Goal: Task Accomplishment & Management: Manage account settings

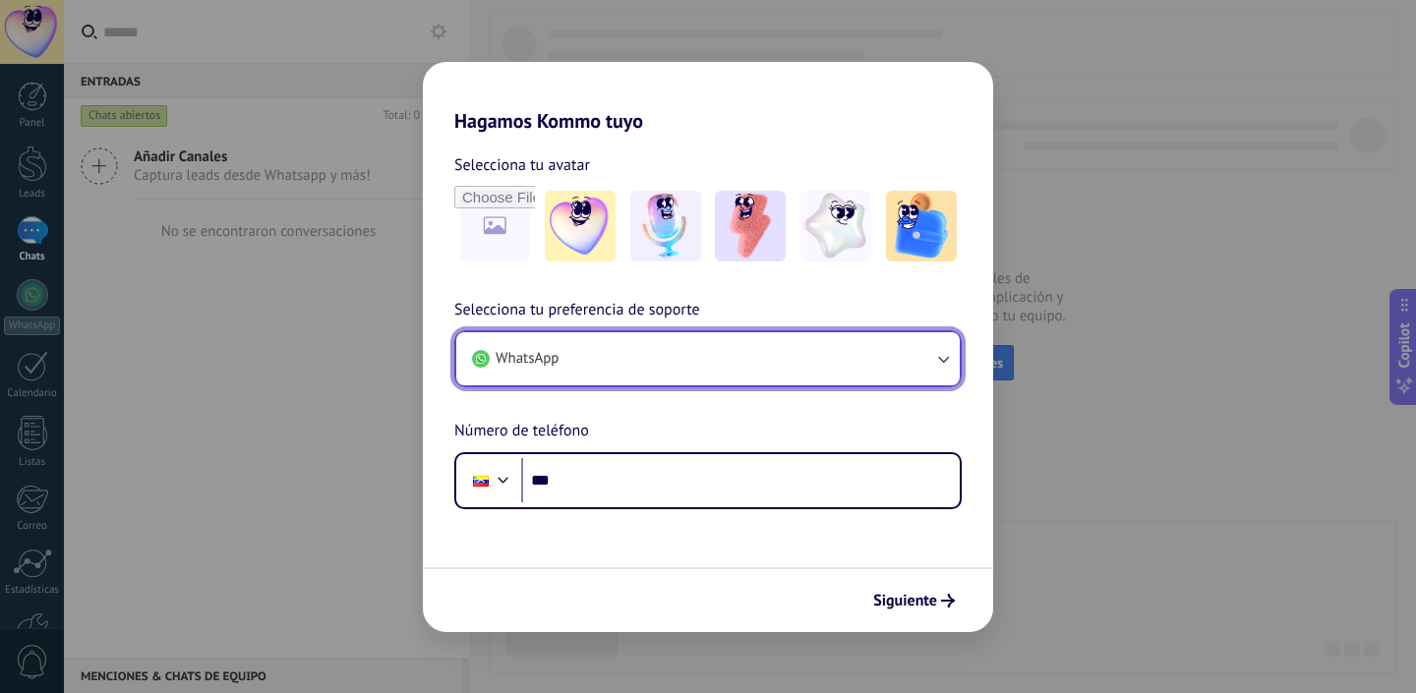
click at [956, 353] on button "WhatsApp" at bounding box center [707, 358] width 503 height 53
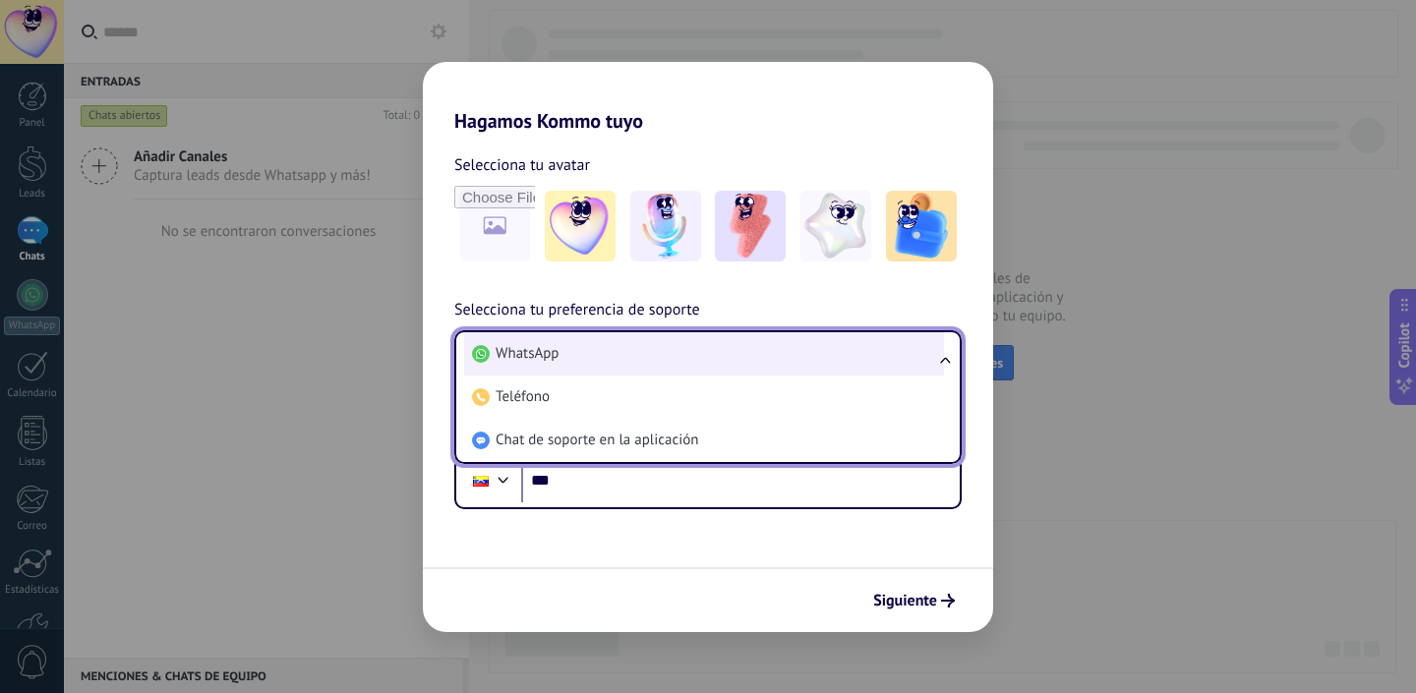
click at [525, 355] on span "WhatsApp" at bounding box center [526, 354] width 63 height 20
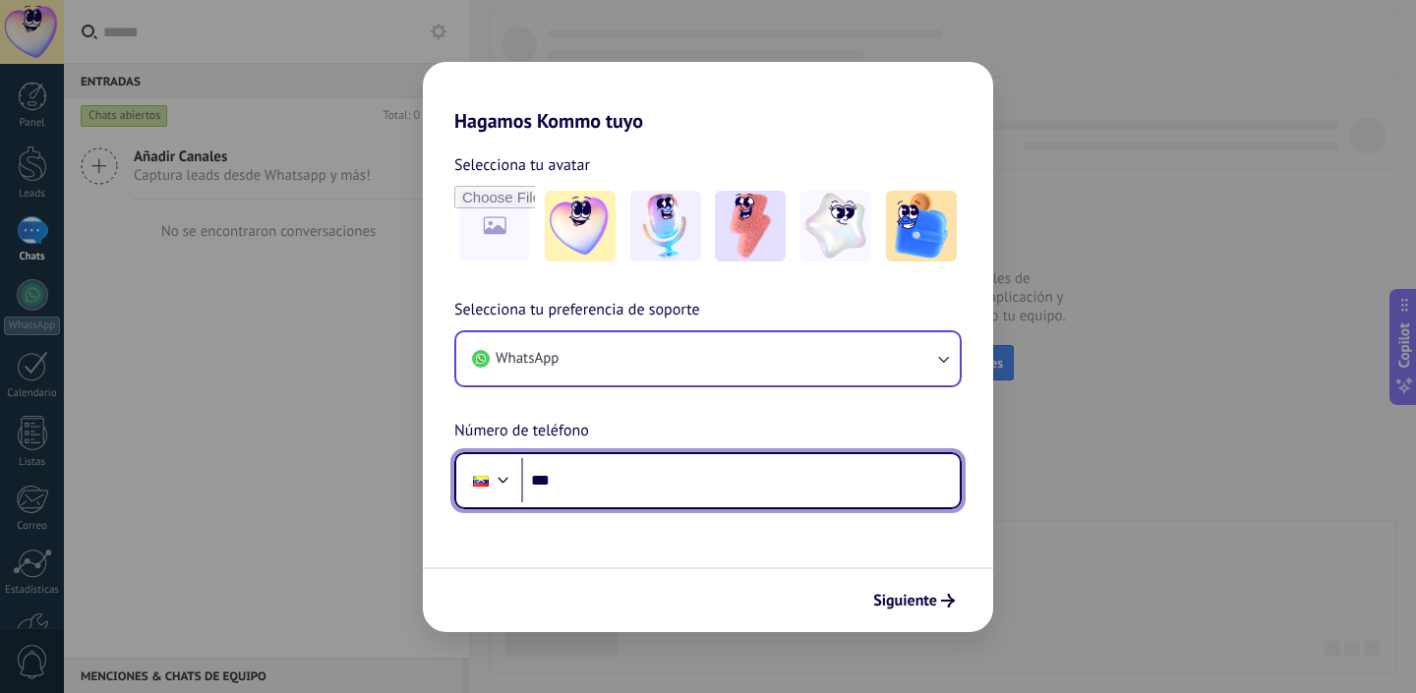
click at [582, 485] on input "***" at bounding box center [740, 480] width 438 height 45
type input "**********"
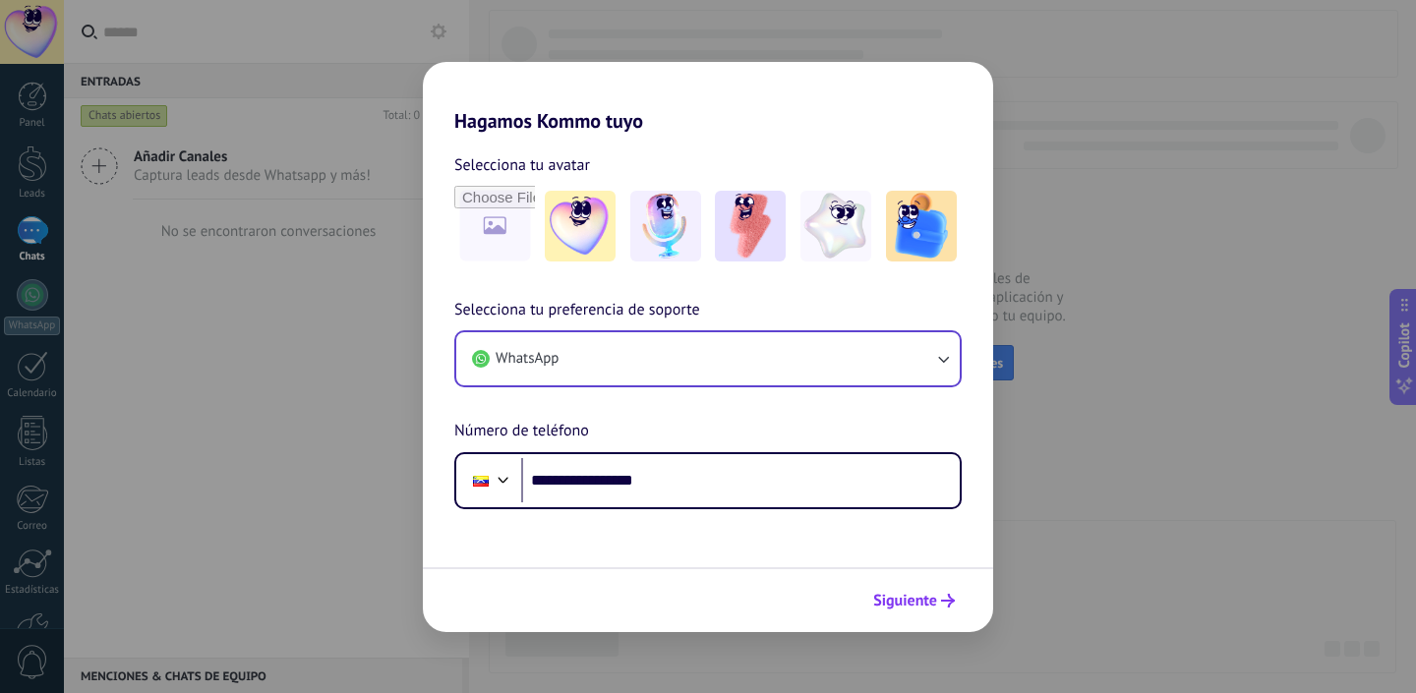
click at [917, 594] on span "Siguiente" at bounding box center [905, 601] width 64 height 14
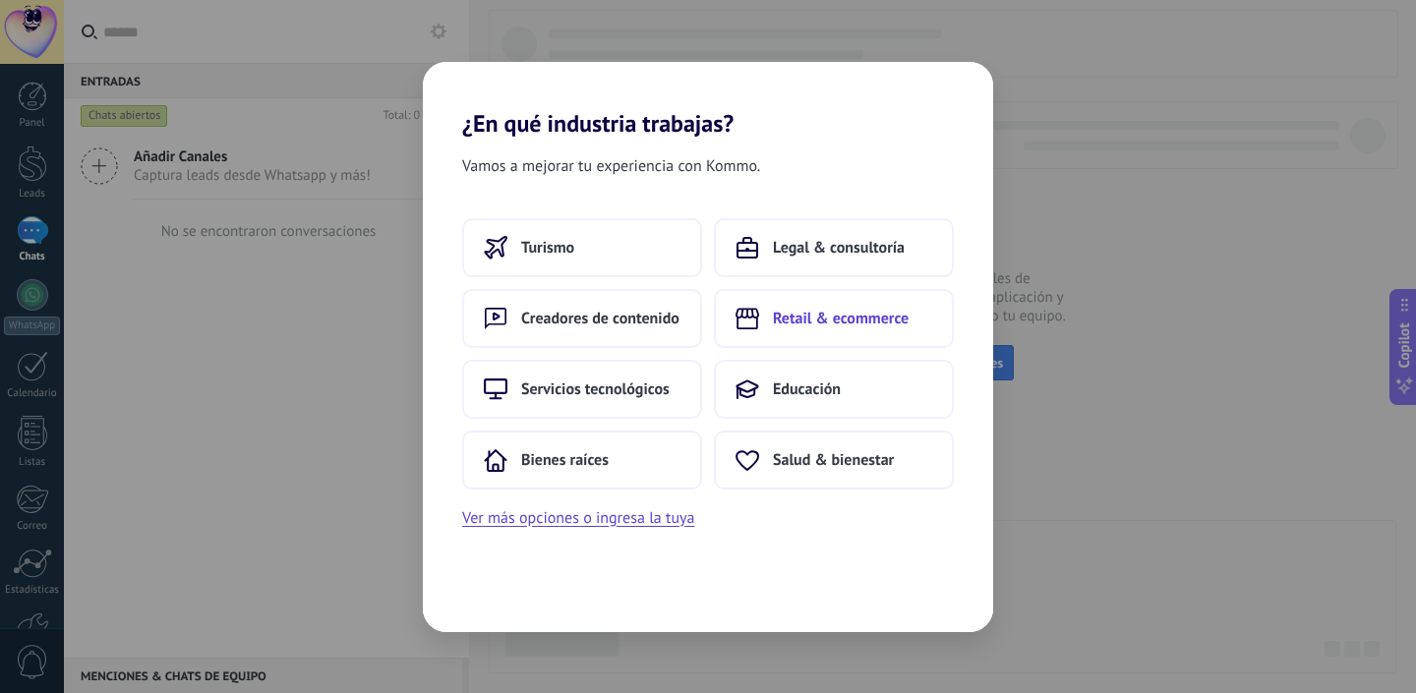
click at [798, 317] on span "Retail & ecommerce" at bounding box center [841, 319] width 136 height 20
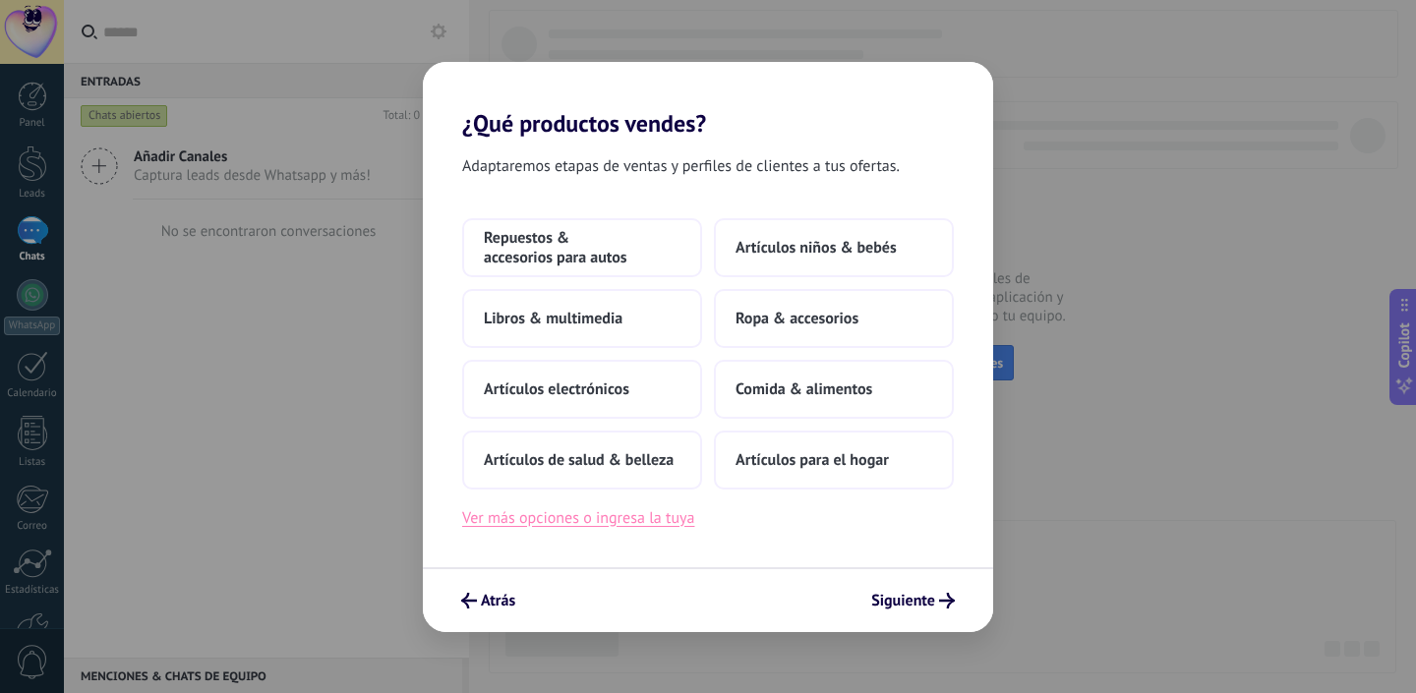
click at [647, 521] on button "Ver más opciones o ingresa la tuya" at bounding box center [578, 518] width 232 height 26
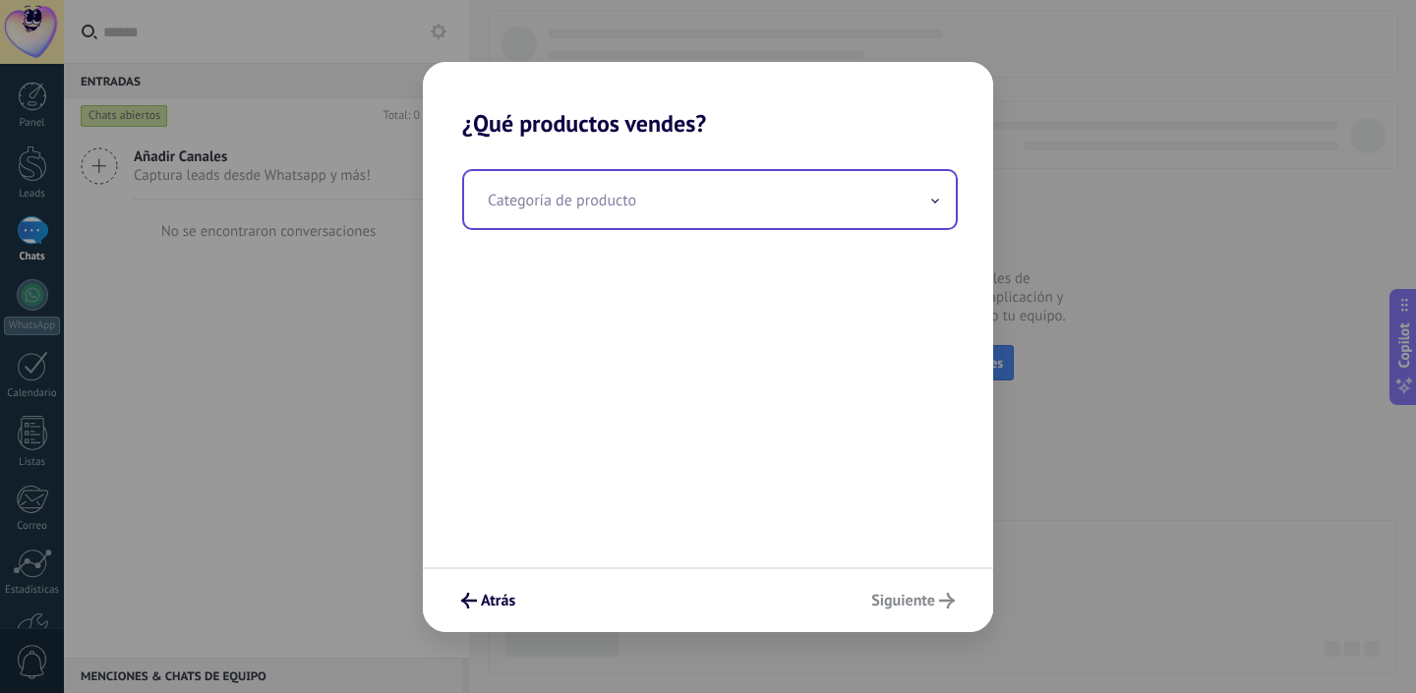
click at [569, 213] on input "text" at bounding box center [709, 199] width 491 height 57
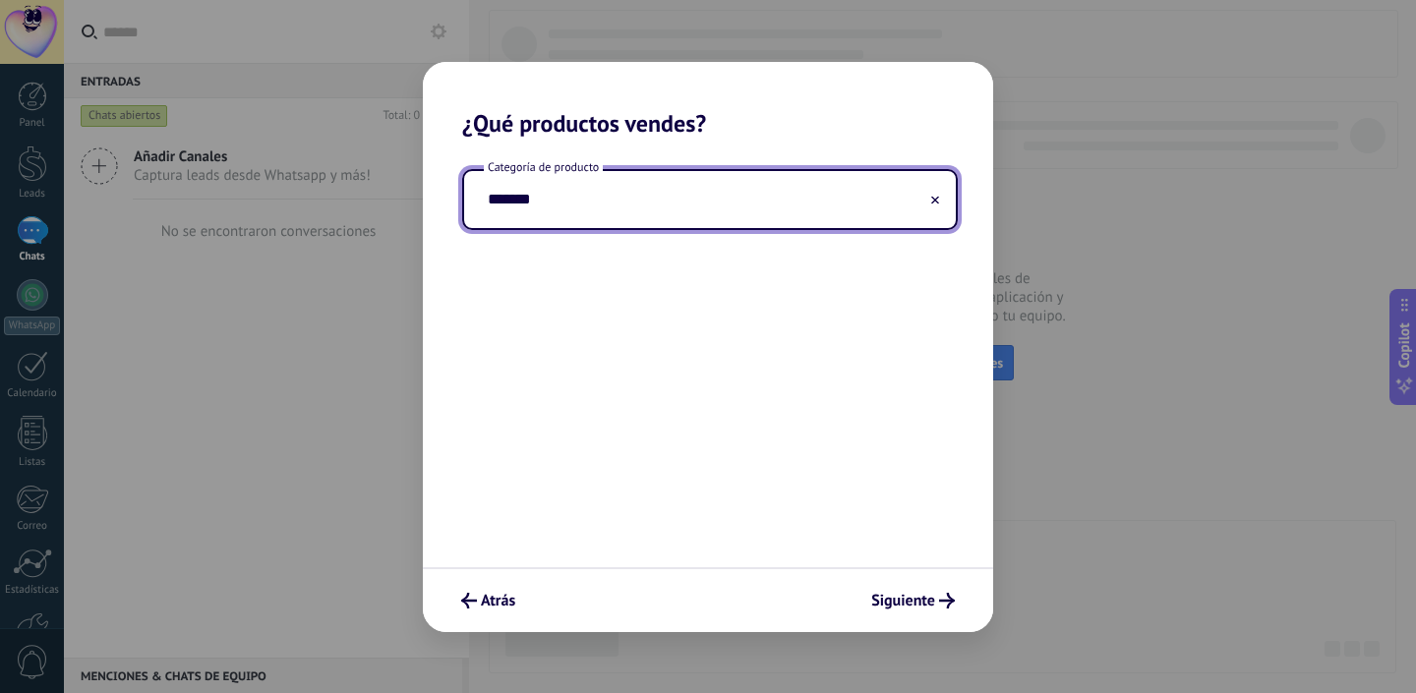
drag, startPoint x: 608, startPoint y: 216, endPoint x: 436, endPoint y: 202, distance: 172.7
click at [436, 202] on div "Categoría de producto *******" at bounding box center [708, 353] width 570 height 430
type input "*"
type input "**********"
click at [895, 607] on span "Siguiente" at bounding box center [903, 601] width 64 height 14
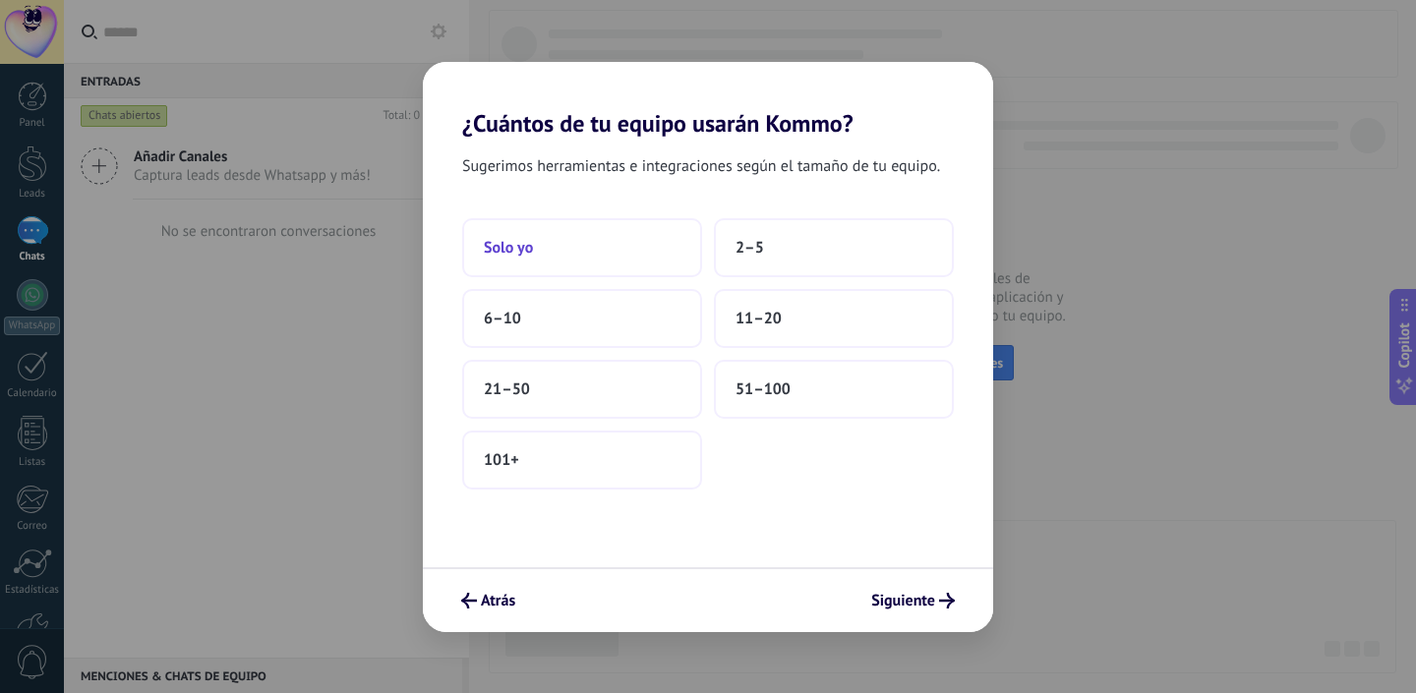
click at [522, 252] on span "Solo yo" at bounding box center [508, 248] width 49 height 20
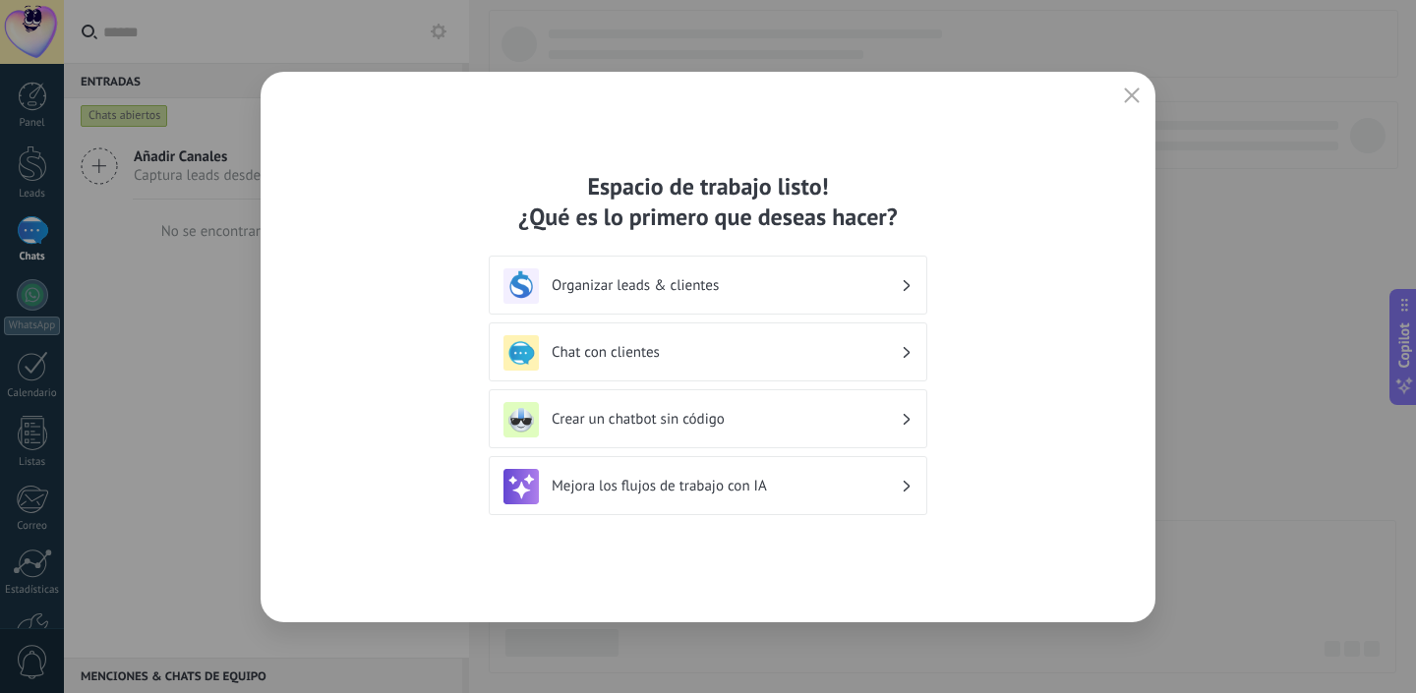
click at [684, 285] on h3 "Organizar leads & clientes" at bounding box center [725, 285] width 349 height 19
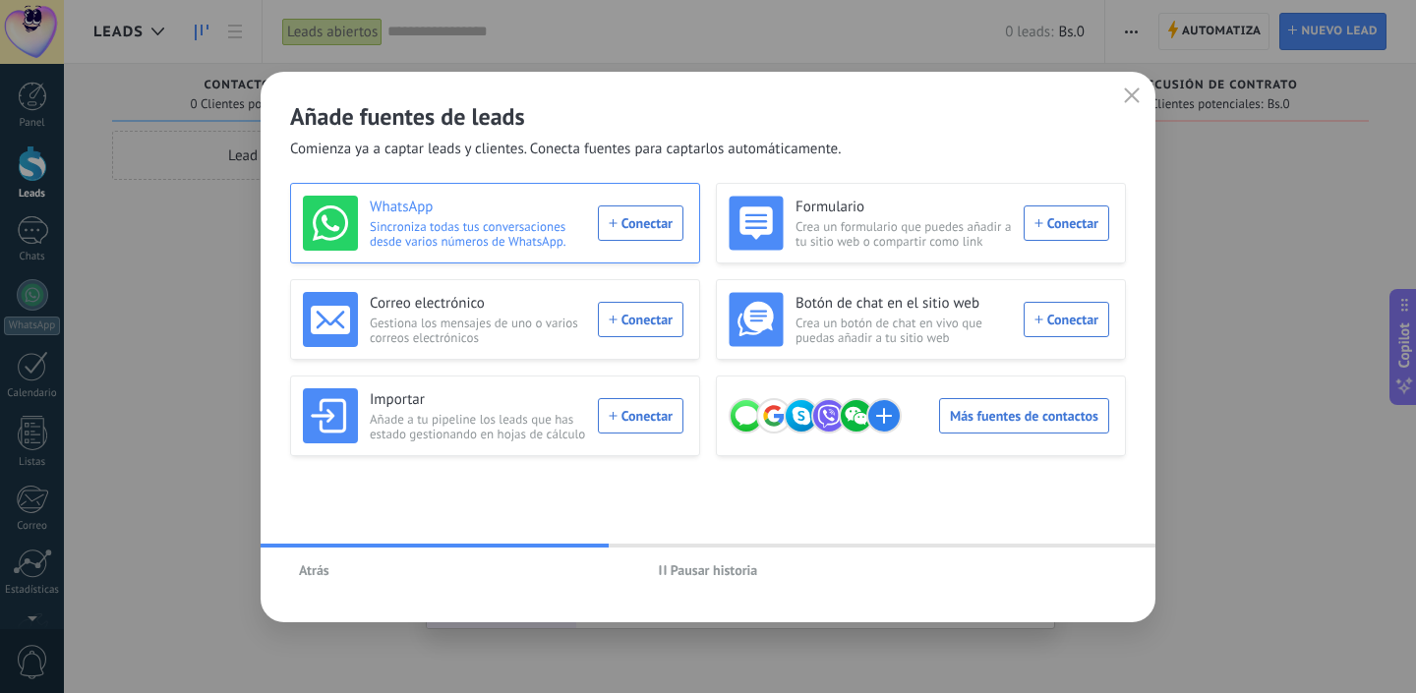
click at [652, 220] on div "WhatsApp Sincroniza todas tus conversaciones desde varios números de WhatsApp. …" at bounding box center [493, 223] width 380 height 55
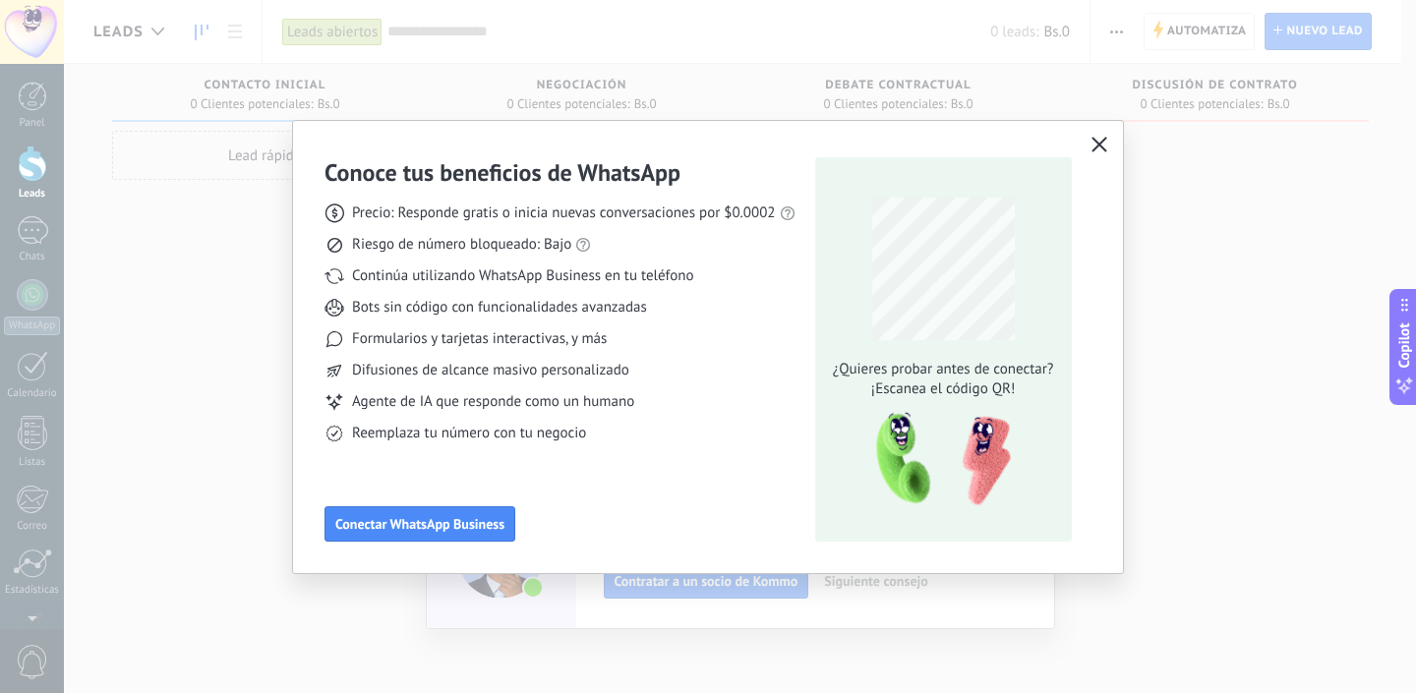
click at [1104, 143] on icon "button" at bounding box center [1099, 145] width 16 height 16
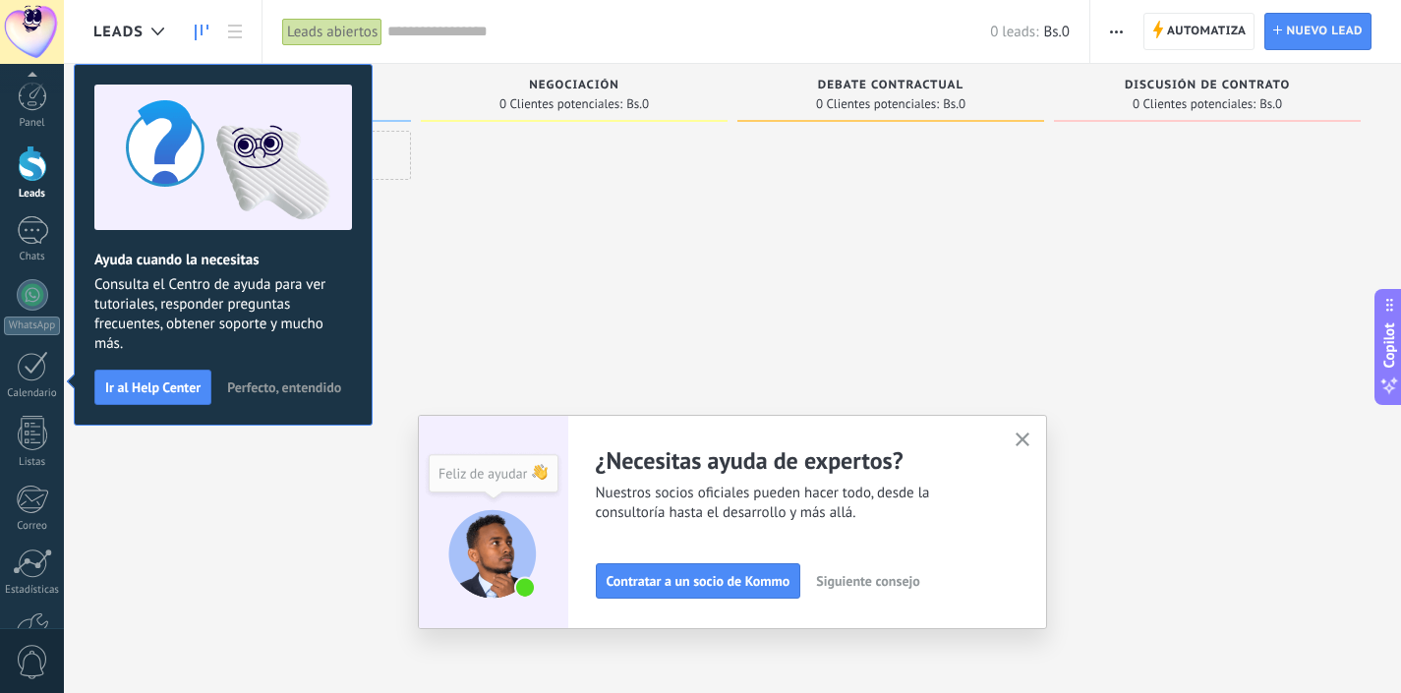
scroll to position [125, 0]
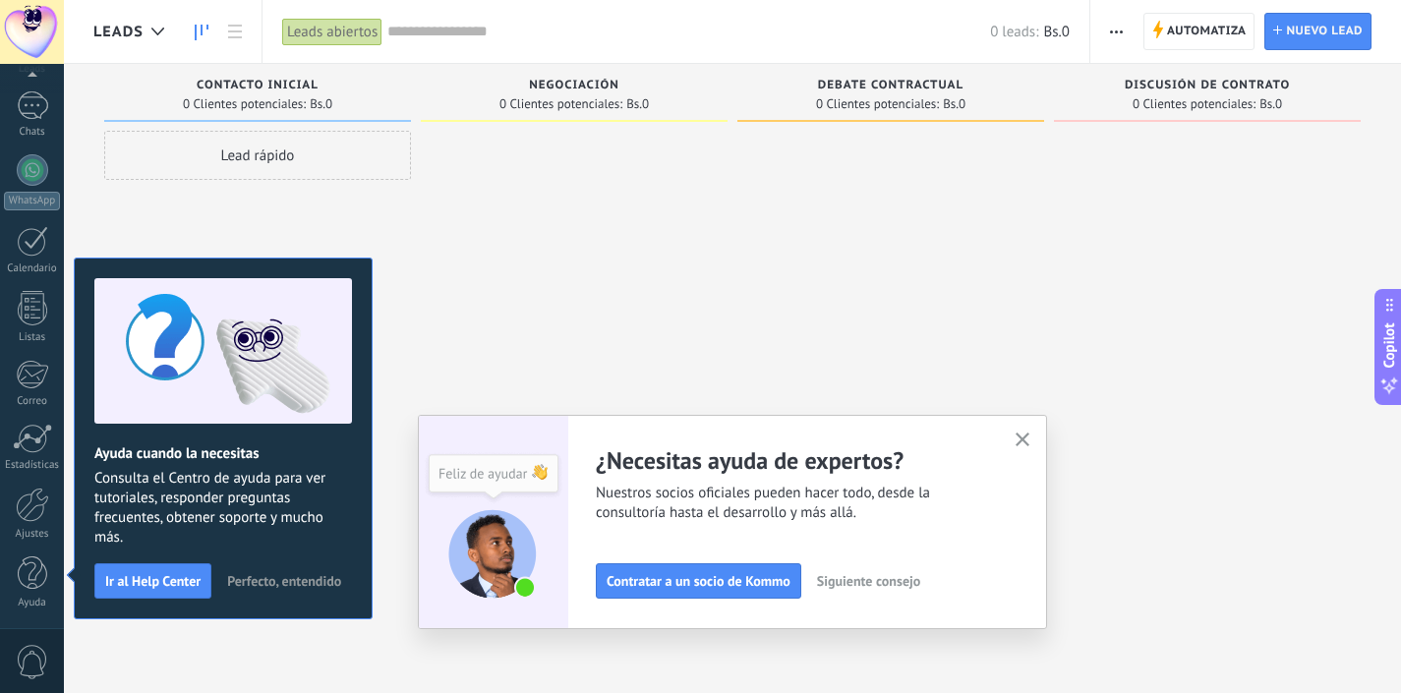
click at [1029, 436] on icon "button" at bounding box center [1022, 440] width 15 height 15
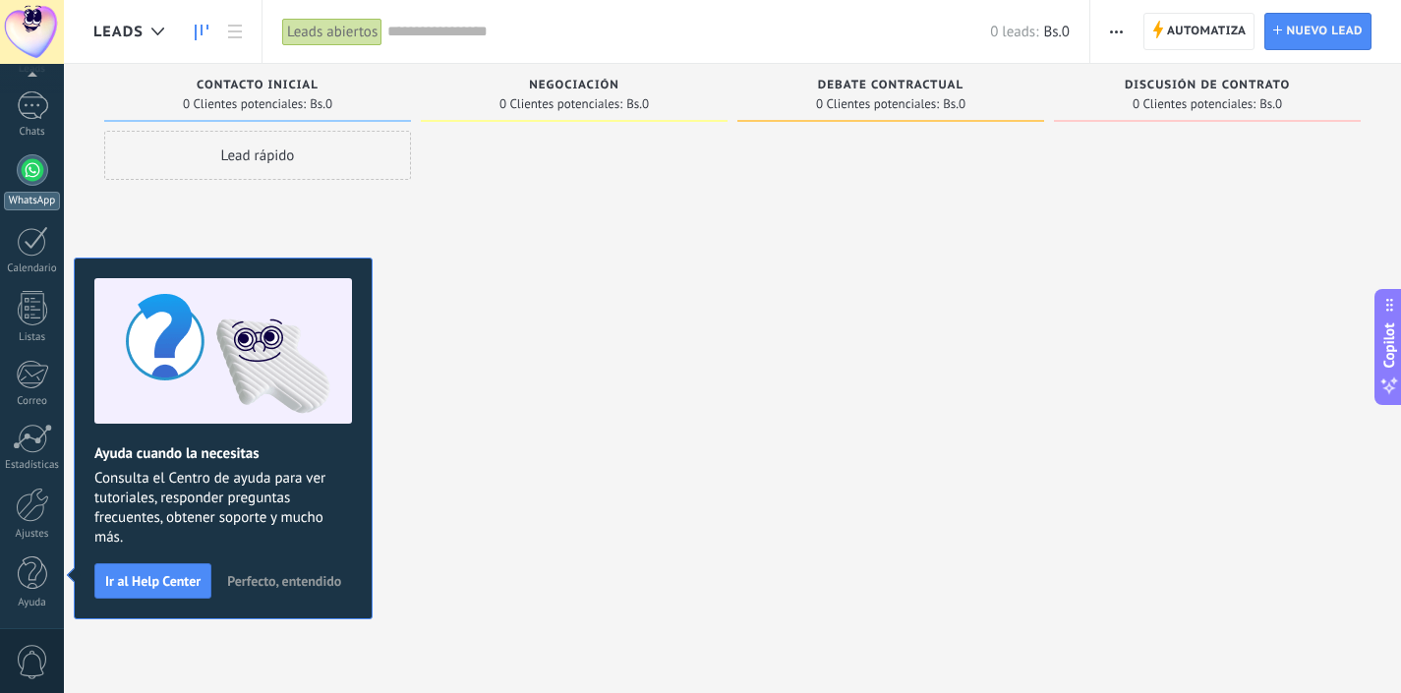
click at [36, 174] on div at bounding box center [32, 169] width 31 height 31
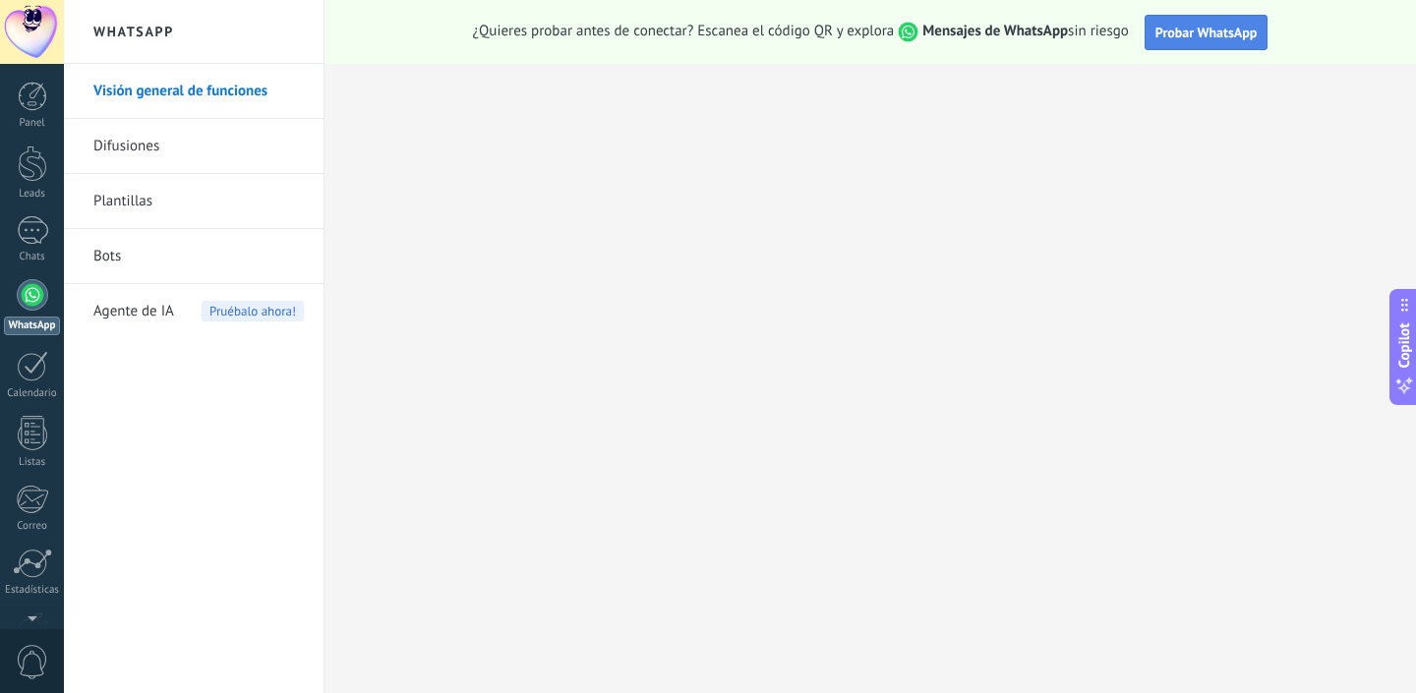
click at [1195, 27] on span "Probar WhatsApp" at bounding box center [1206, 33] width 102 height 18
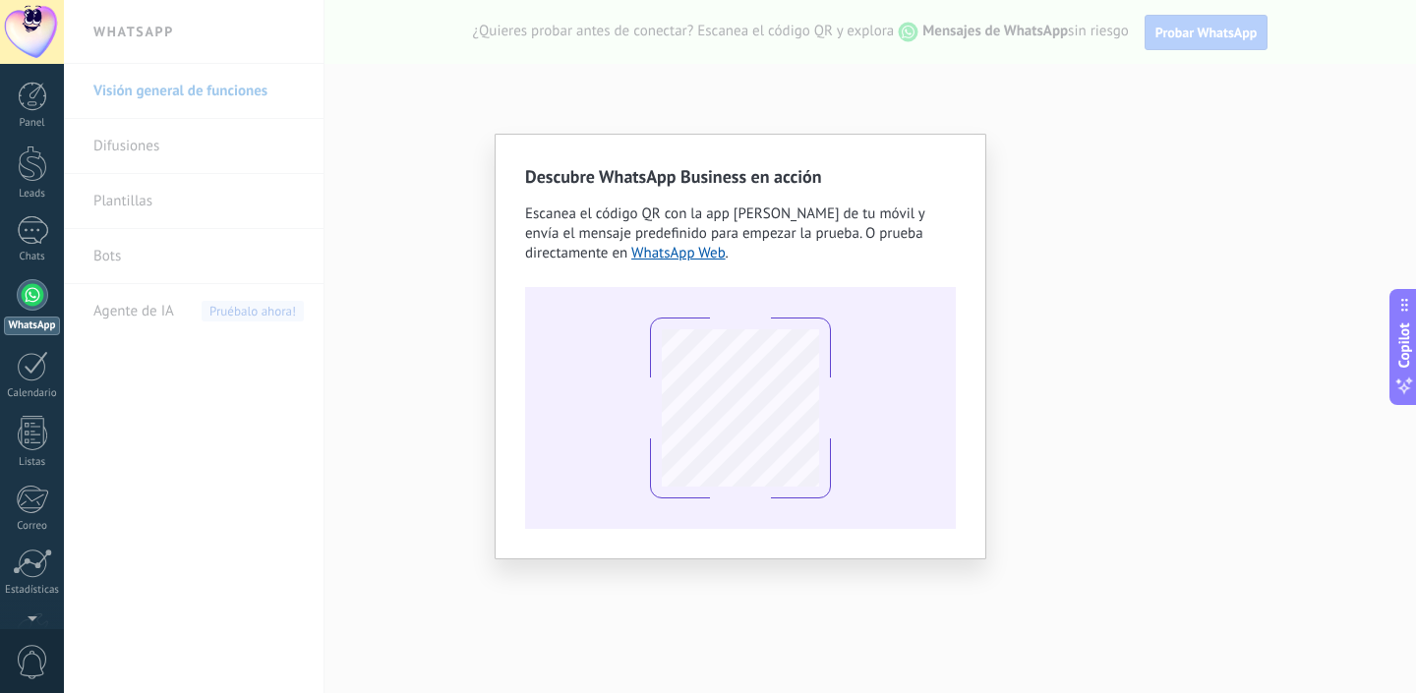
click at [972, 65] on div "Descubre WhatsApp Business en acción Escanea el código QR con la app [PERSON_NA…" at bounding box center [740, 346] width 1352 height 693
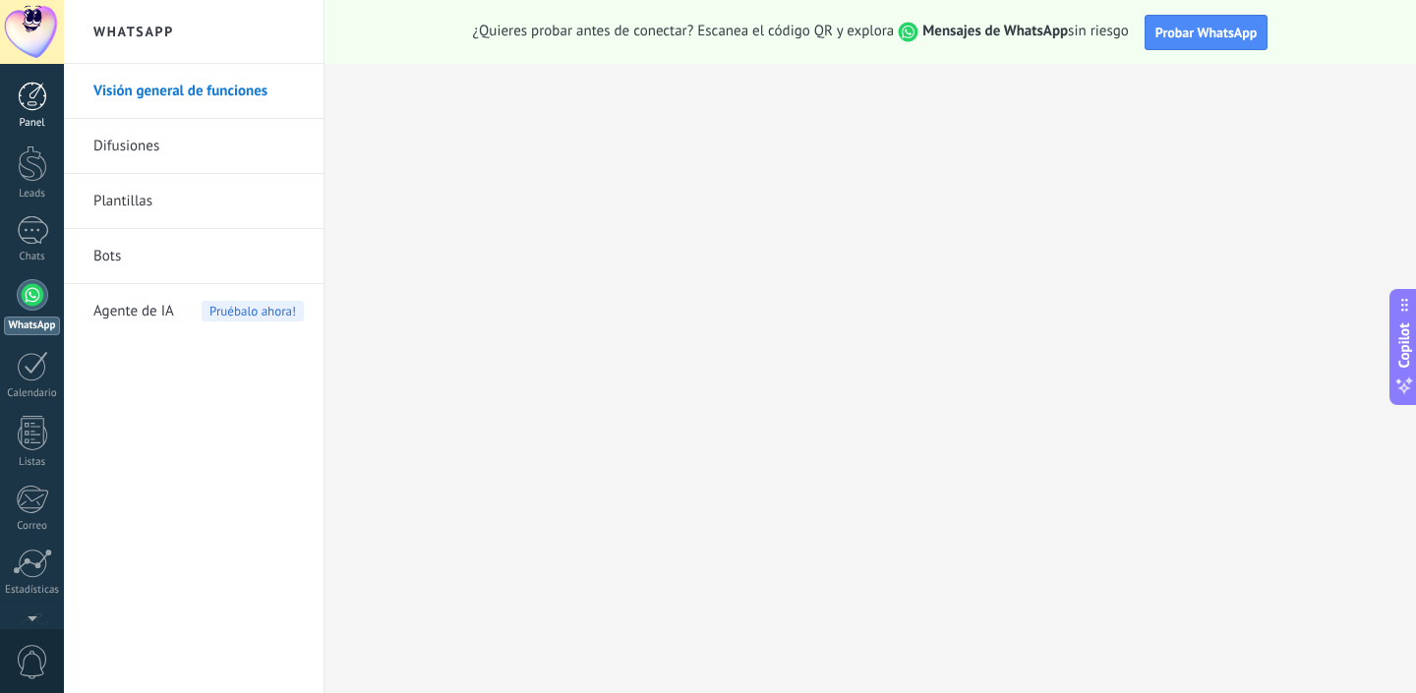
click at [35, 107] on div at bounding box center [32, 96] width 29 height 29
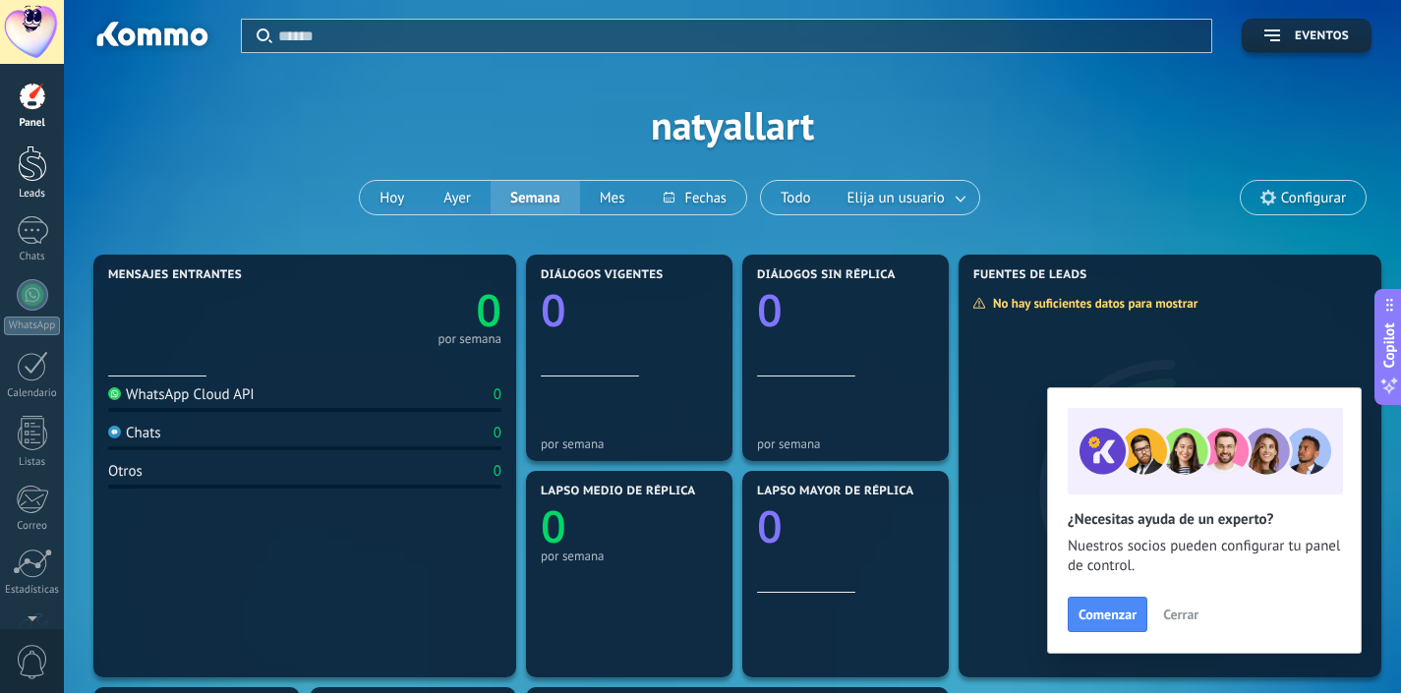
click at [30, 165] on div at bounding box center [32, 163] width 29 height 36
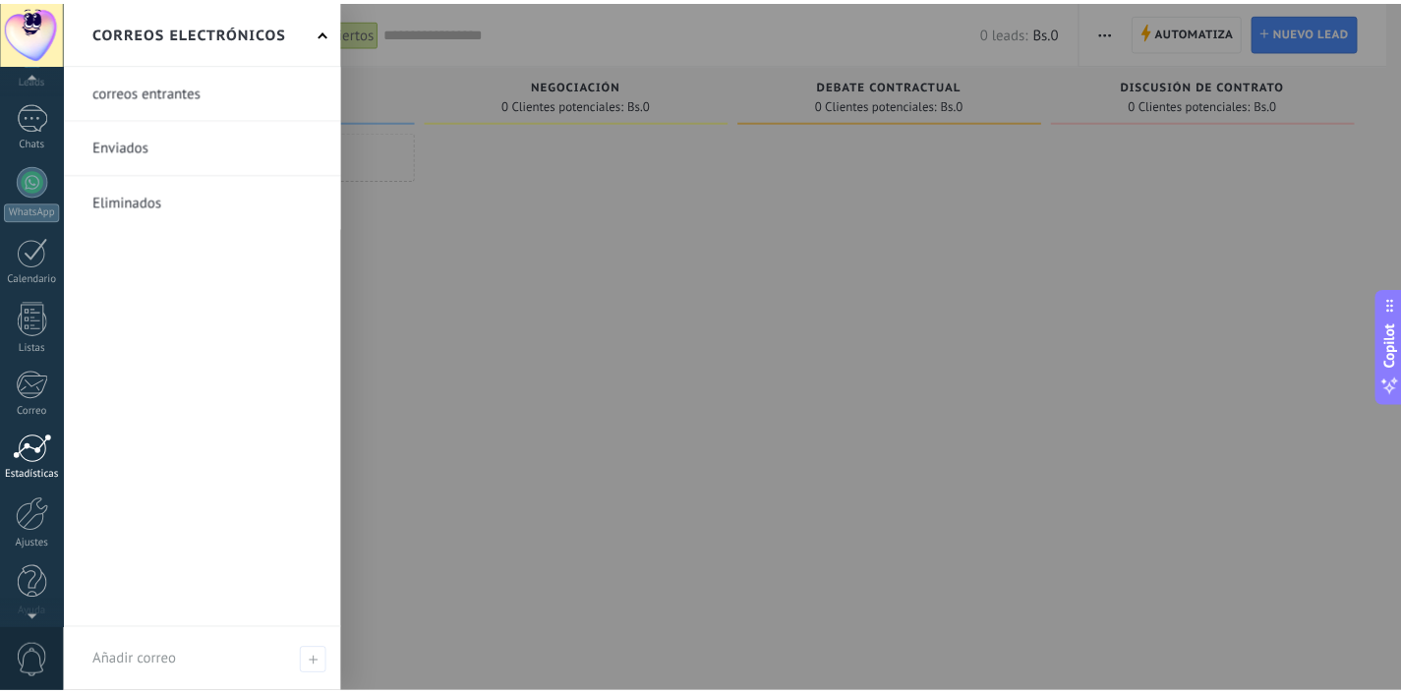
scroll to position [125, 0]
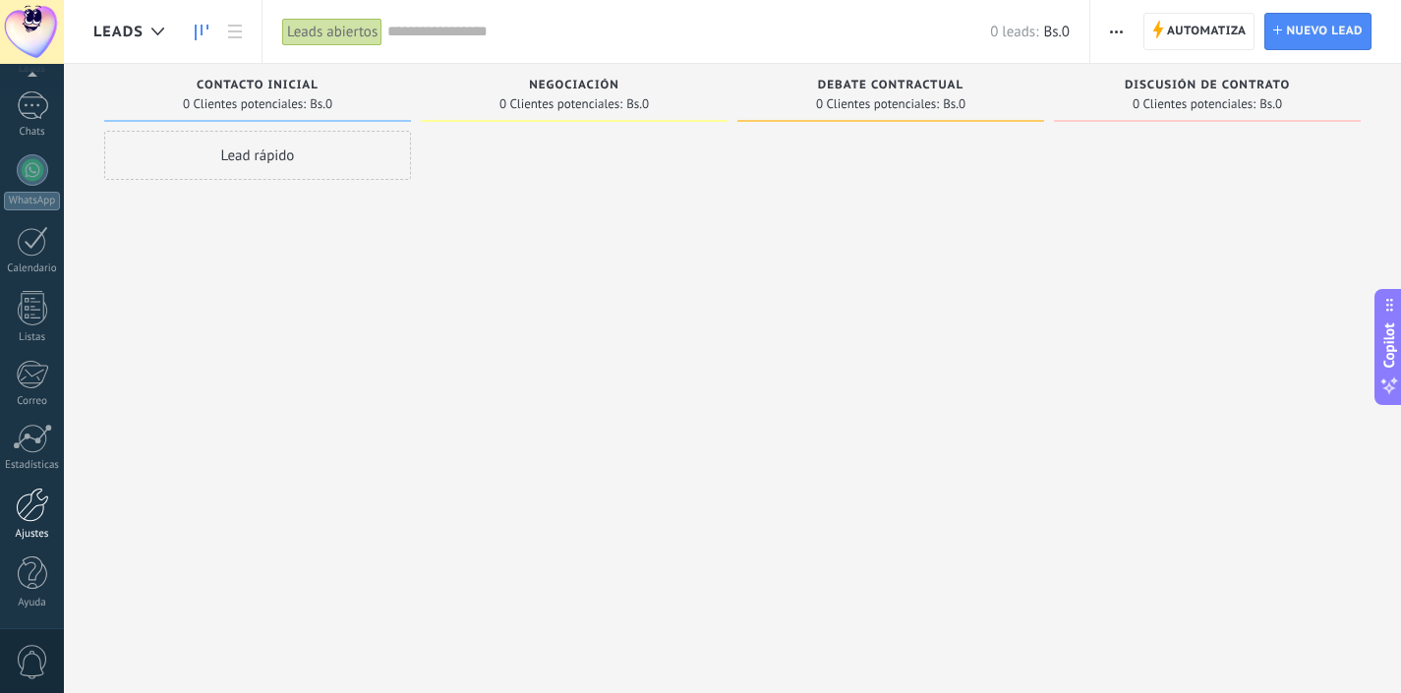
click at [23, 496] on div at bounding box center [32, 505] width 33 height 34
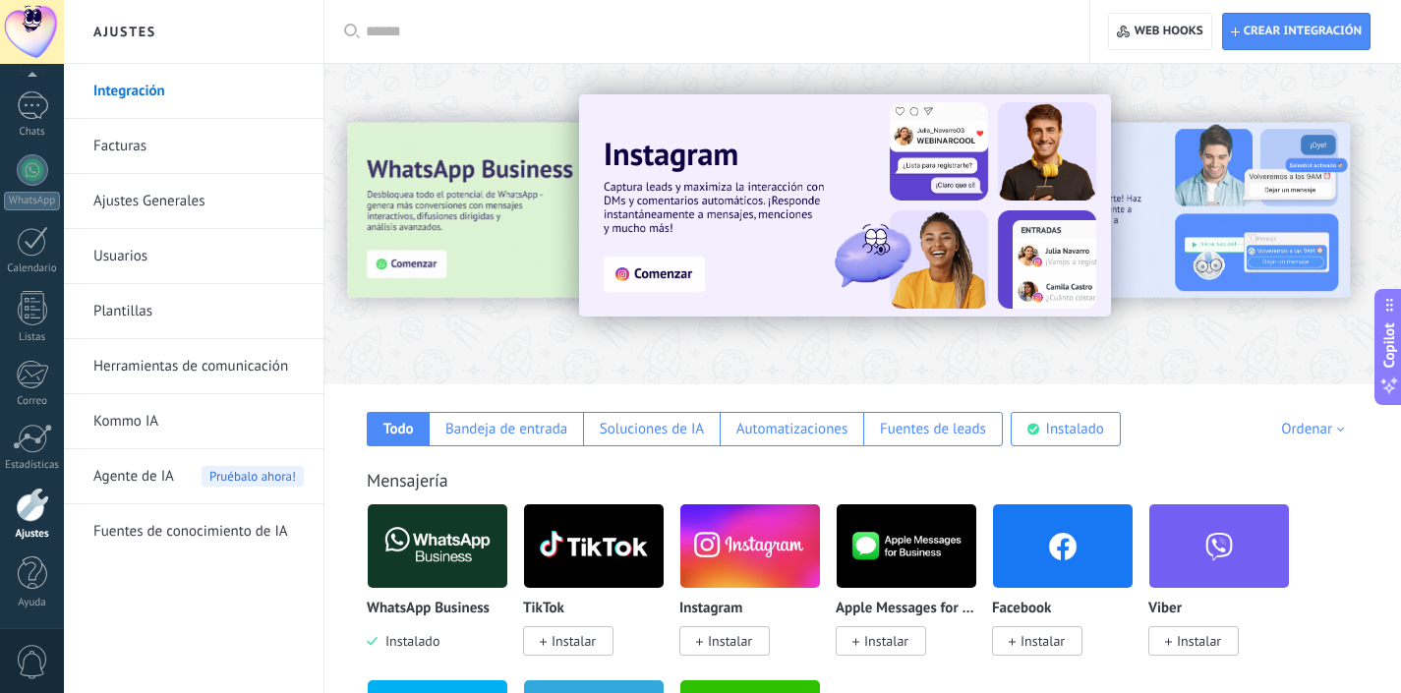
click at [491, 262] on div at bounding box center [381, 223] width 431 height 177
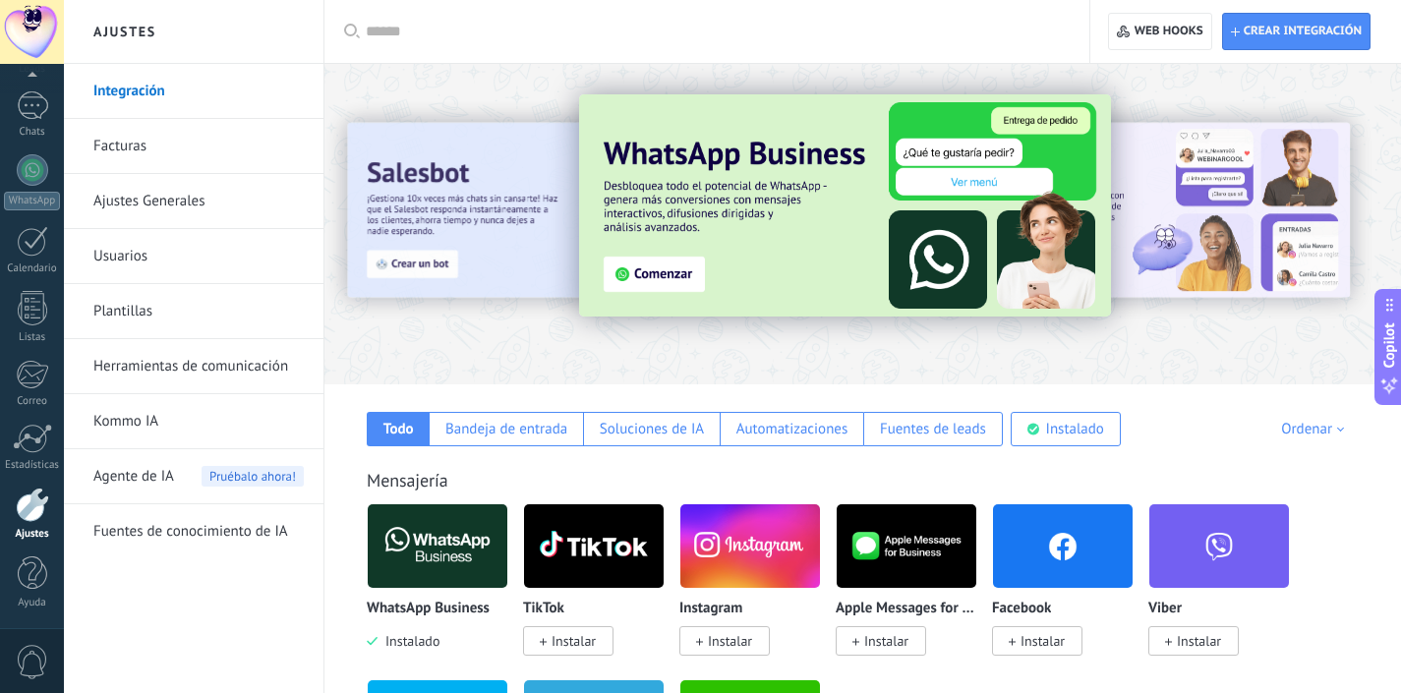
click at [522, 246] on div at bounding box center [381, 223] width 431 height 177
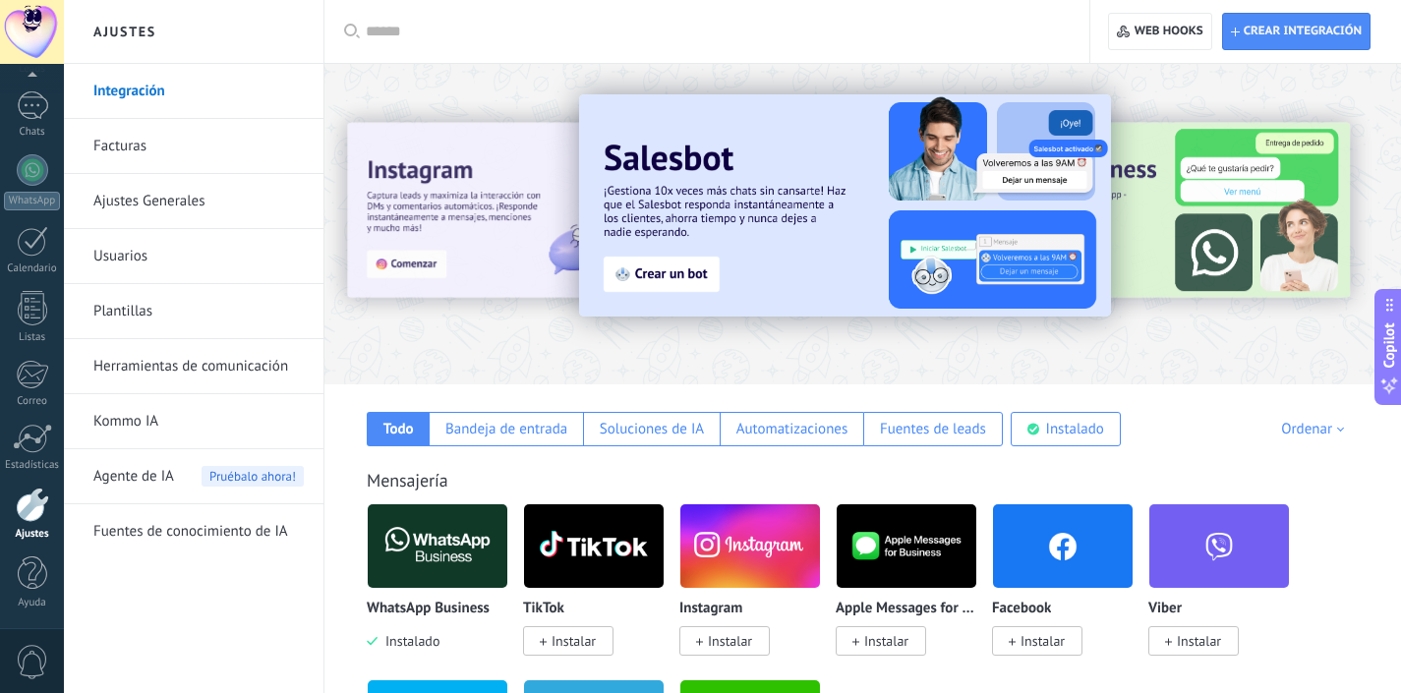
click at [522, 246] on div at bounding box center [381, 223] width 431 height 177
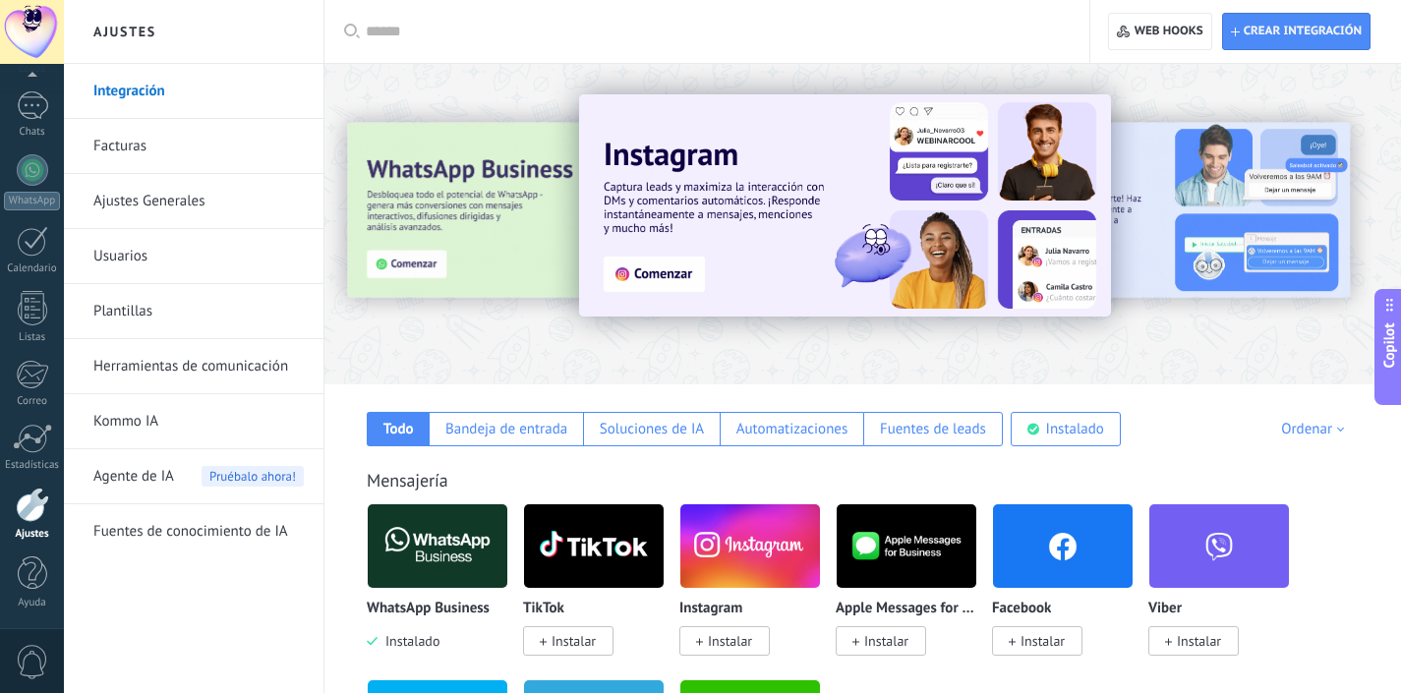
click at [672, 276] on img at bounding box center [845, 205] width 532 height 222
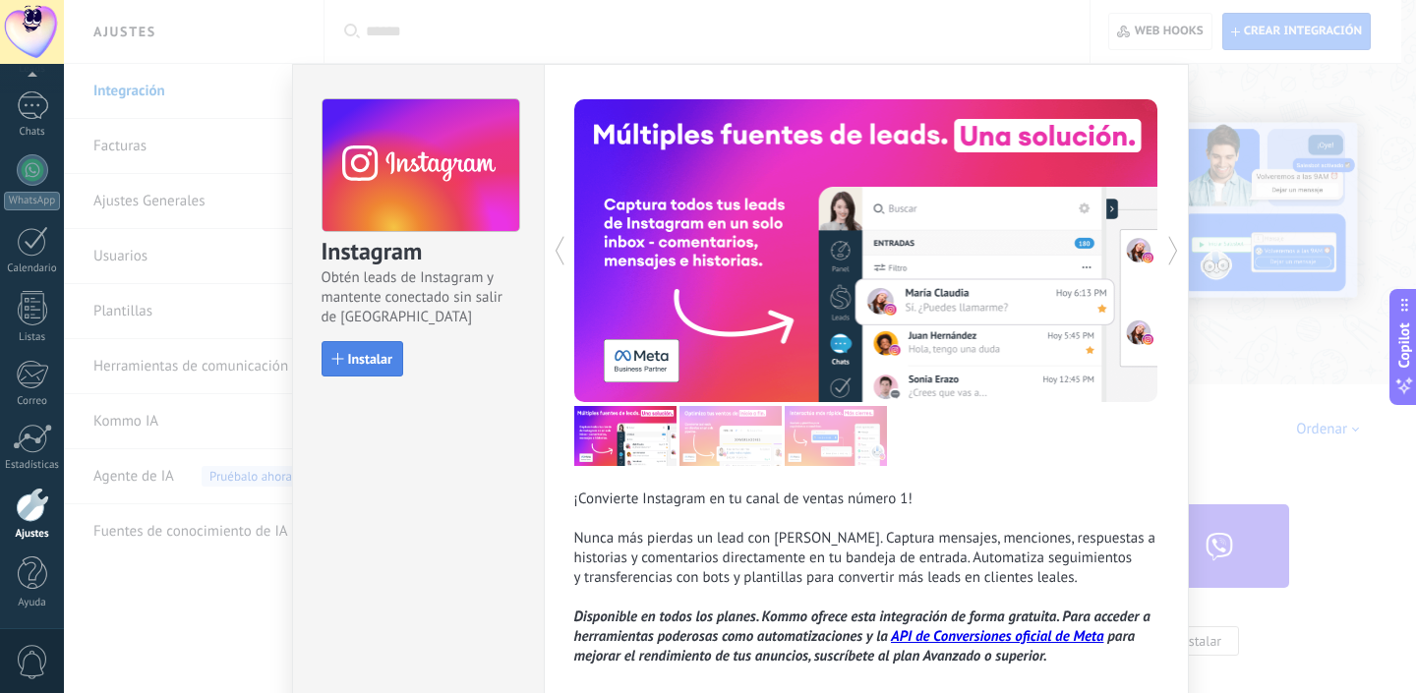
click at [356, 357] on span "Instalar" at bounding box center [370, 359] width 44 height 14
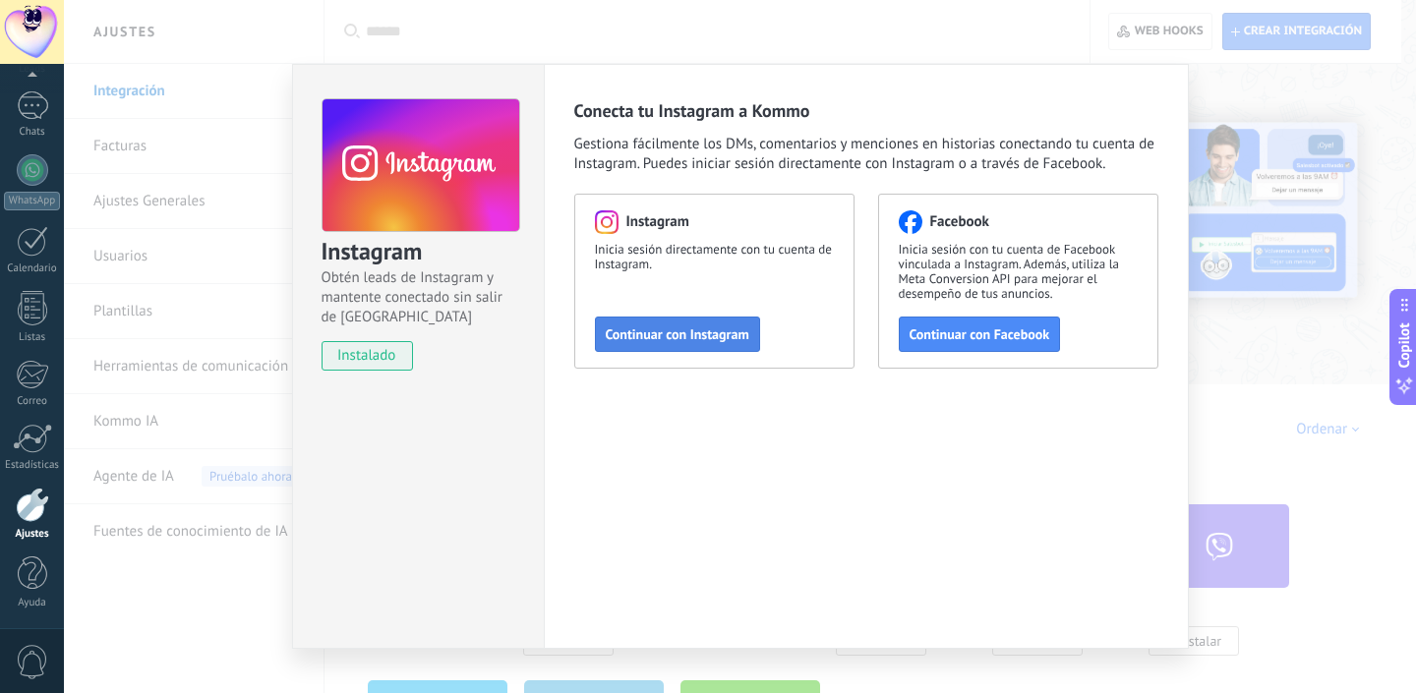
click at [660, 330] on span "Continuar con Instagram" at bounding box center [678, 334] width 144 height 14
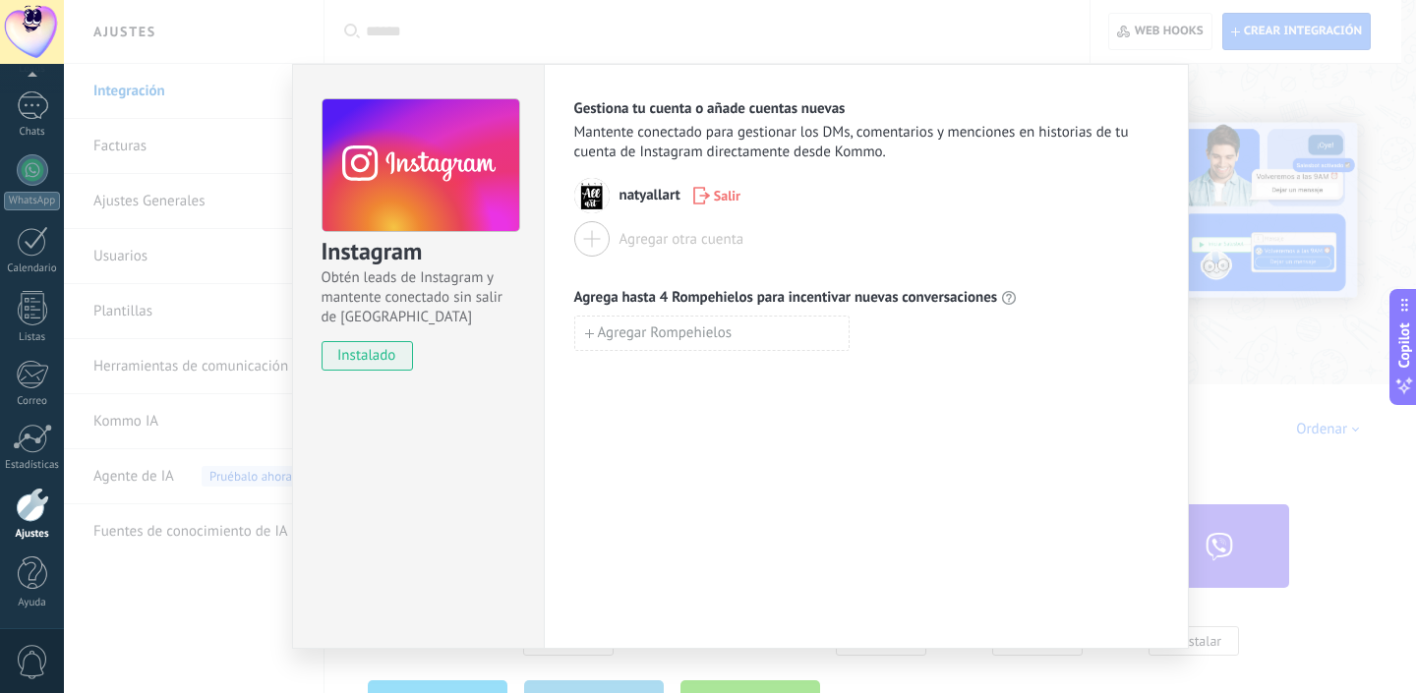
click at [593, 238] on div at bounding box center [591, 238] width 35 height 35
click at [573, 34] on div "Instagram Obtén leads de Instagram y mantente conectado sin salir de Kommo inst…" at bounding box center [740, 346] width 1352 height 693
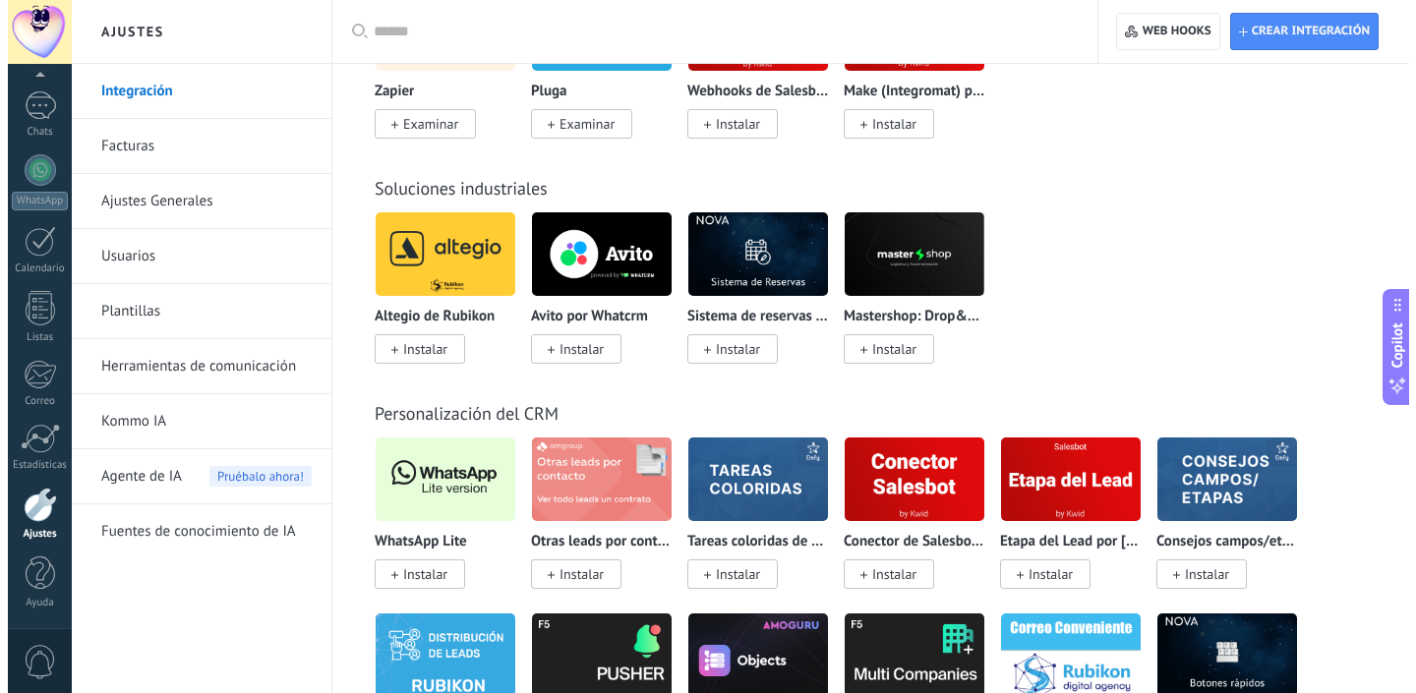
scroll to position [4485, 0]
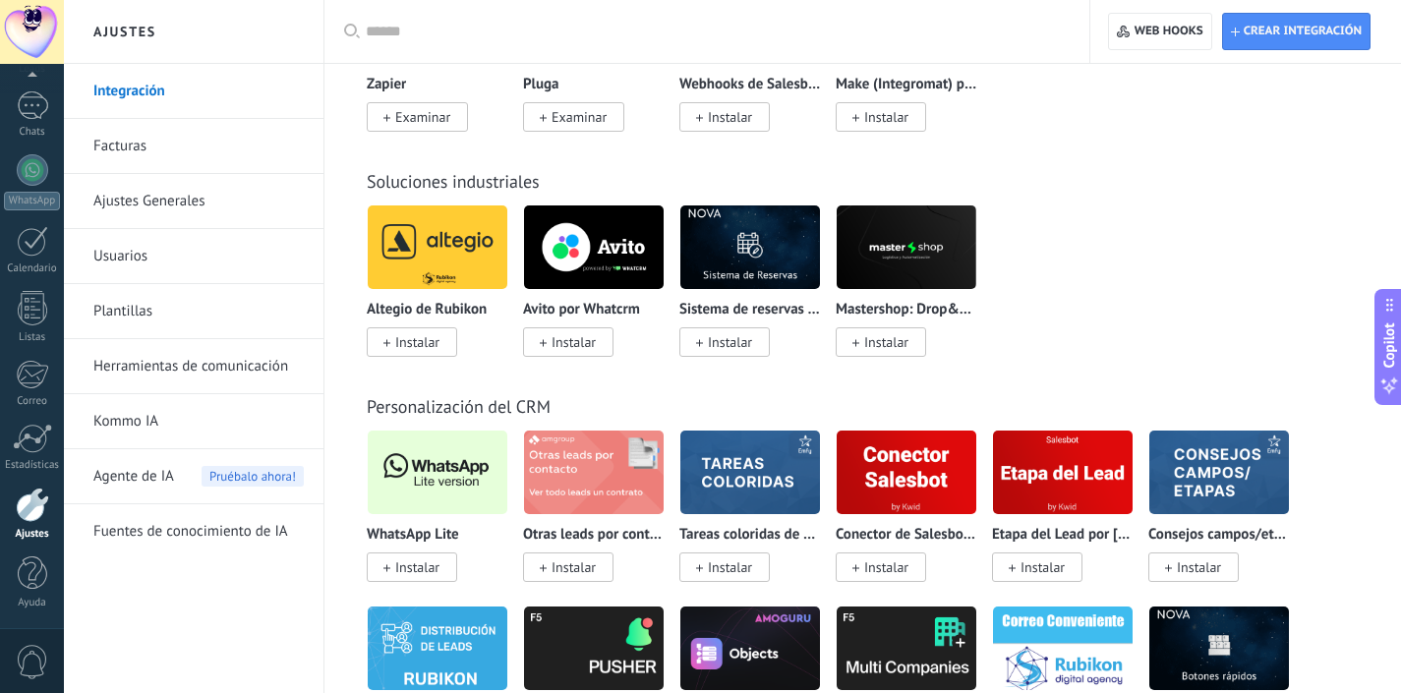
click at [410, 576] on span "Instalar" at bounding box center [417, 567] width 44 height 18
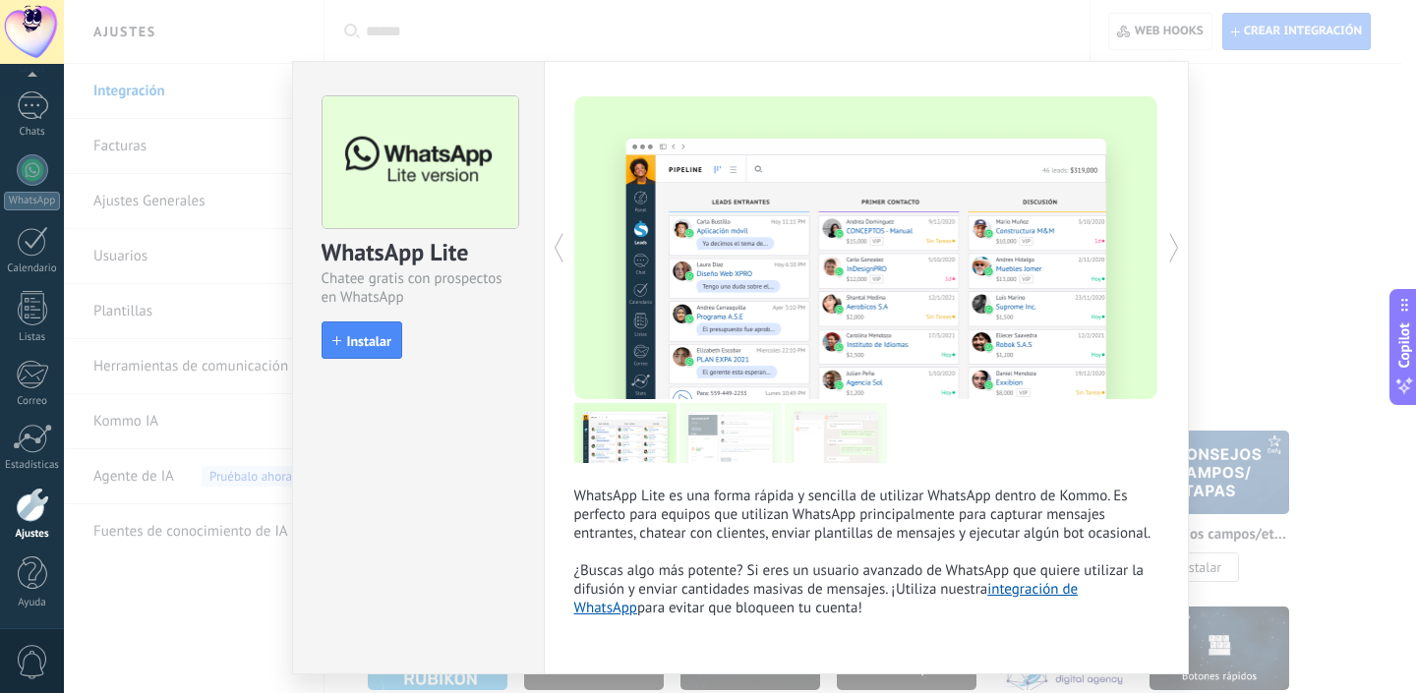
scroll to position [4, 0]
click at [369, 344] on span "Instalar" at bounding box center [369, 340] width 44 height 14
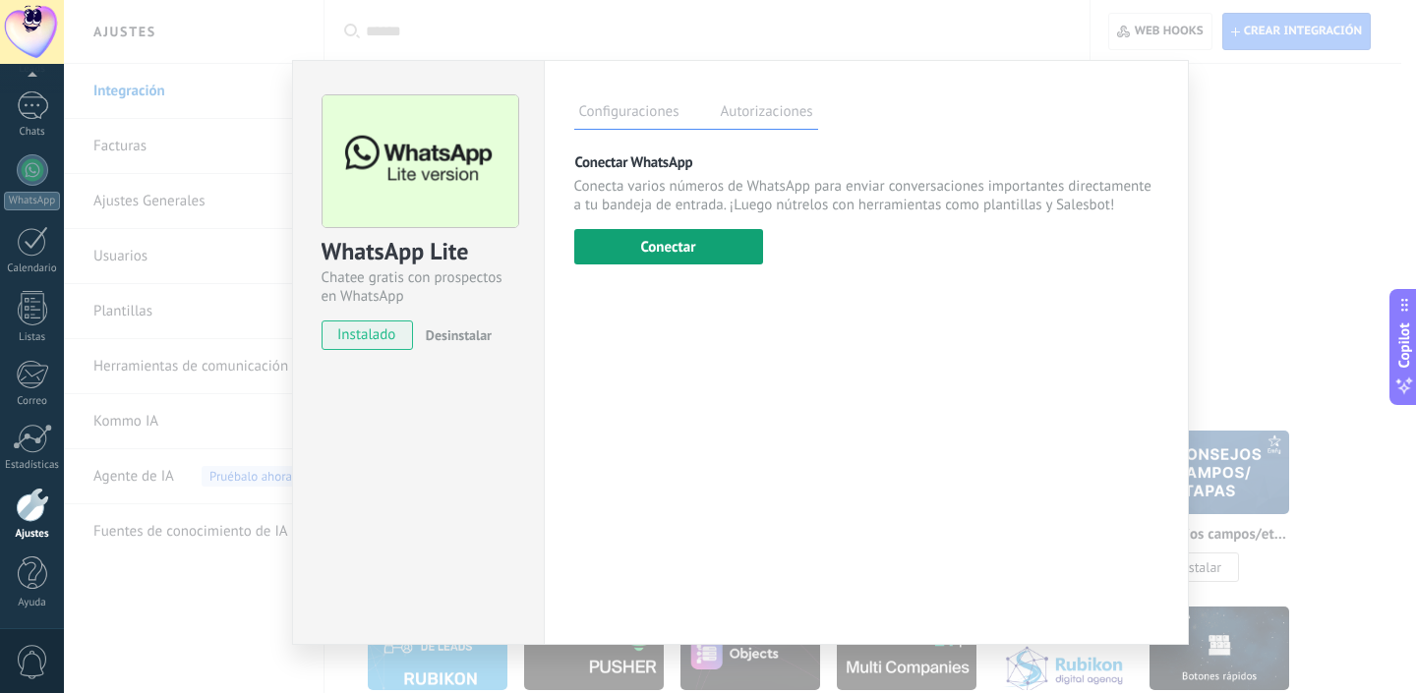
click at [646, 244] on button "Conectar" at bounding box center [668, 246] width 189 height 35
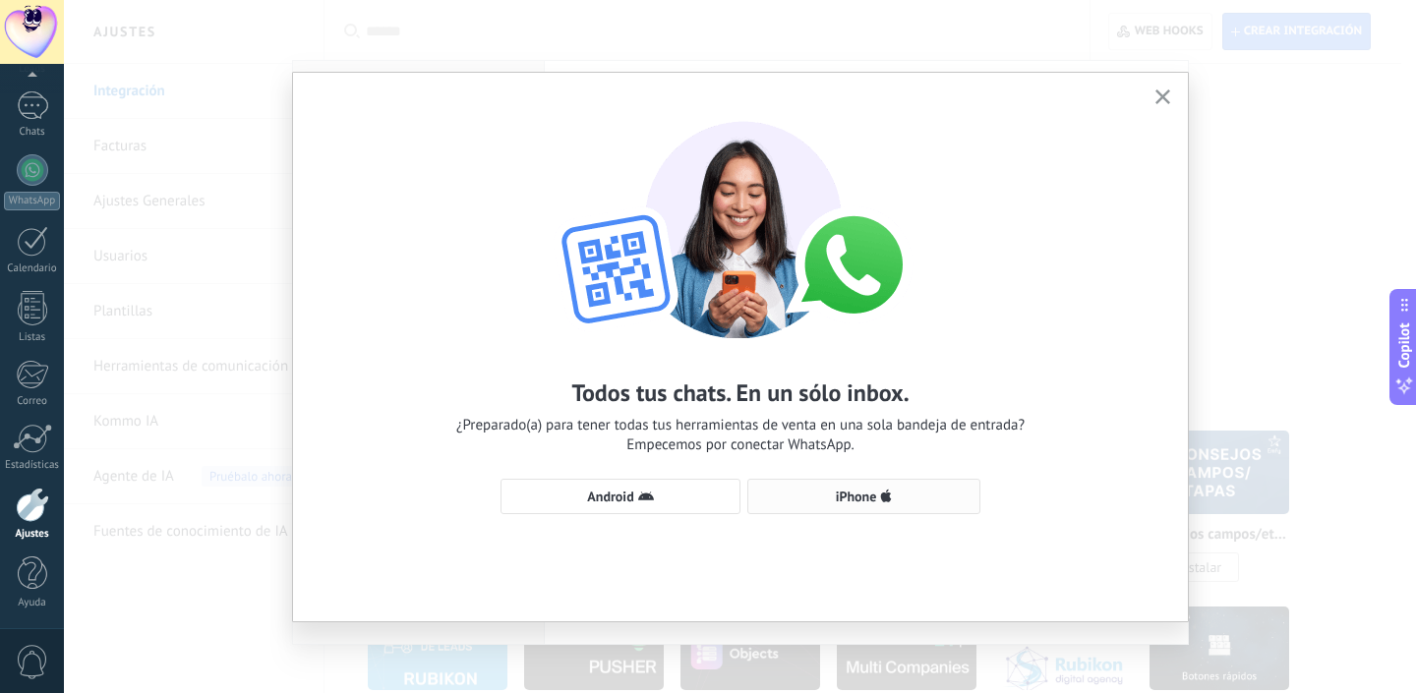
click at [869, 494] on span "iPhone" at bounding box center [856, 497] width 41 height 14
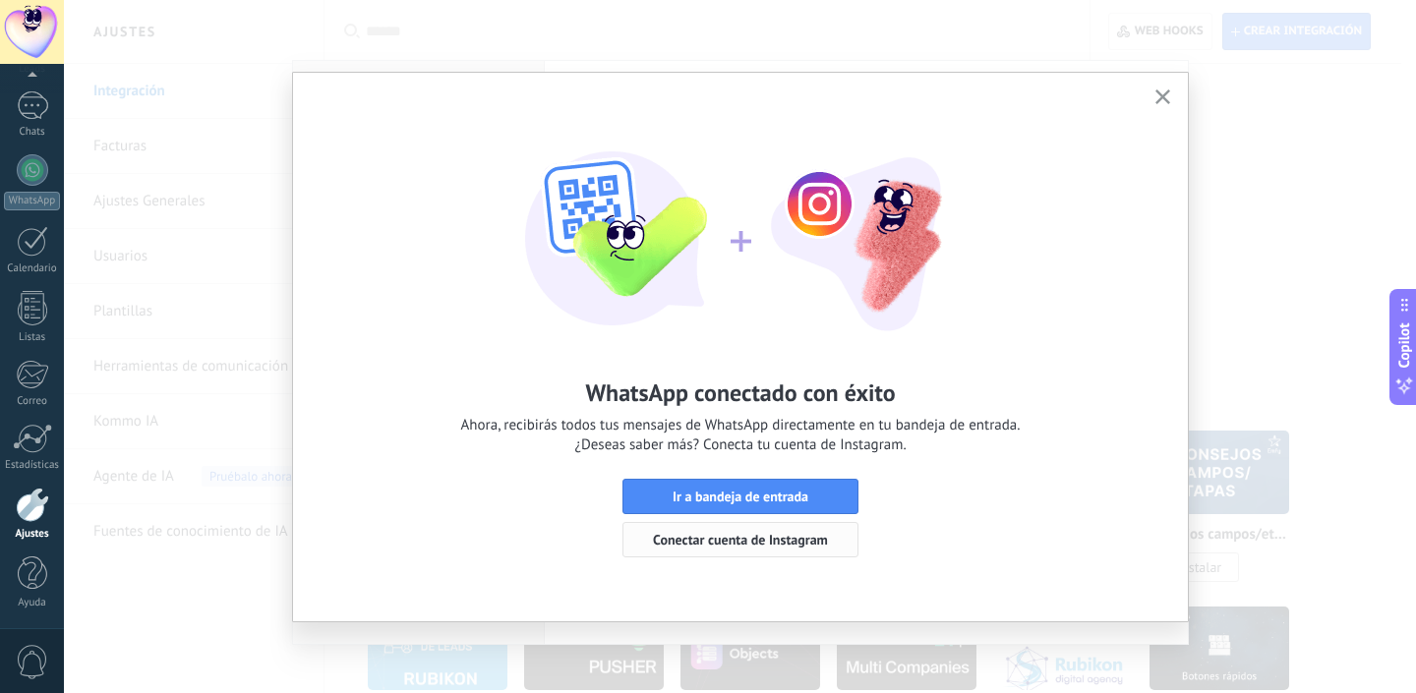
click at [771, 536] on span "Conectar cuenta de Instagram" at bounding box center [740, 540] width 175 height 14
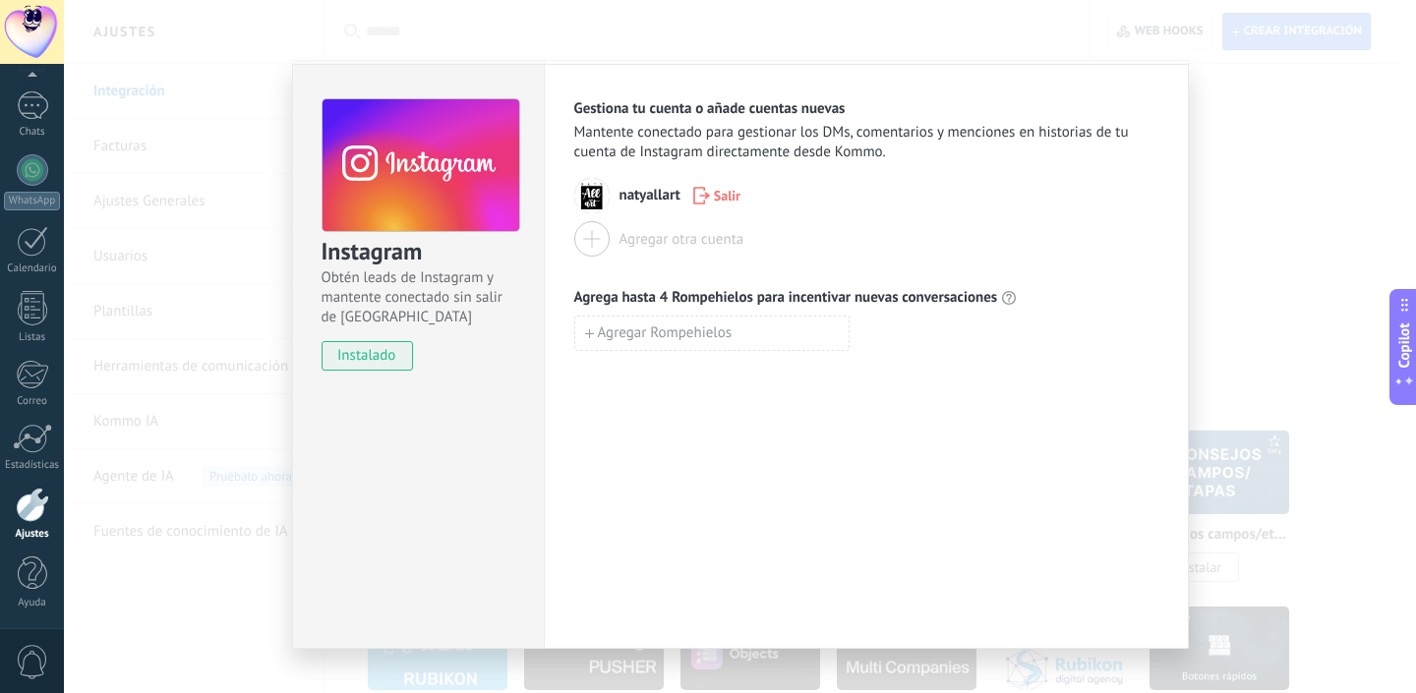
click at [579, 245] on div at bounding box center [591, 238] width 35 height 35
click at [266, 327] on div "Instagram Obtén leads de Instagram y mantente conectado sin salir de Kommo inst…" at bounding box center [740, 346] width 1352 height 693
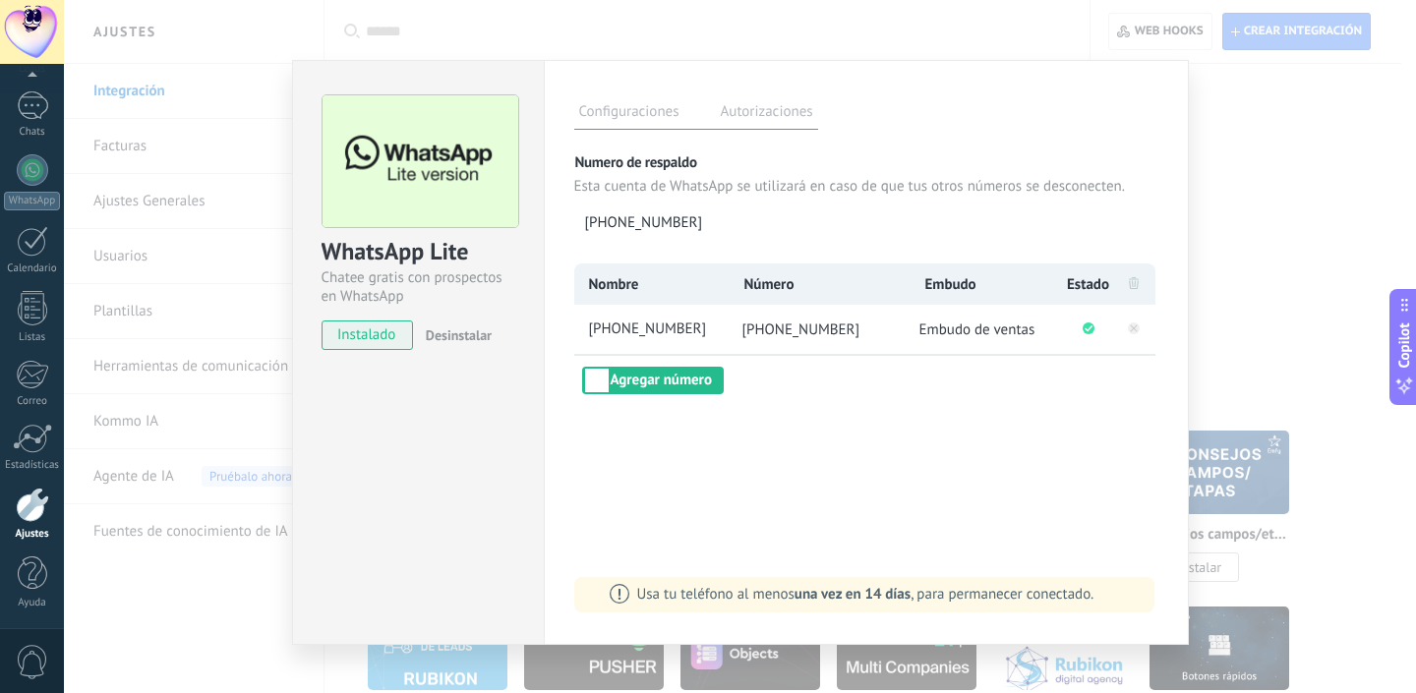
click at [1258, 376] on div "WhatsApp Lite Chatee gratis con prospectos en WhatsApp instalado Desinstalar Co…" at bounding box center [740, 346] width 1352 height 693
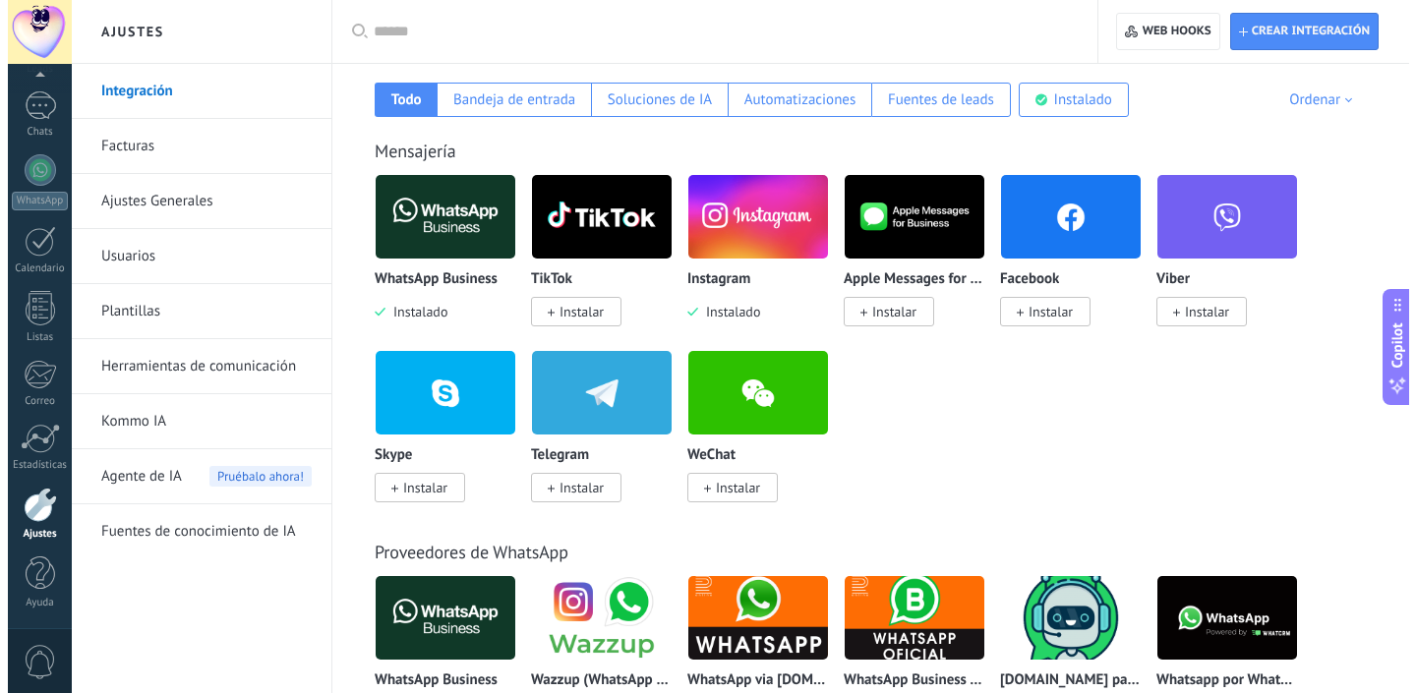
scroll to position [0, 0]
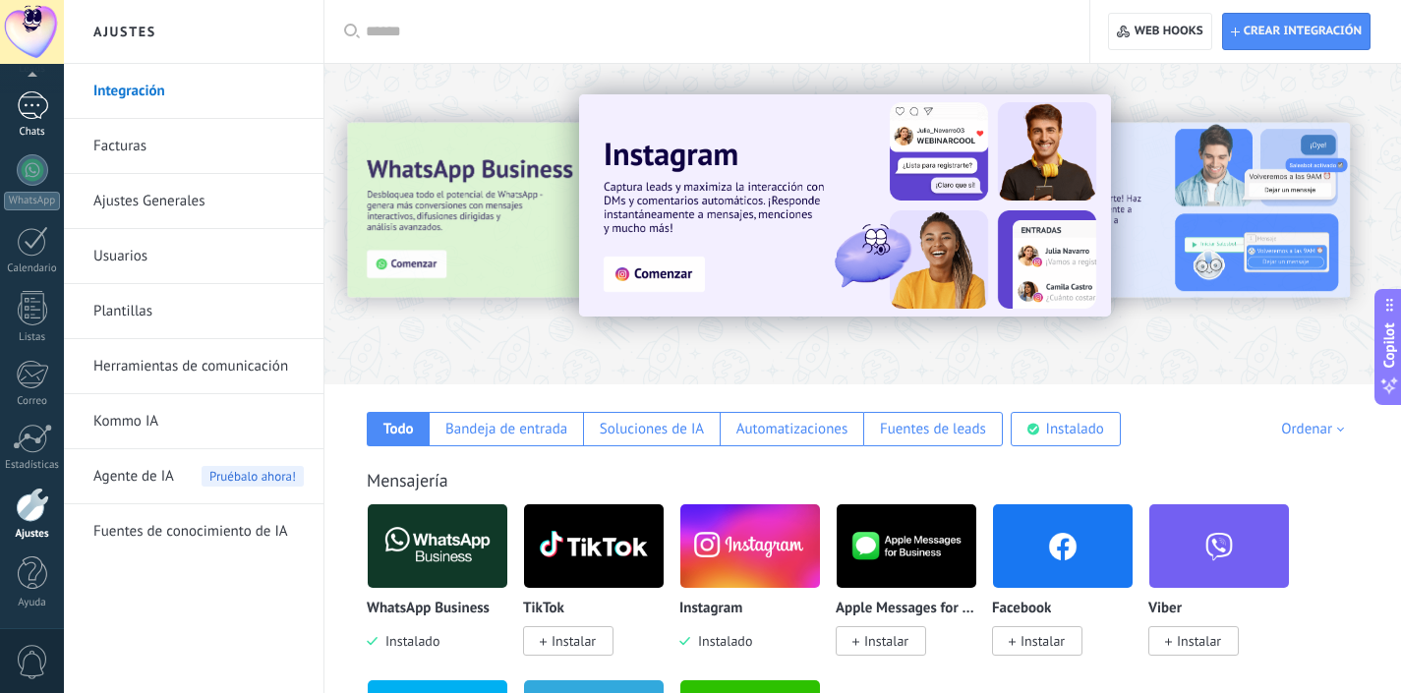
click at [27, 128] on div "Chats" at bounding box center [32, 132] width 57 height 13
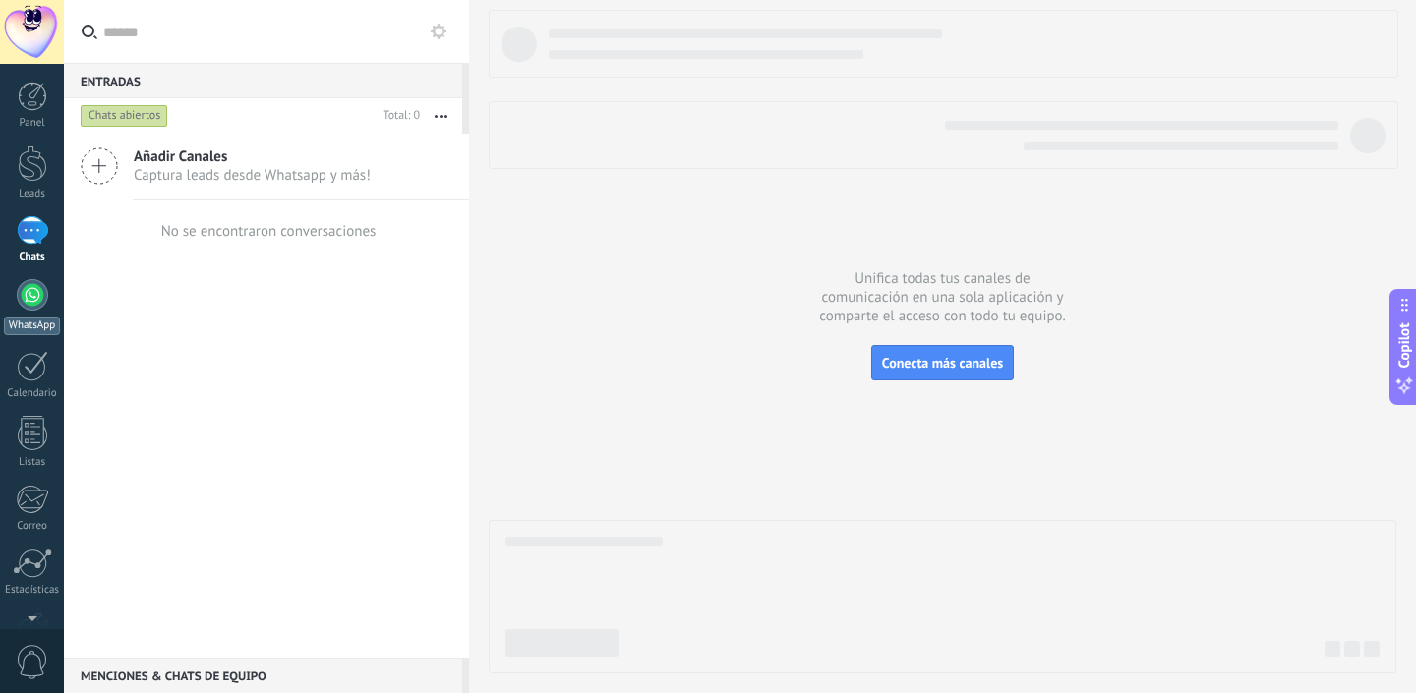
click at [32, 299] on div at bounding box center [32, 294] width 31 height 31
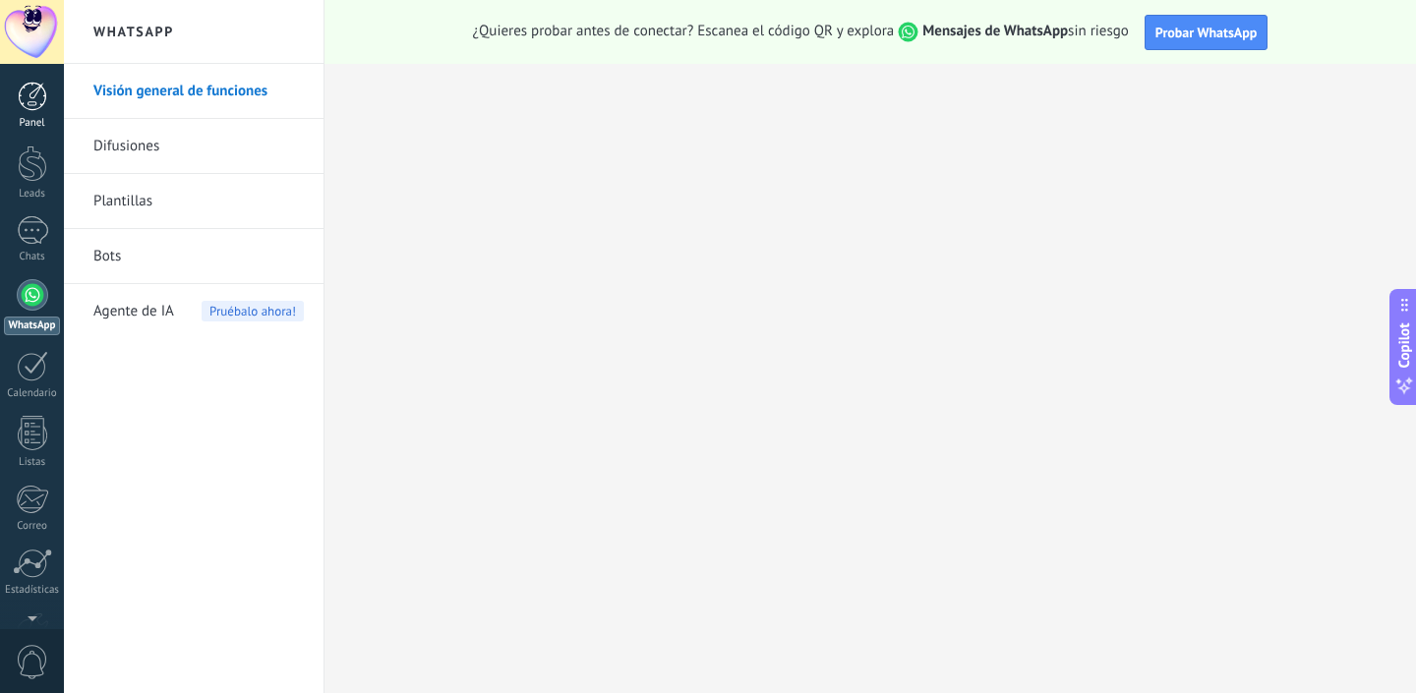
click at [35, 101] on div at bounding box center [32, 96] width 29 height 29
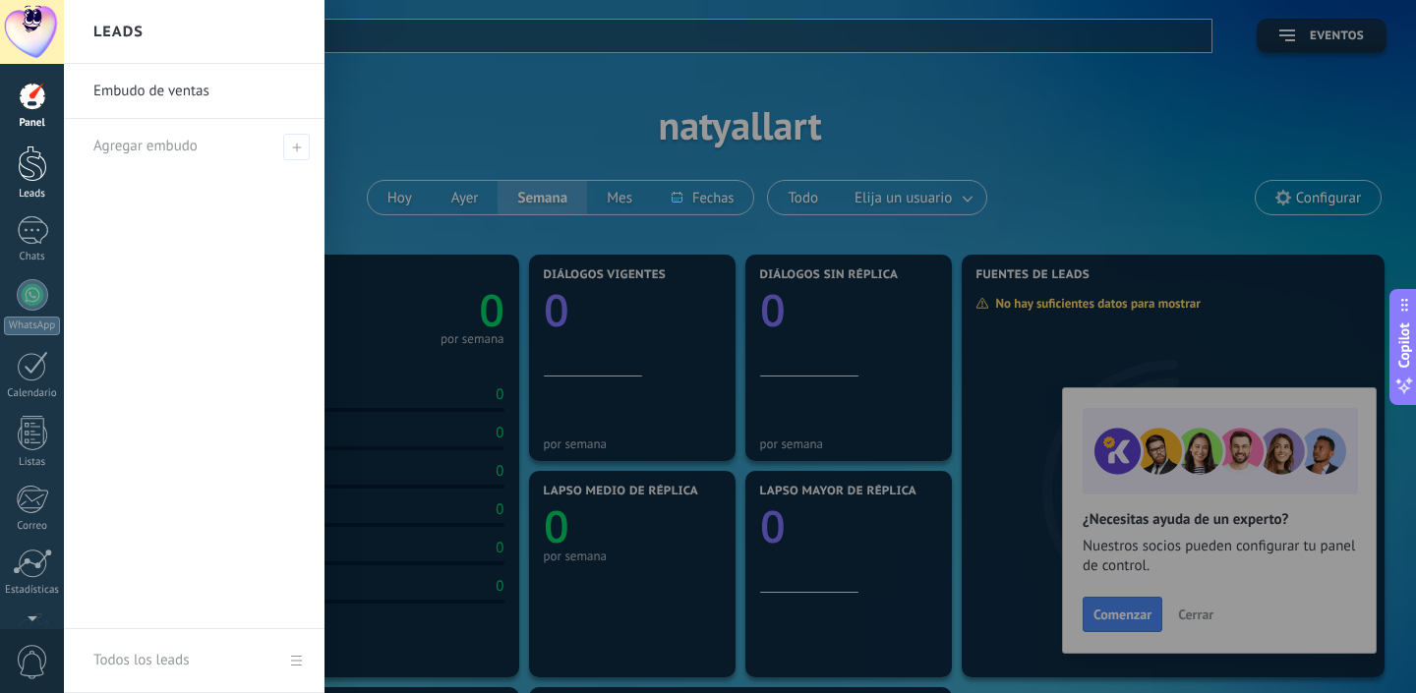
click at [32, 167] on div at bounding box center [32, 163] width 29 height 36
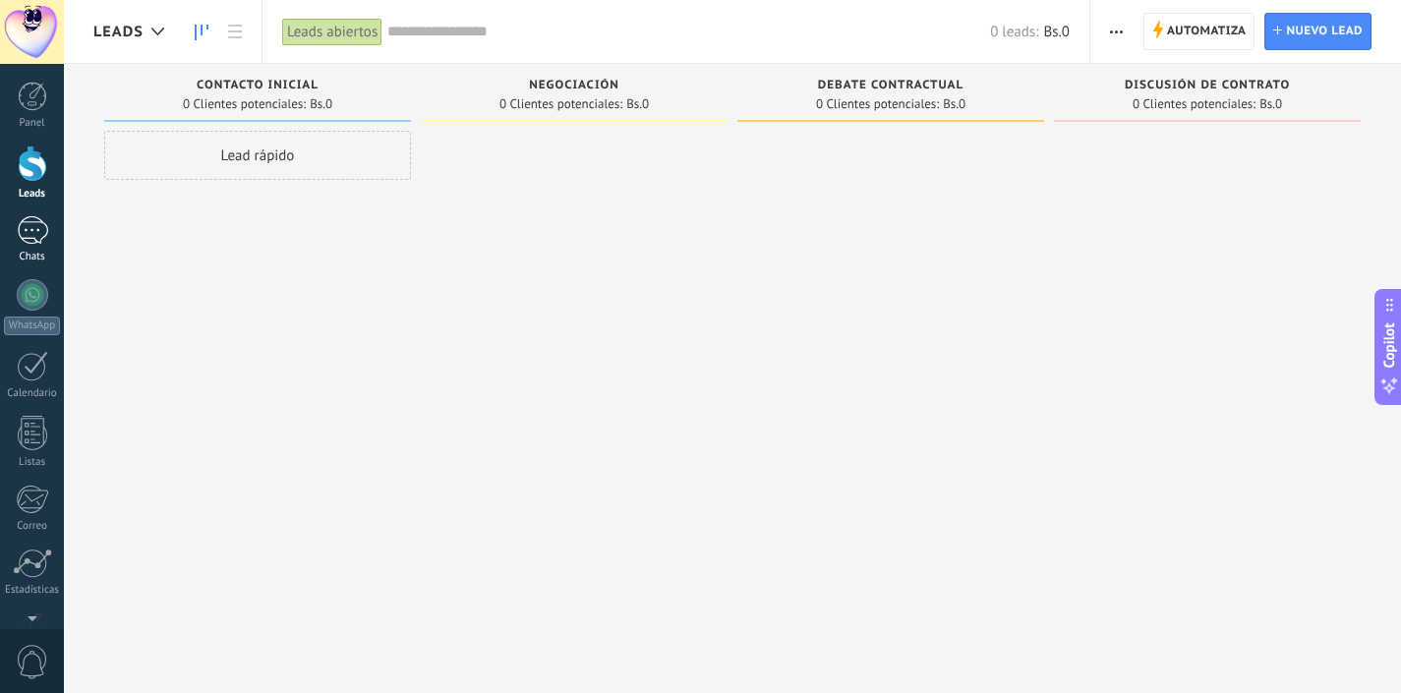
click at [21, 227] on div at bounding box center [32, 230] width 31 height 29
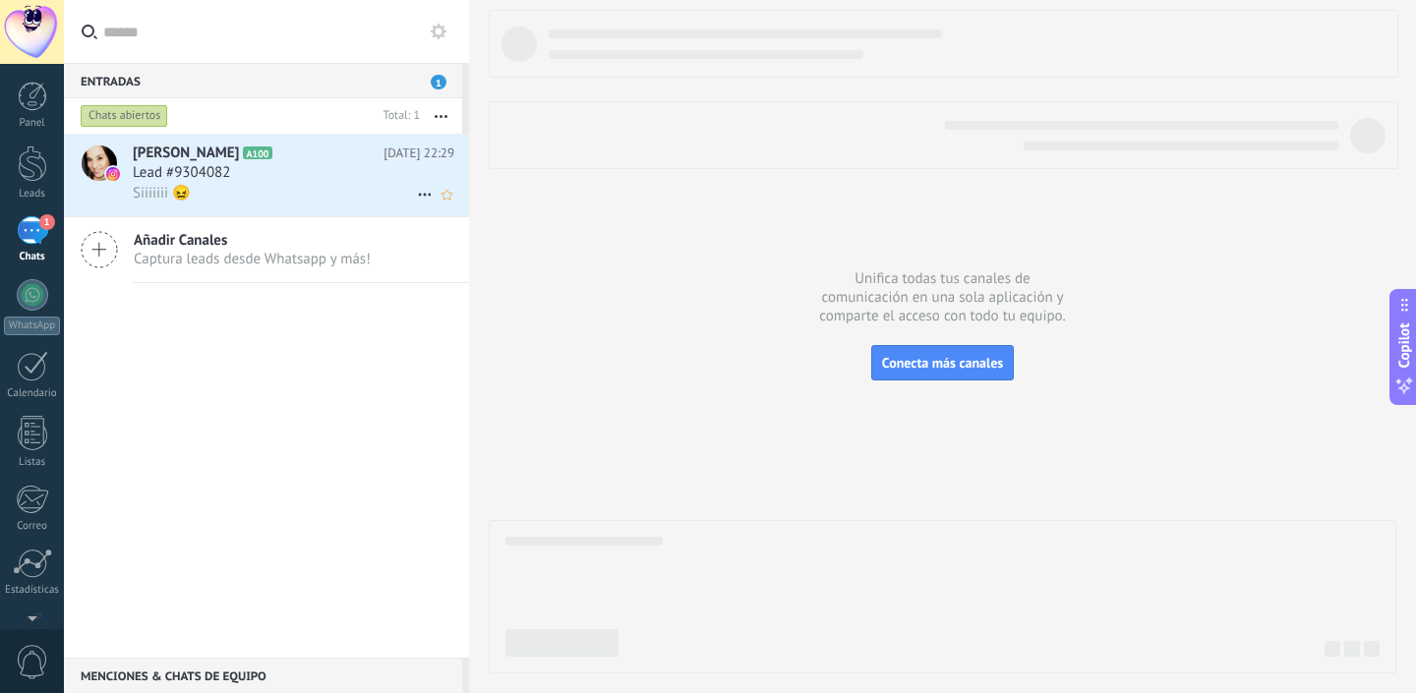
click at [342, 182] on div "Lead #9304082" at bounding box center [293, 173] width 321 height 20
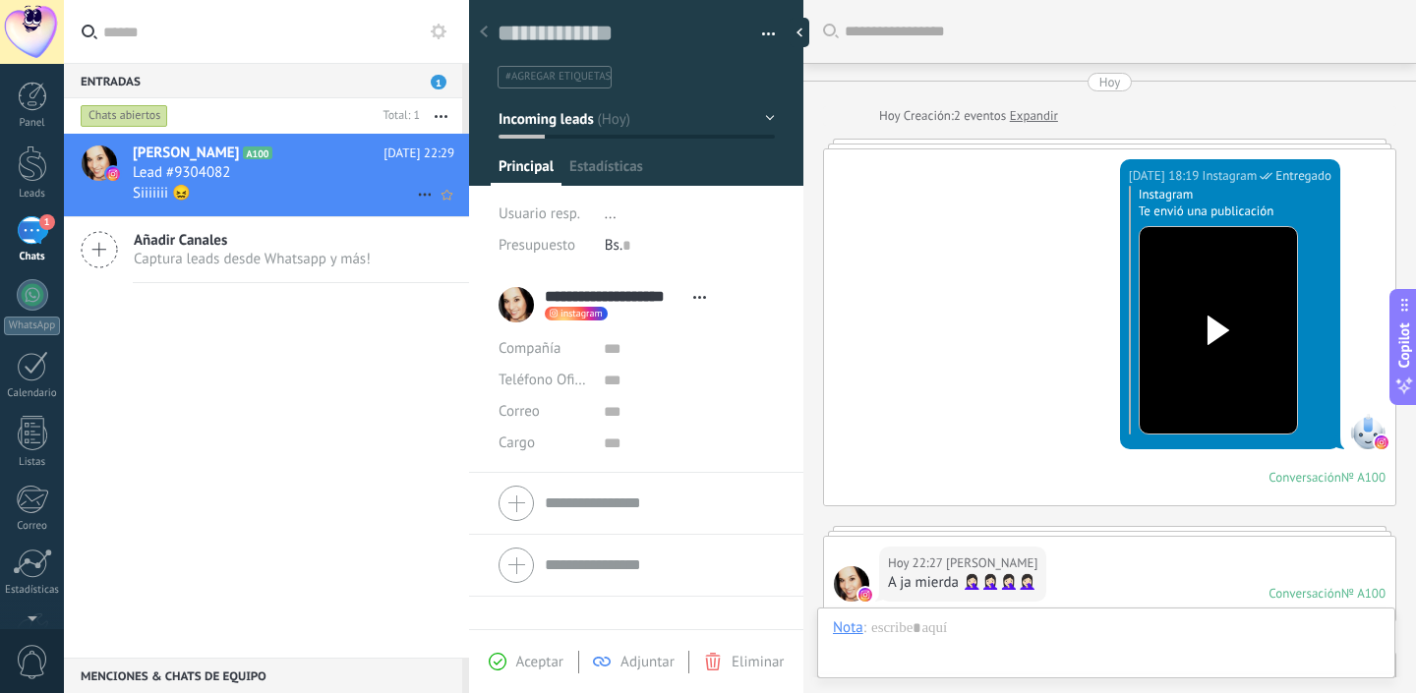
scroll to position [561, 0]
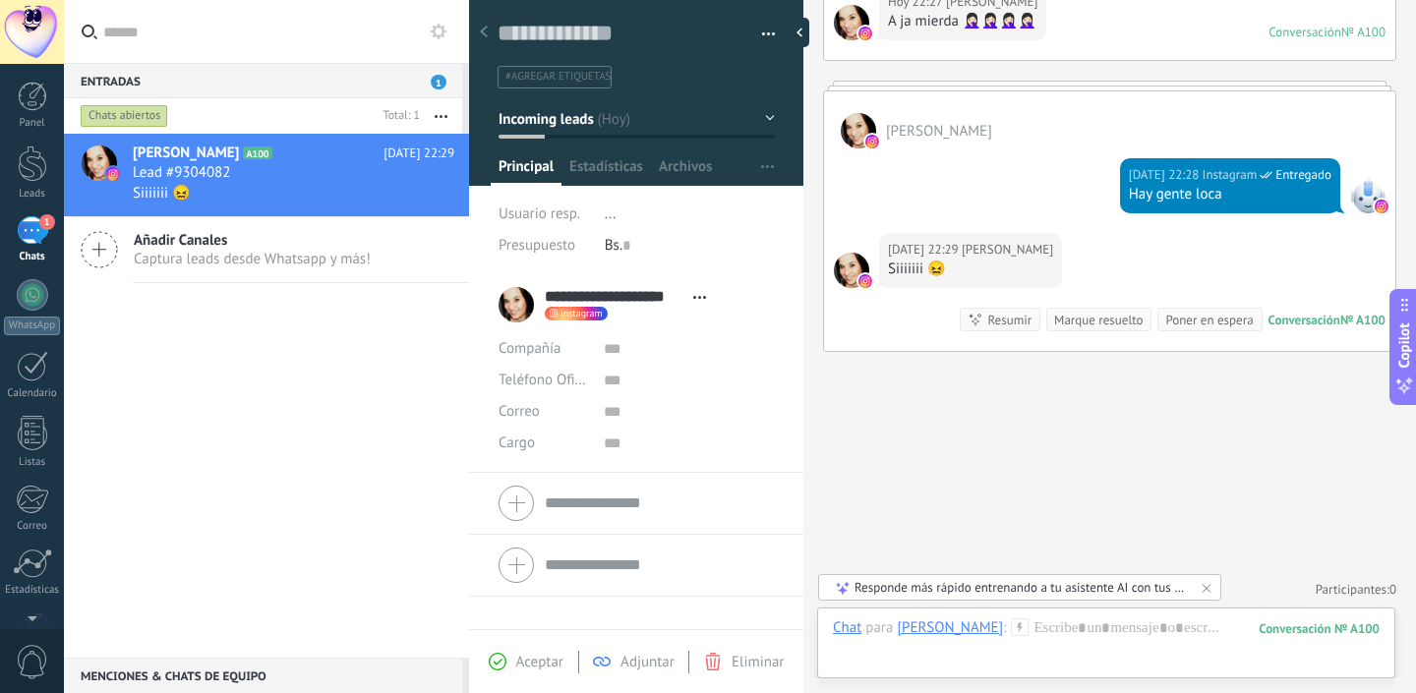
click at [250, 327] on div "[PERSON_NAME] A100 [DATE] 22:29 Lead #9304082 Siiiiiii 😖 Añadir Canales Captura…" at bounding box center [266, 396] width 405 height 524
click at [38, 433] on div at bounding box center [32, 433] width 29 height 34
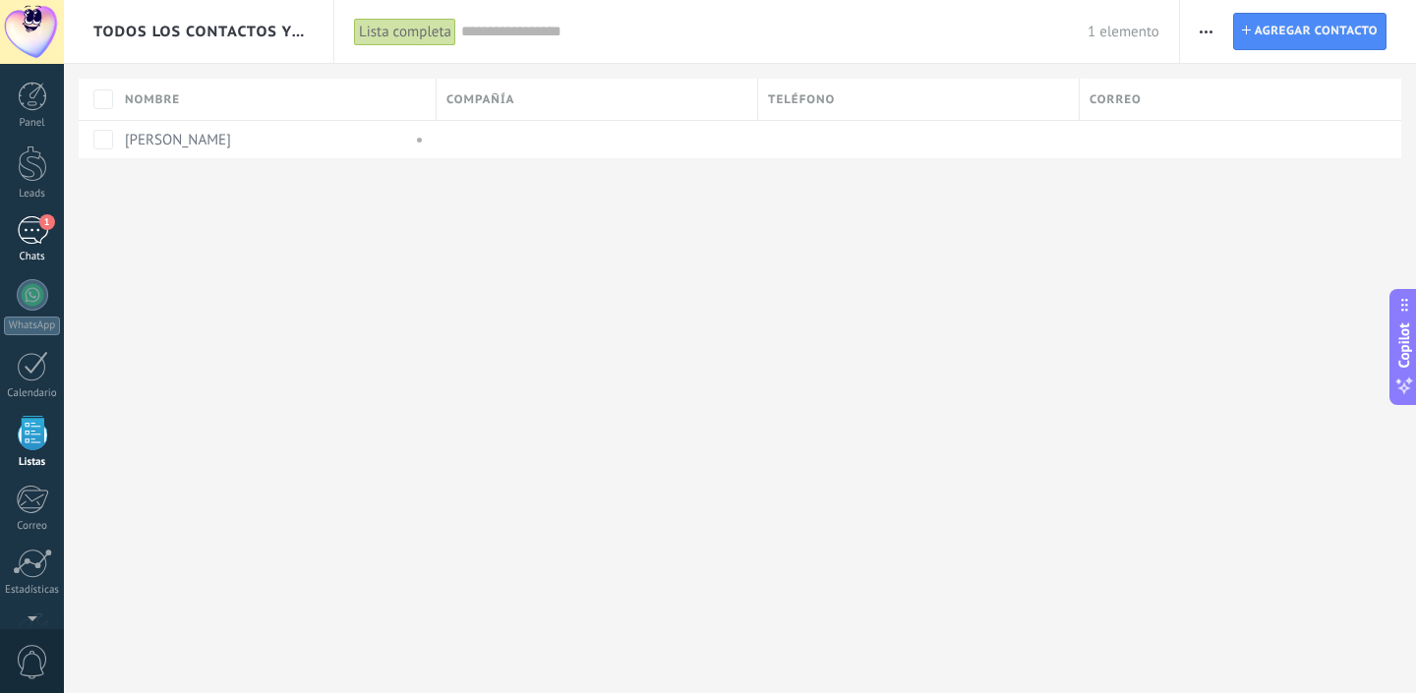
click at [26, 230] on div "1" at bounding box center [32, 230] width 31 height 29
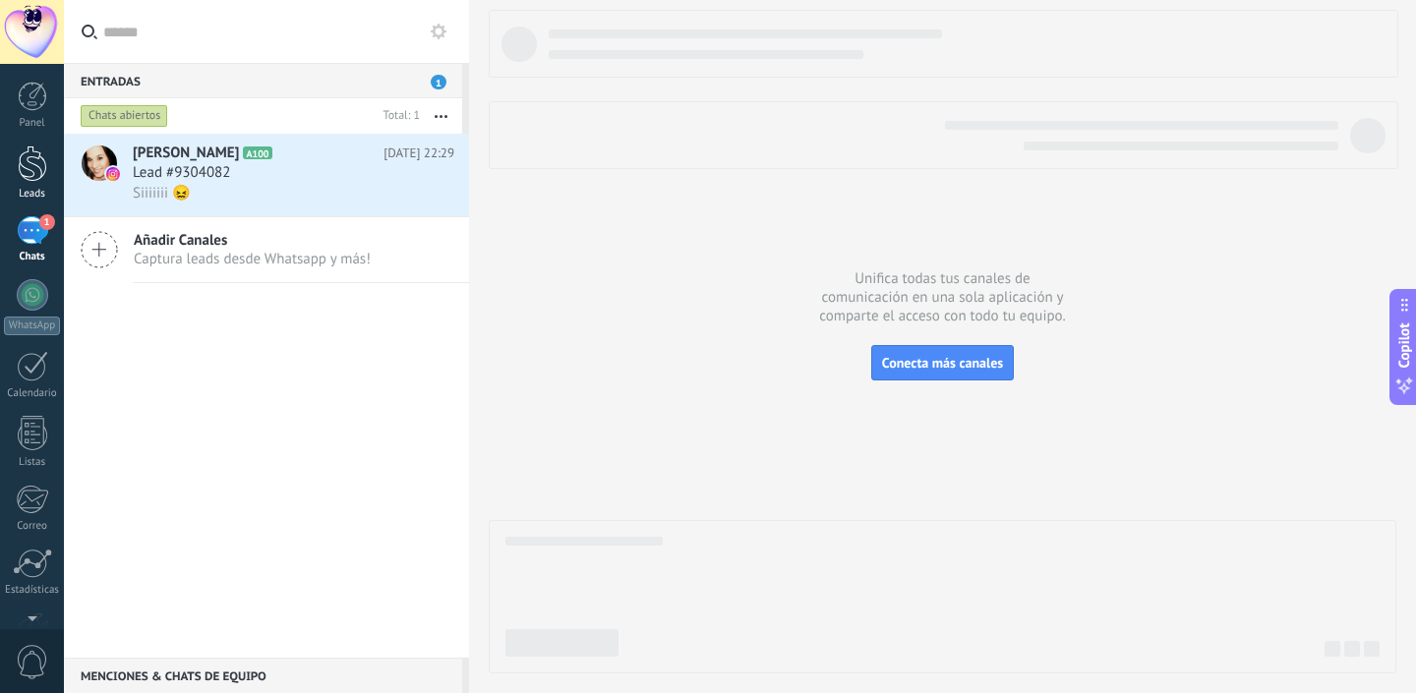
click at [29, 183] on link "Leads" at bounding box center [32, 172] width 64 height 55
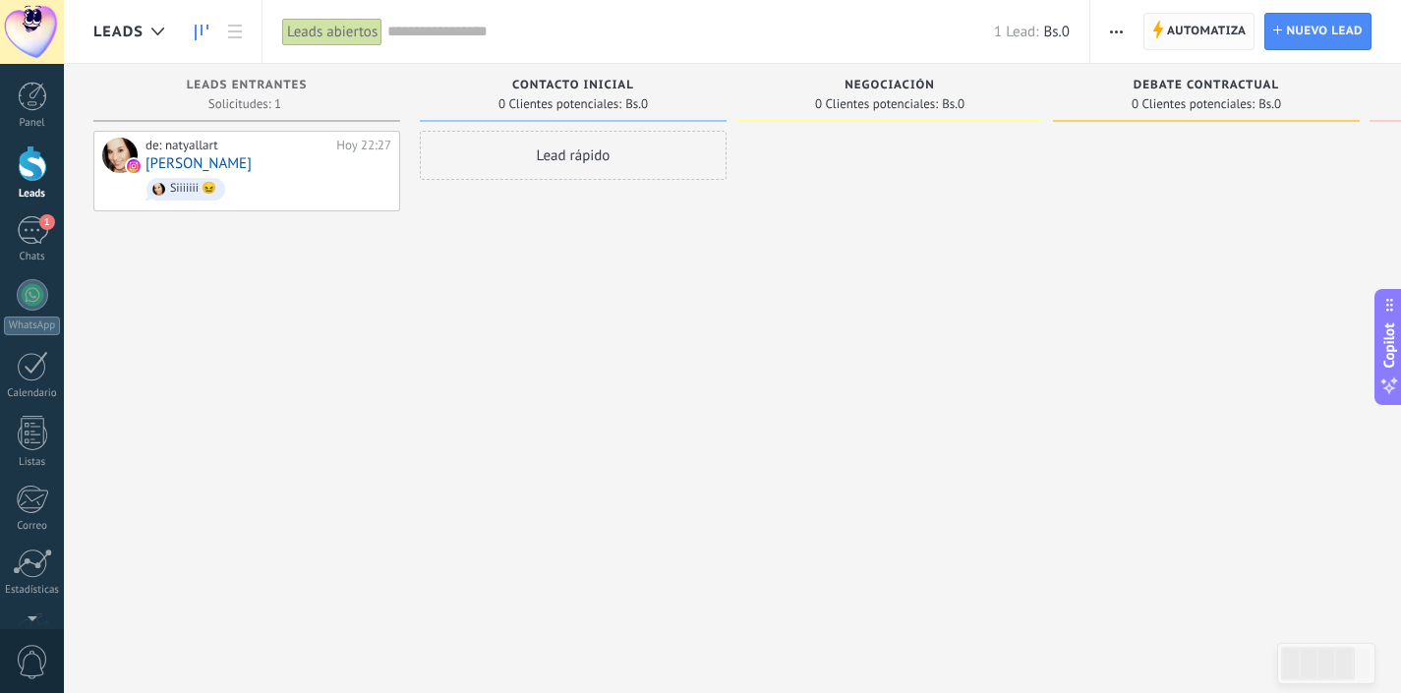
click at [1216, 31] on span "Automatiza" at bounding box center [1207, 31] width 80 height 35
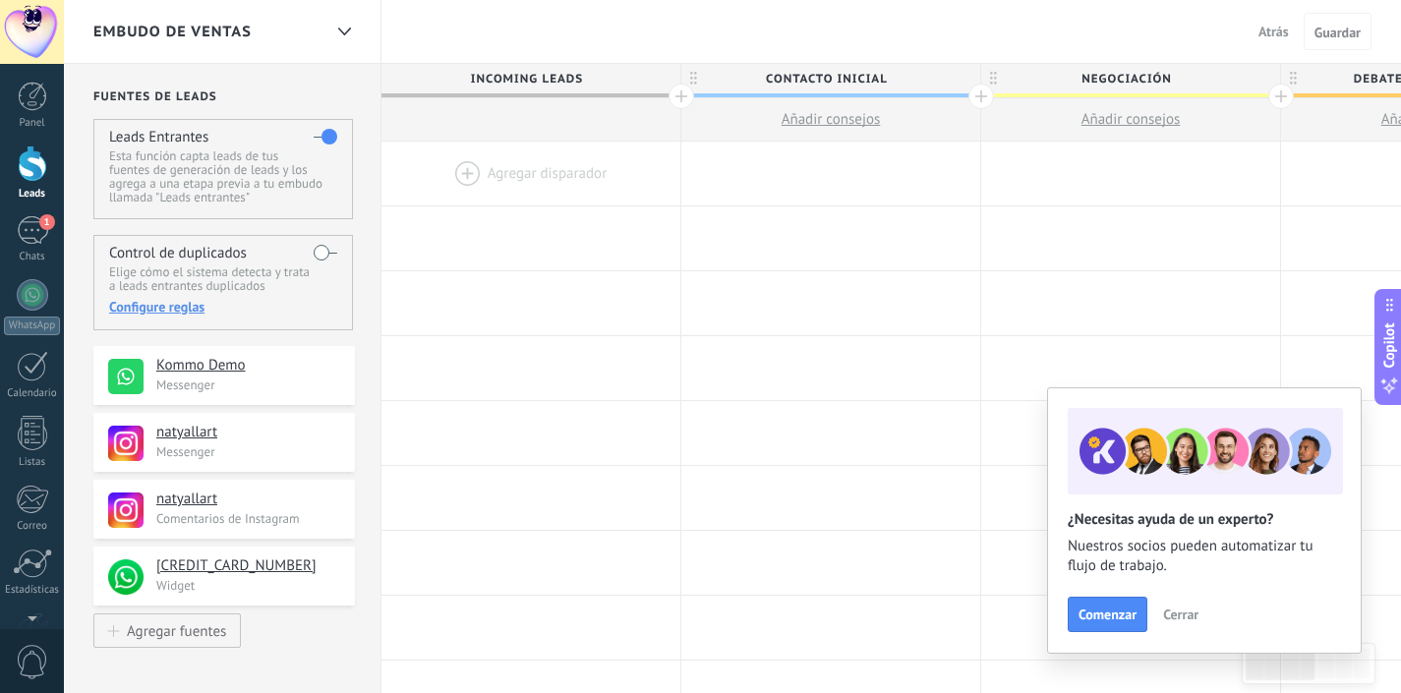
click at [1274, 29] on span "Atrás" at bounding box center [1273, 32] width 30 height 18
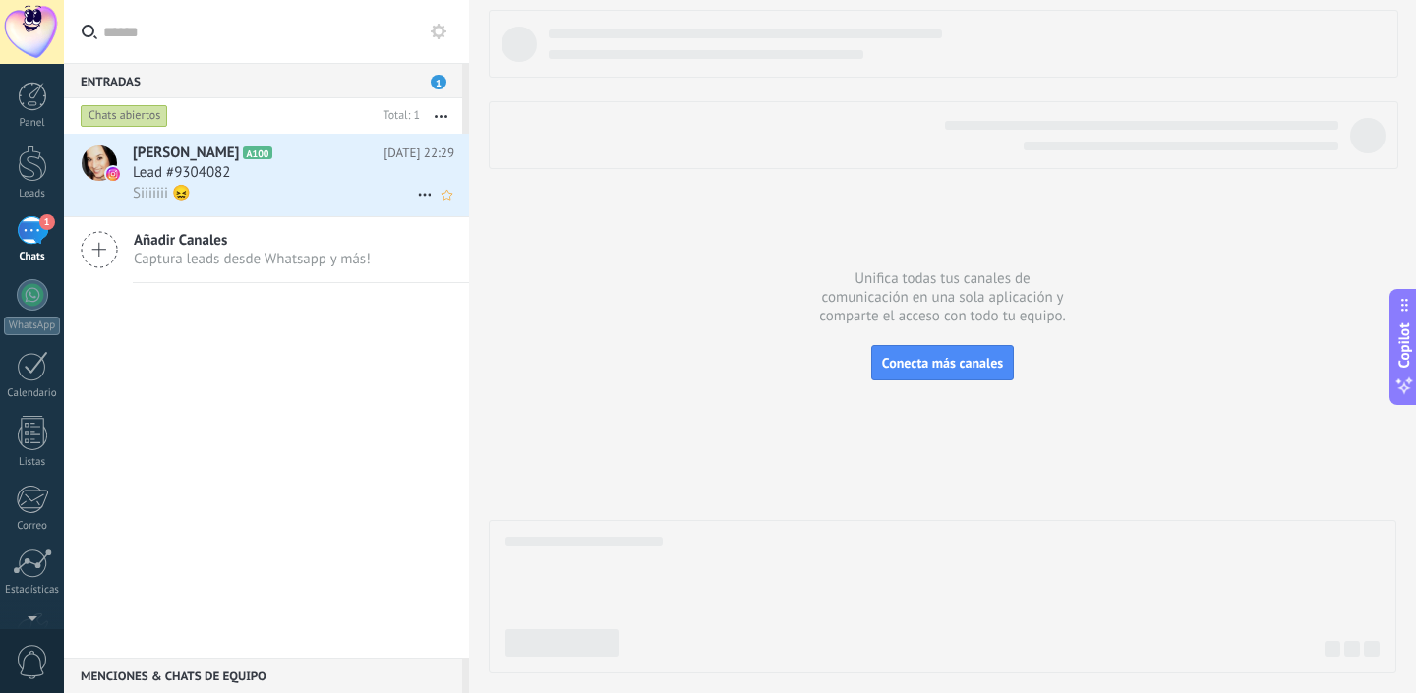
click at [264, 204] on div "[PERSON_NAME] A100 [DATE] 22:29 Lead #9304082 Siiiiiii 😖" at bounding box center [301, 175] width 336 height 83
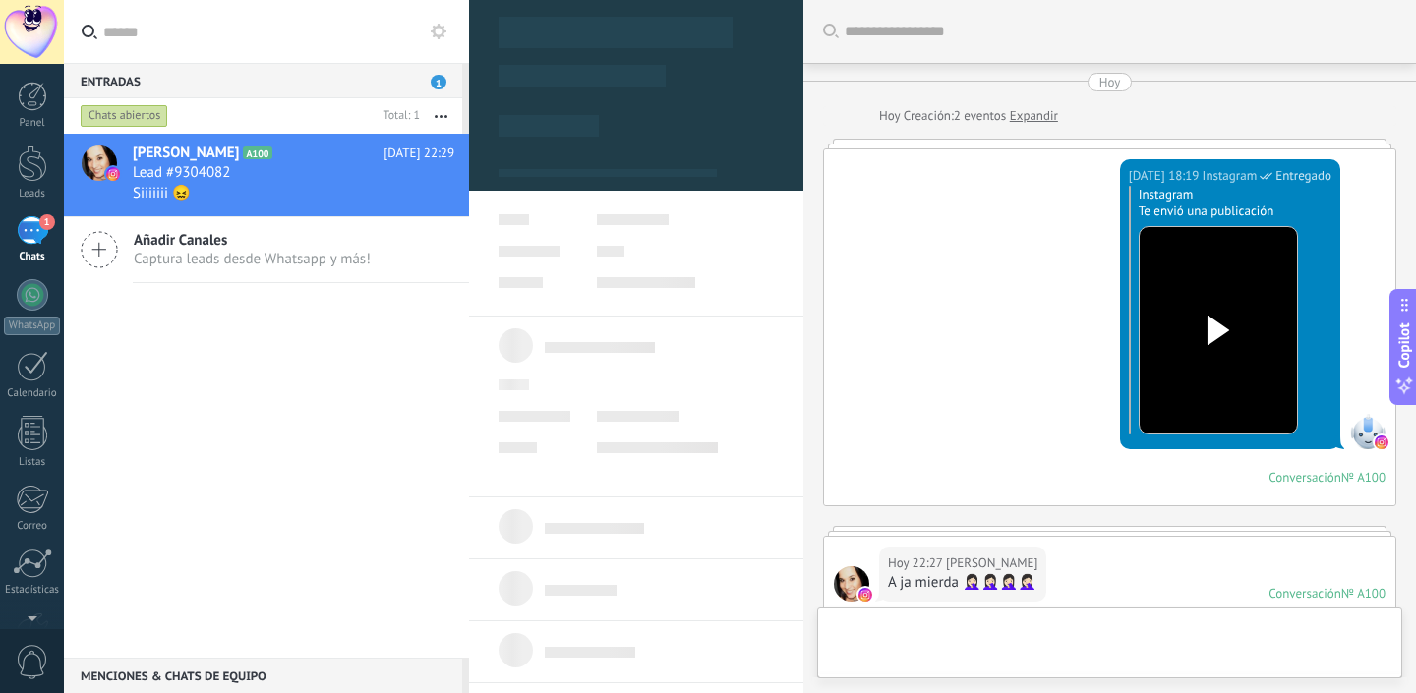
type textarea "**********"
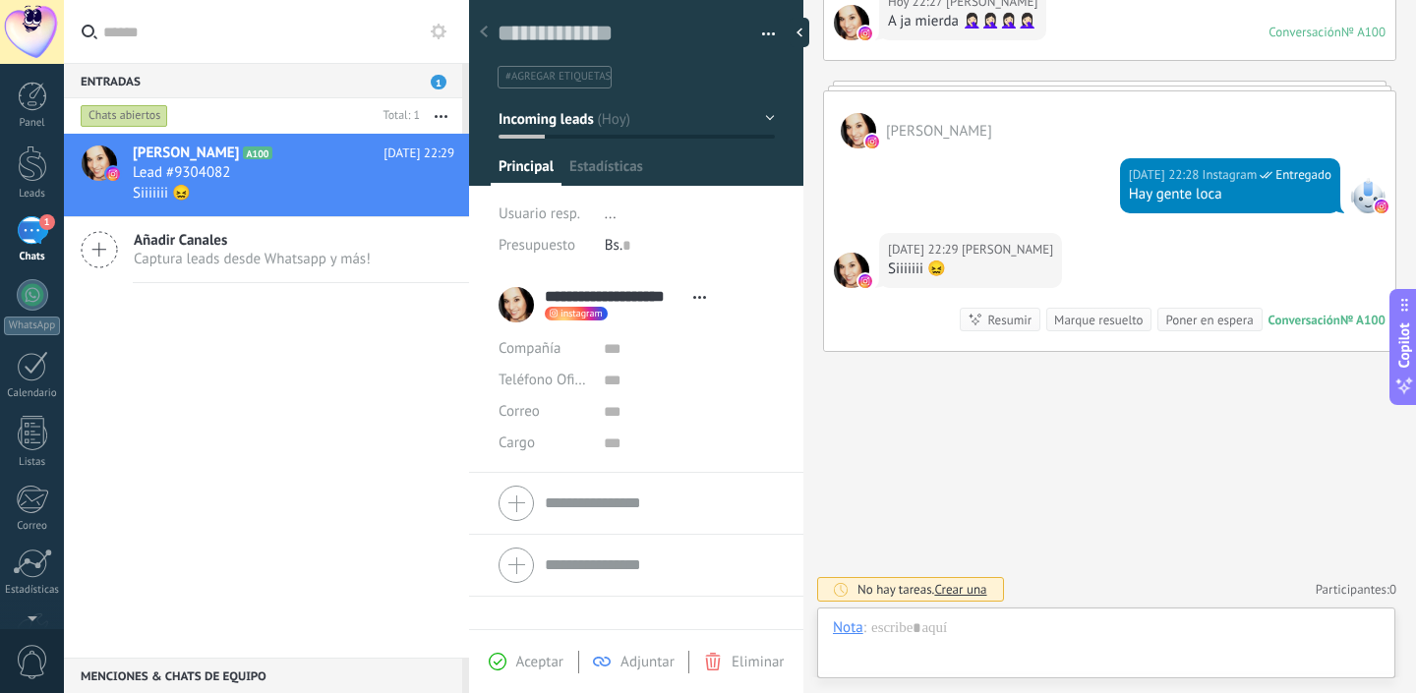
scroll to position [29, 0]
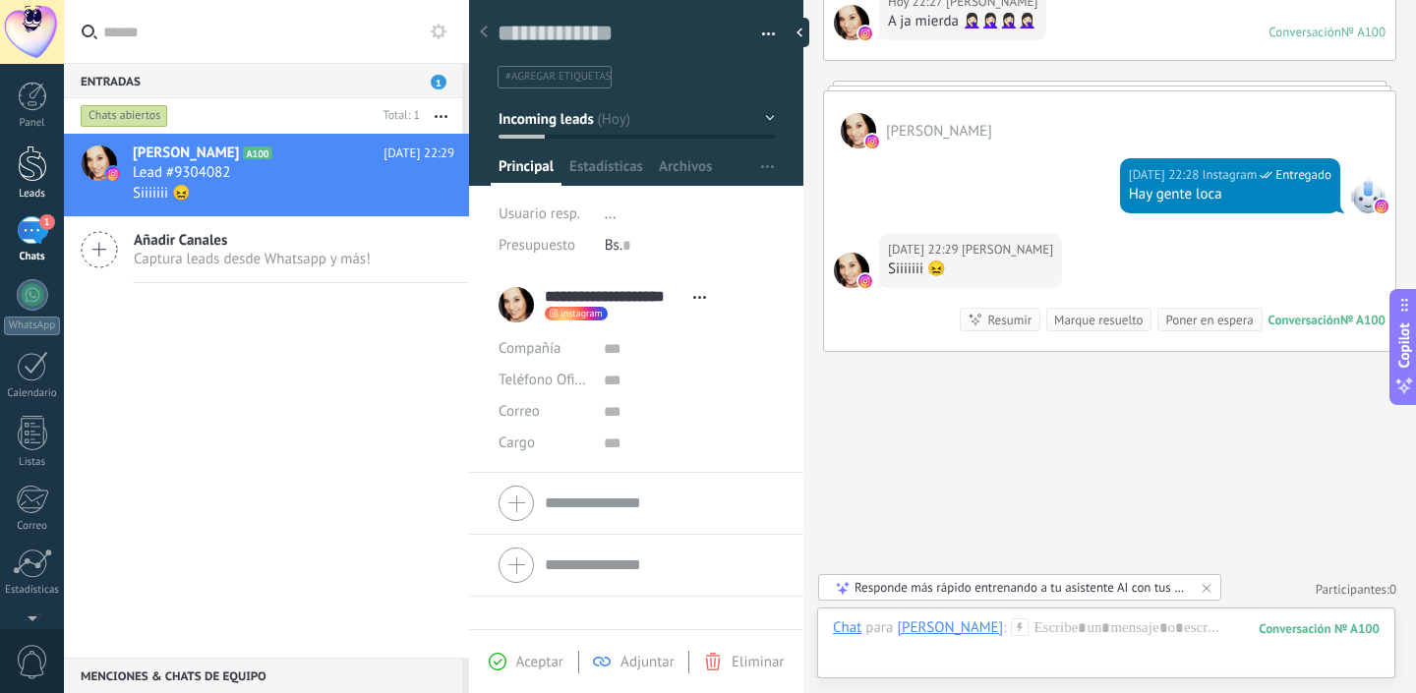
click at [32, 170] on div at bounding box center [32, 163] width 29 height 36
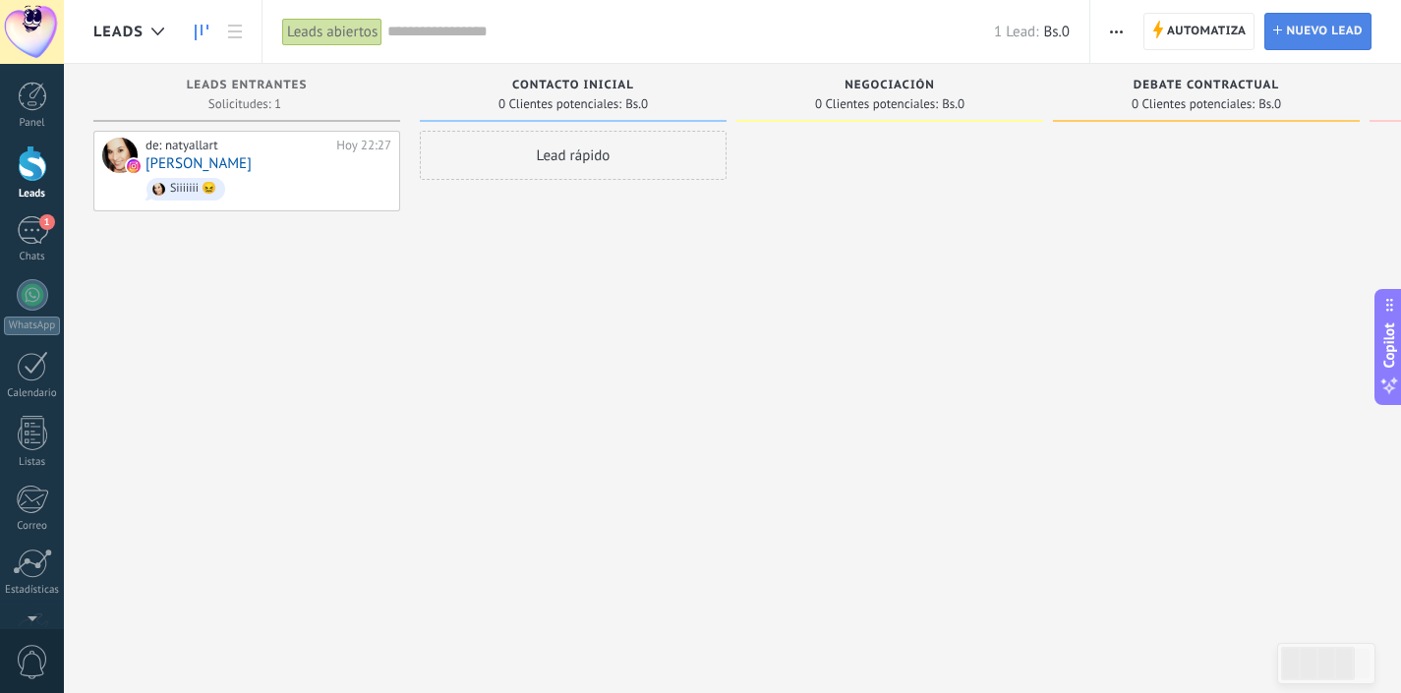
click at [1339, 36] on span "Nuevo lead" at bounding box center [1324, 31] width 77 height 35
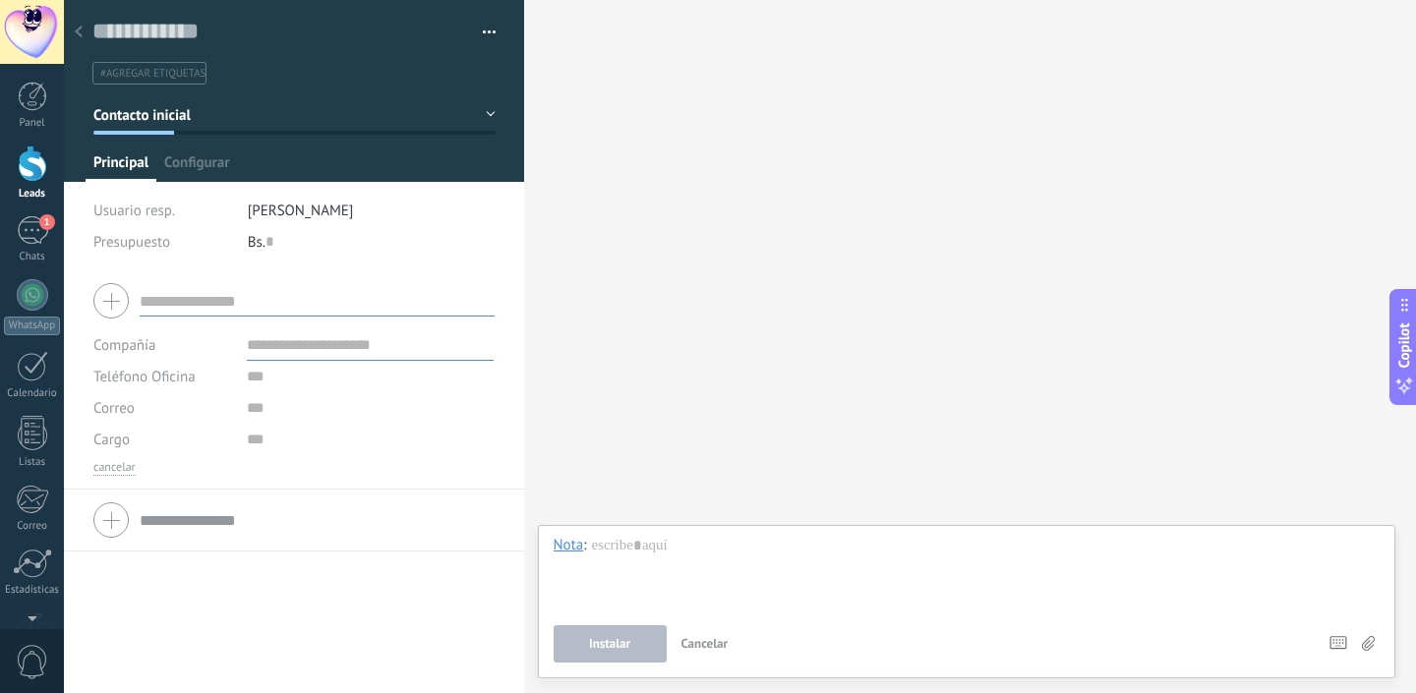
click at [81, 31] on icon at bounding box center [79, 32] width 8 height 12
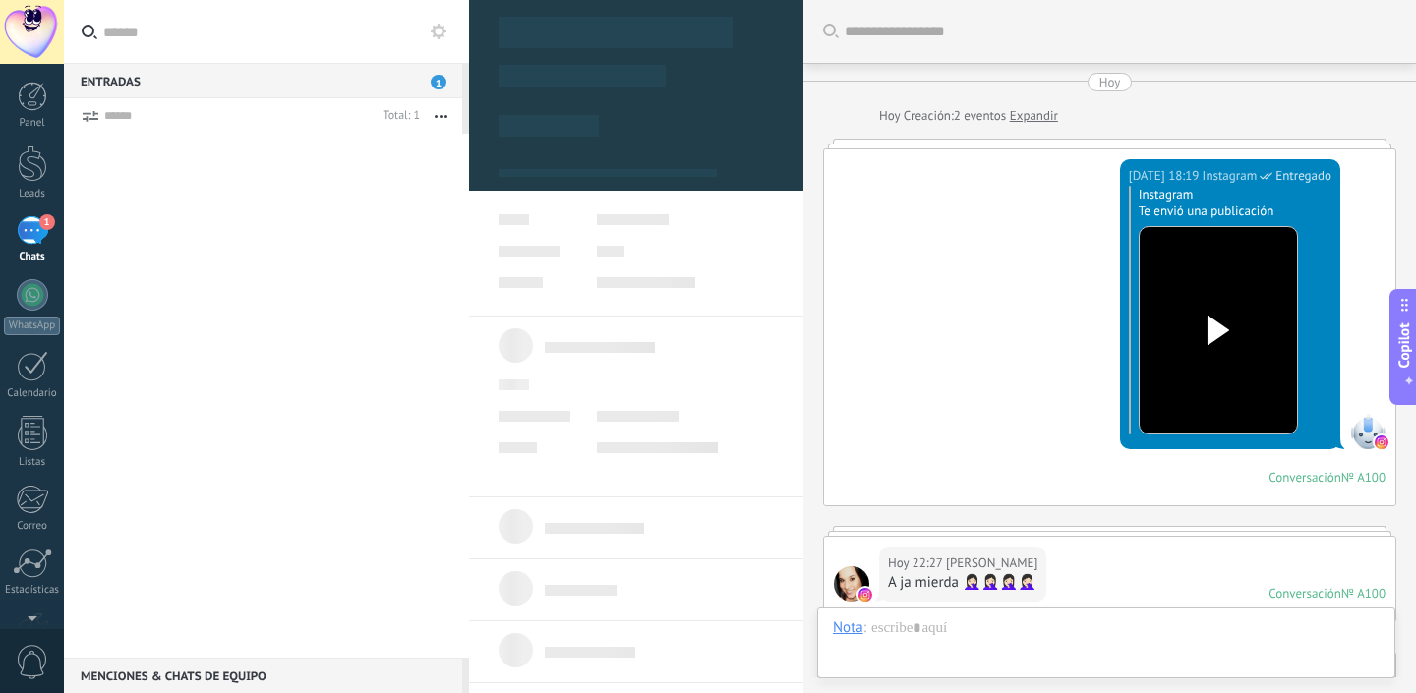
scroll to position [561, 0]
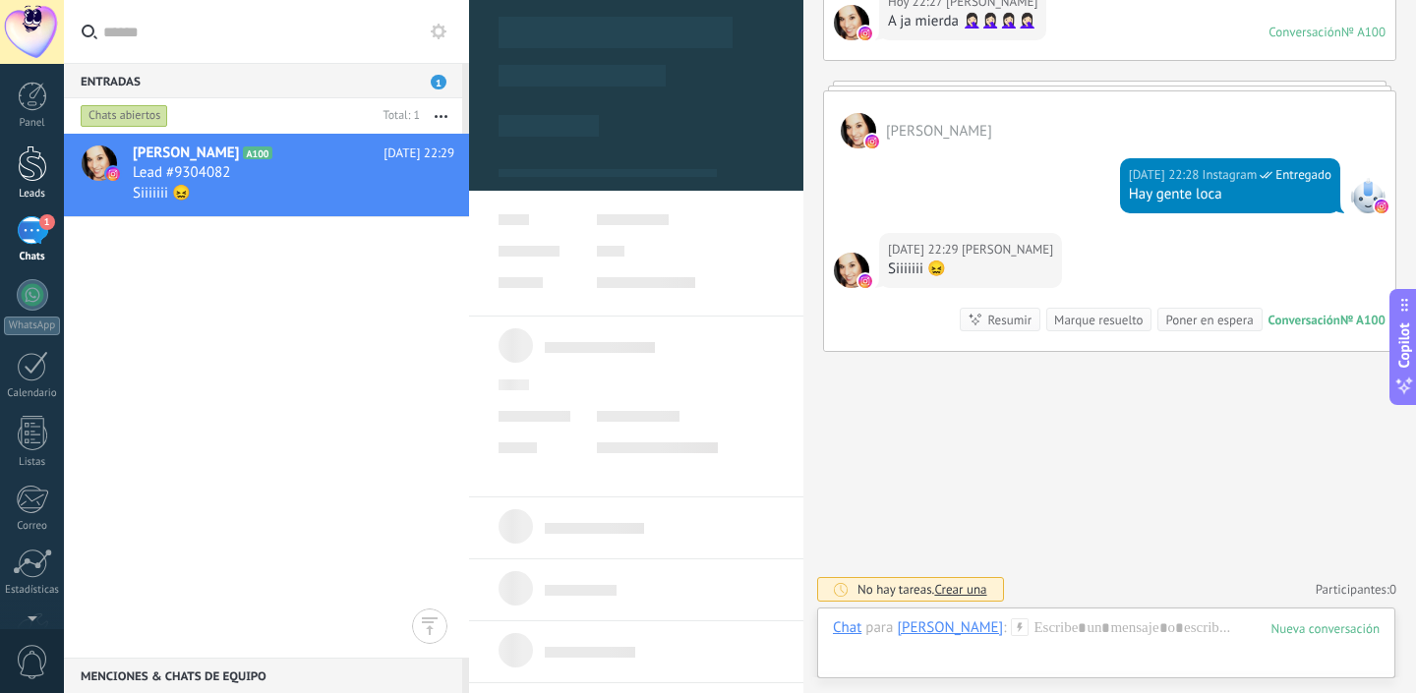
click at [33, 172] on div at bounding box center [32, 163] width 29 height 36
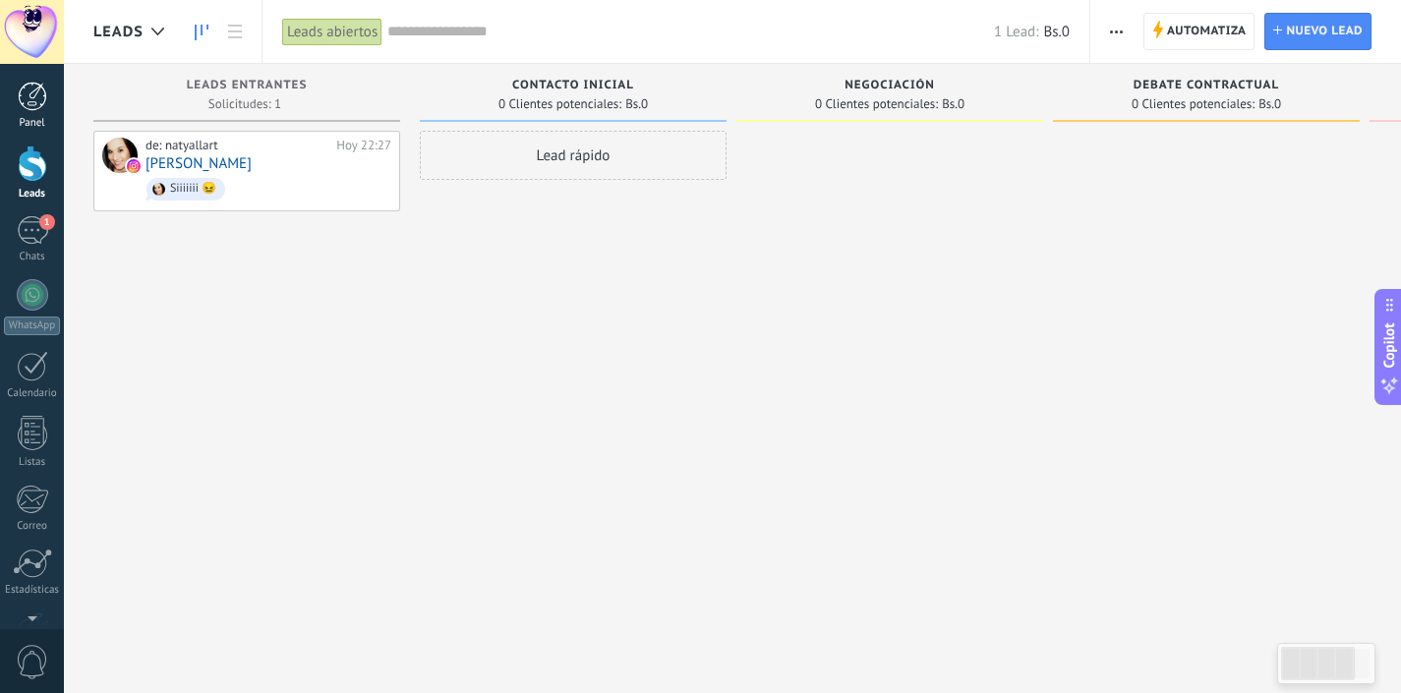
click at [17, 87] on link "Panel" at bounding box center [32, 106] width 64 height 48
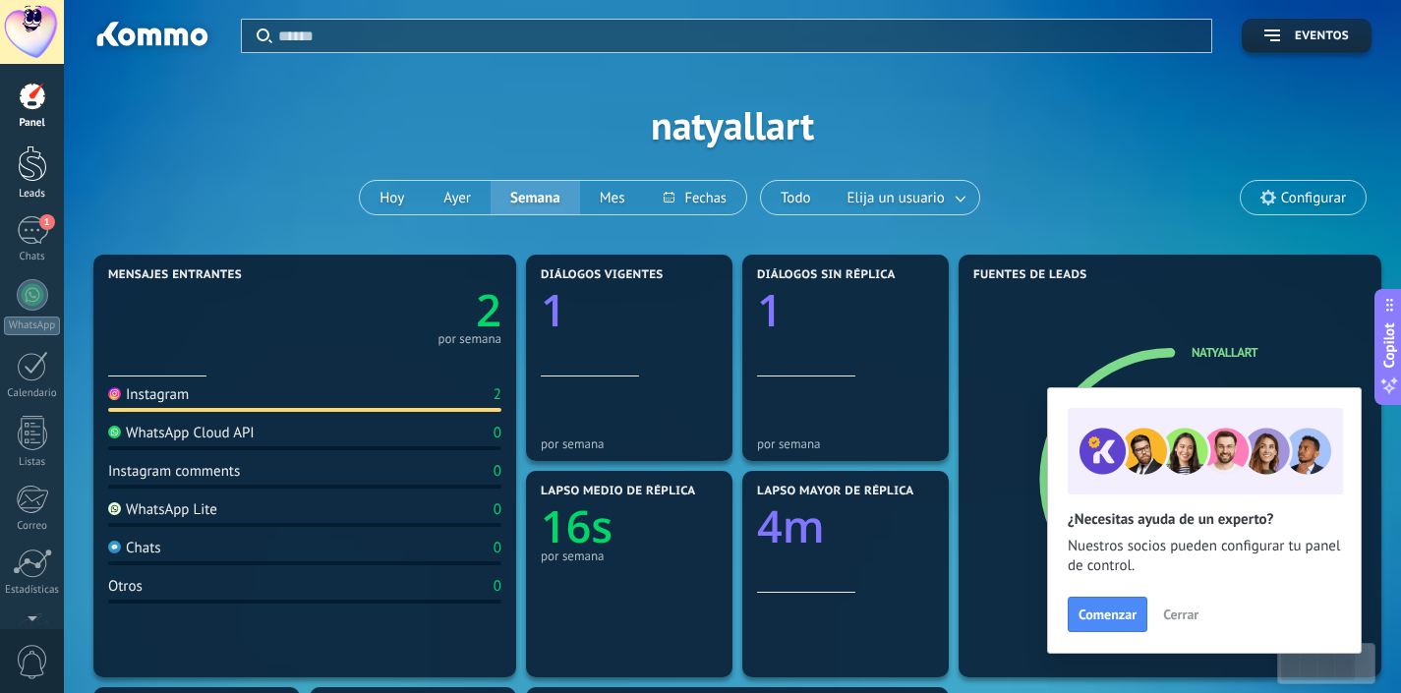
click at [32, 162] on div at bounding box center [32, 163] width 29 height 36
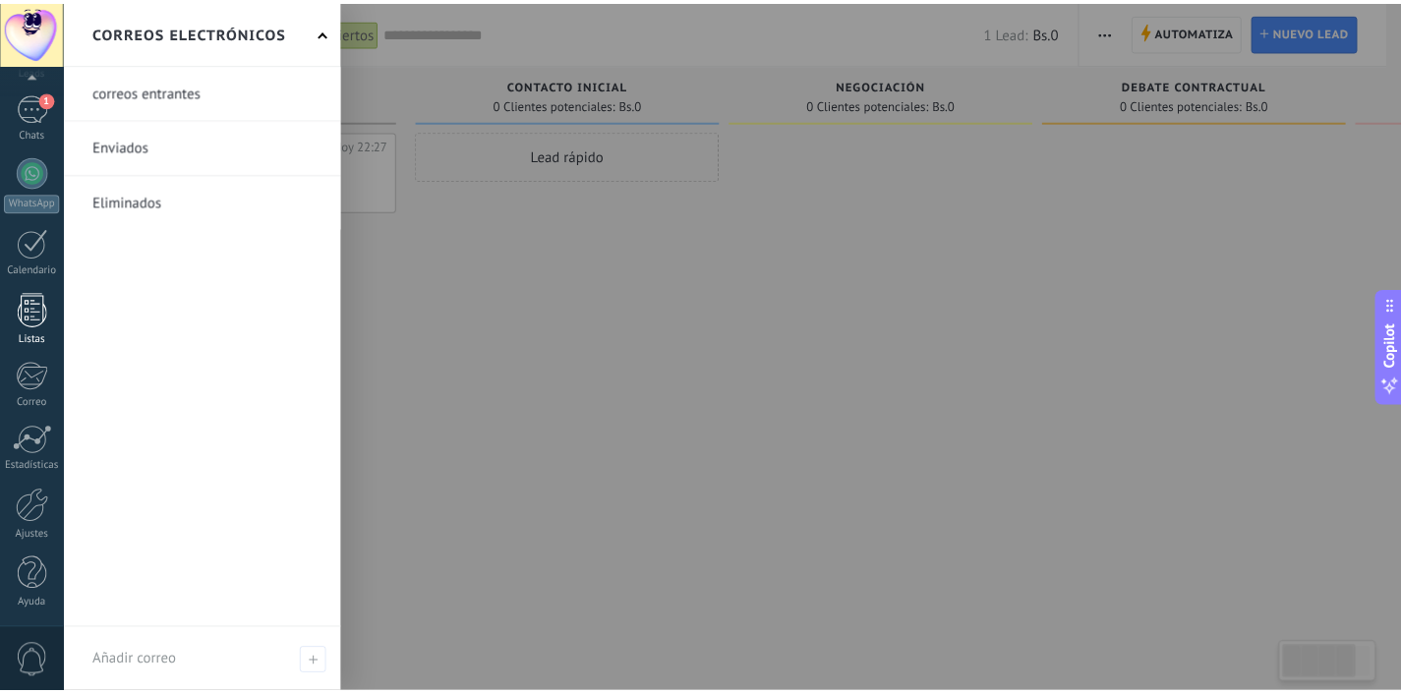
scroll to position [125, 0]
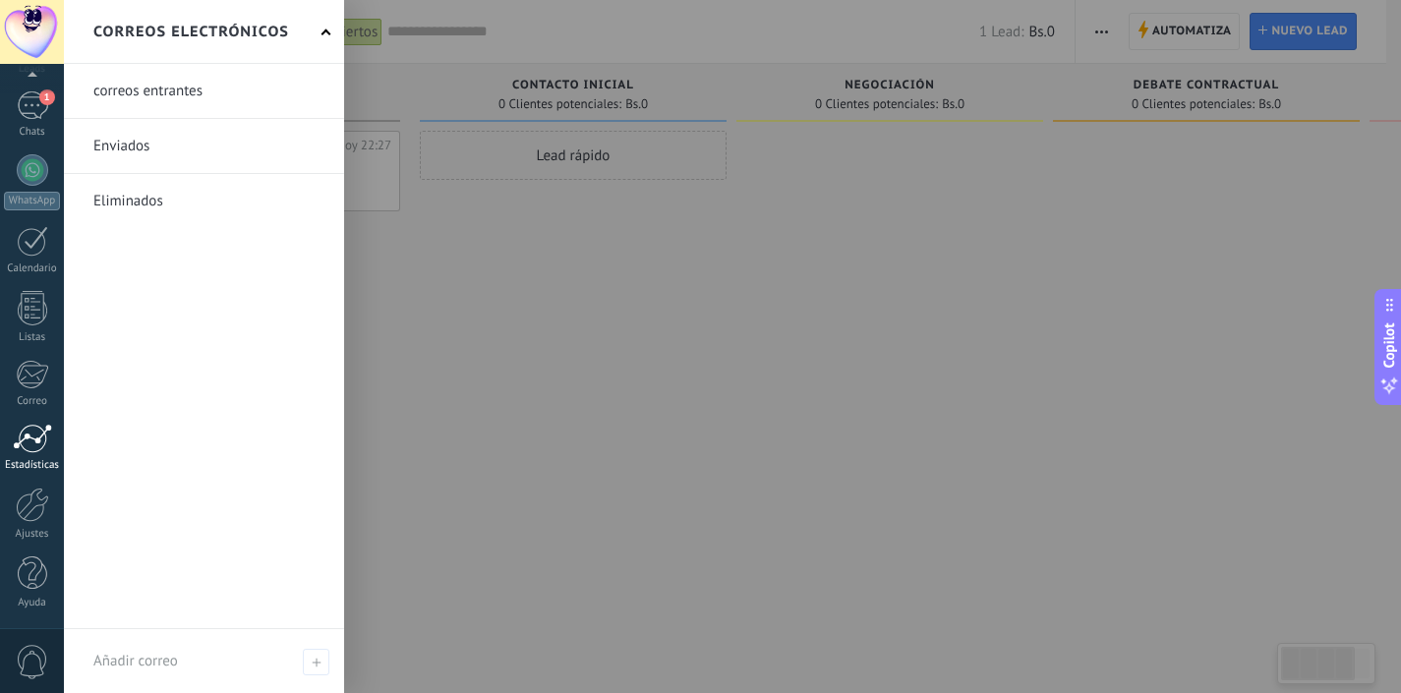
click at [33, 439] on div at bounding box center [32, 438] width 39 height 29
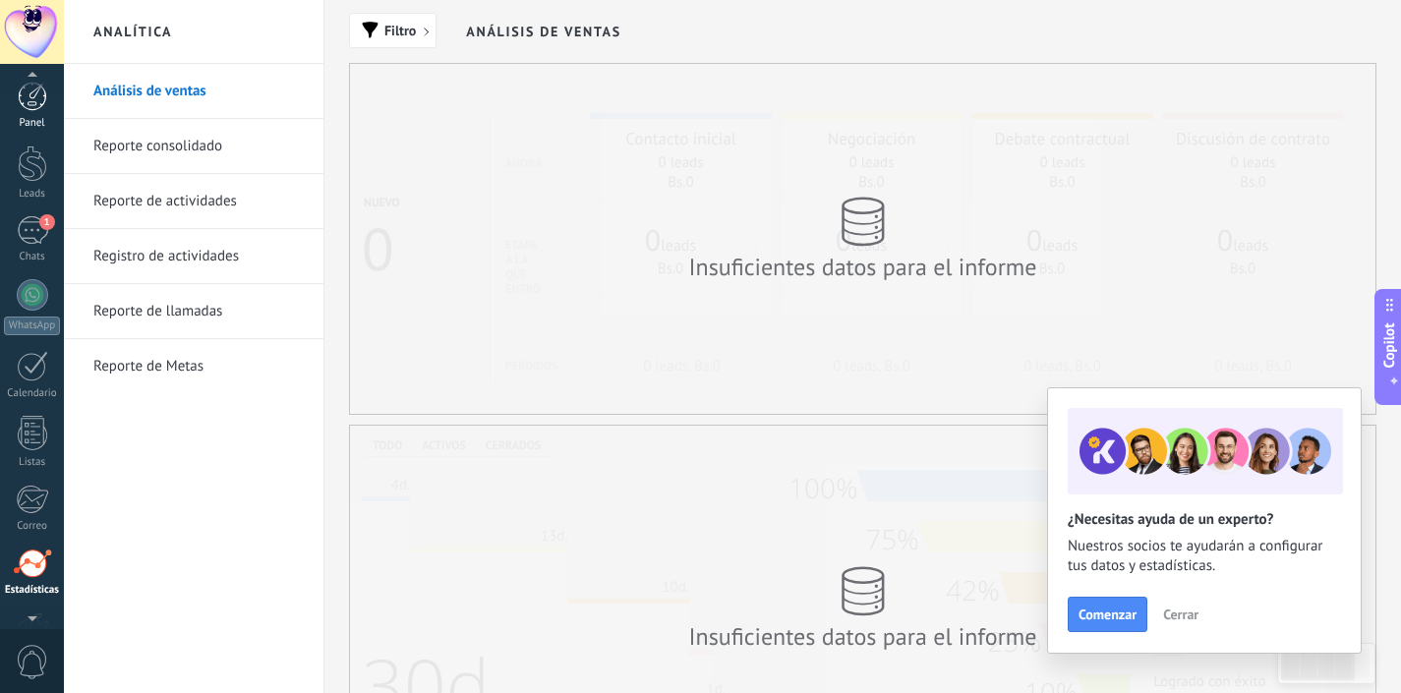
click at [32, 113] on link "Panel" at bounding box center [32, 106] width 64 height 48
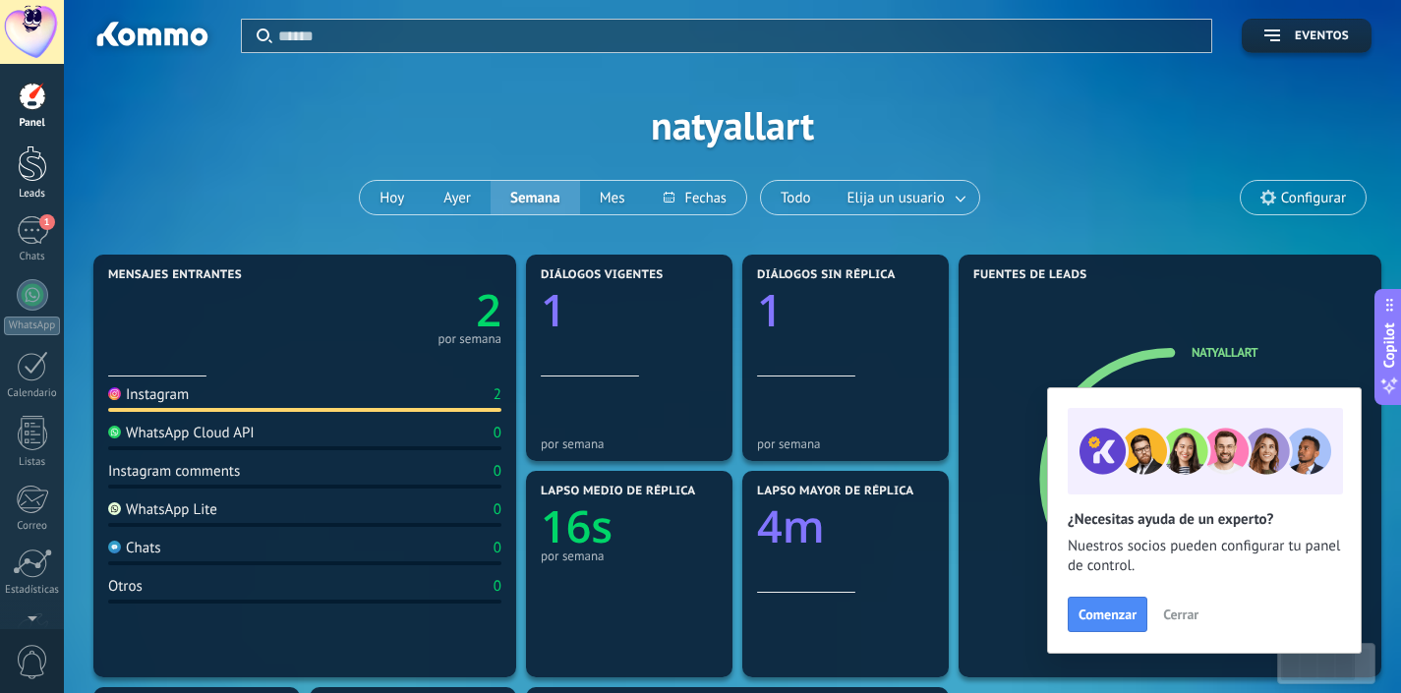
click at [37, 174] on div at bounding box center [32, 163] width 29 height 36
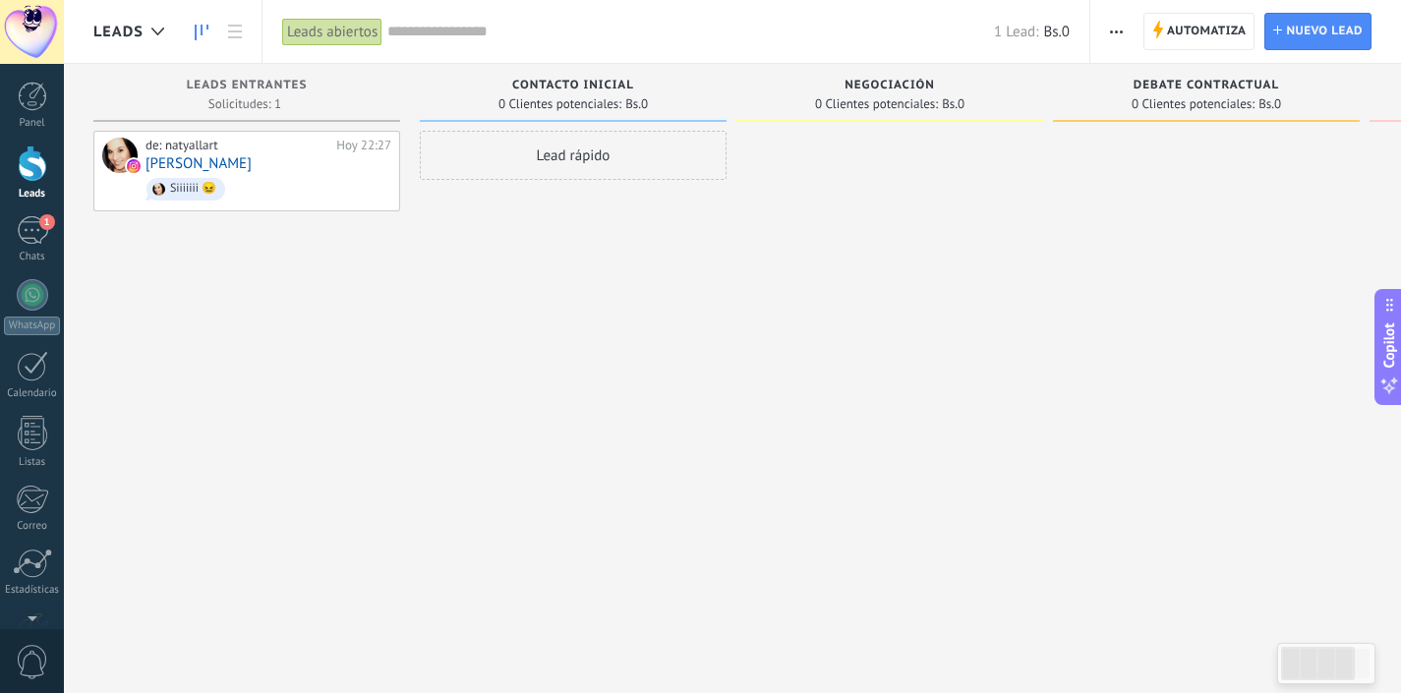
click at [1117, 30] on use "button" at bounding box center [1116, 31] width 13 height 3
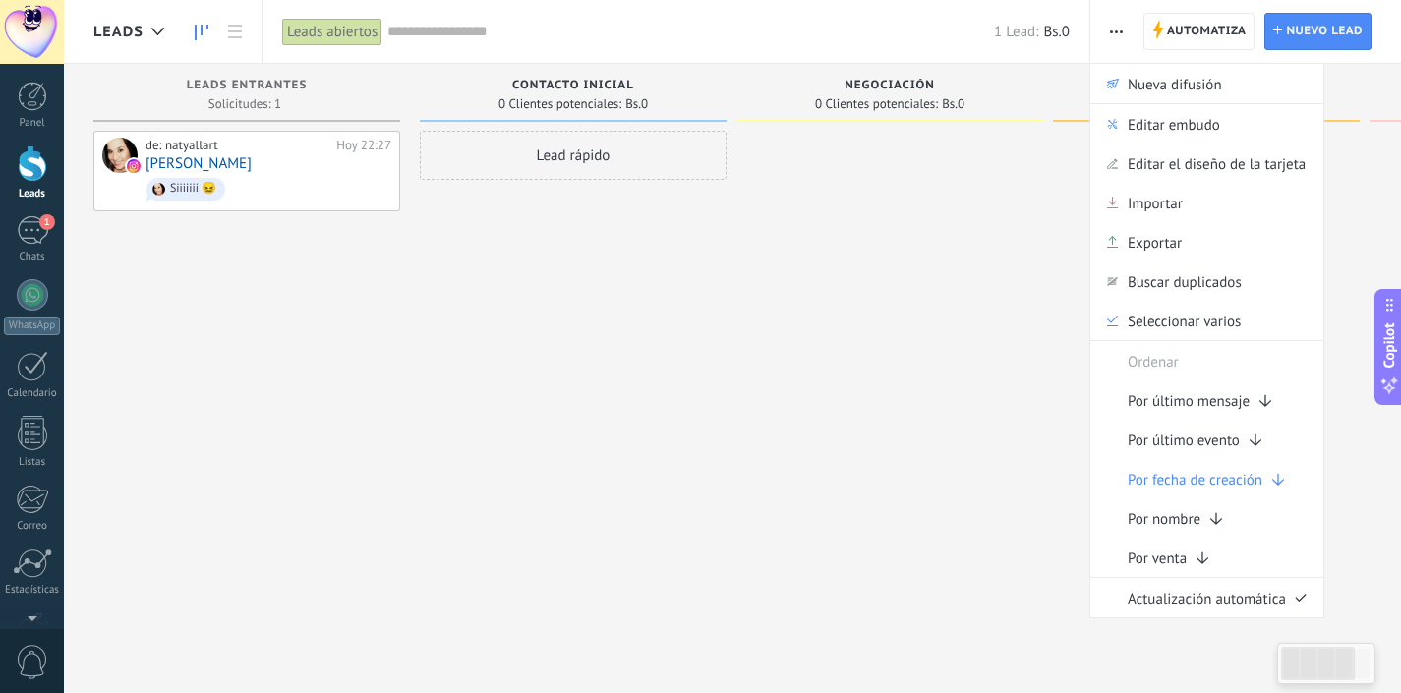
click at [1117, 30] on use "button" at bounding box center [1116, 31] width 13 height 3
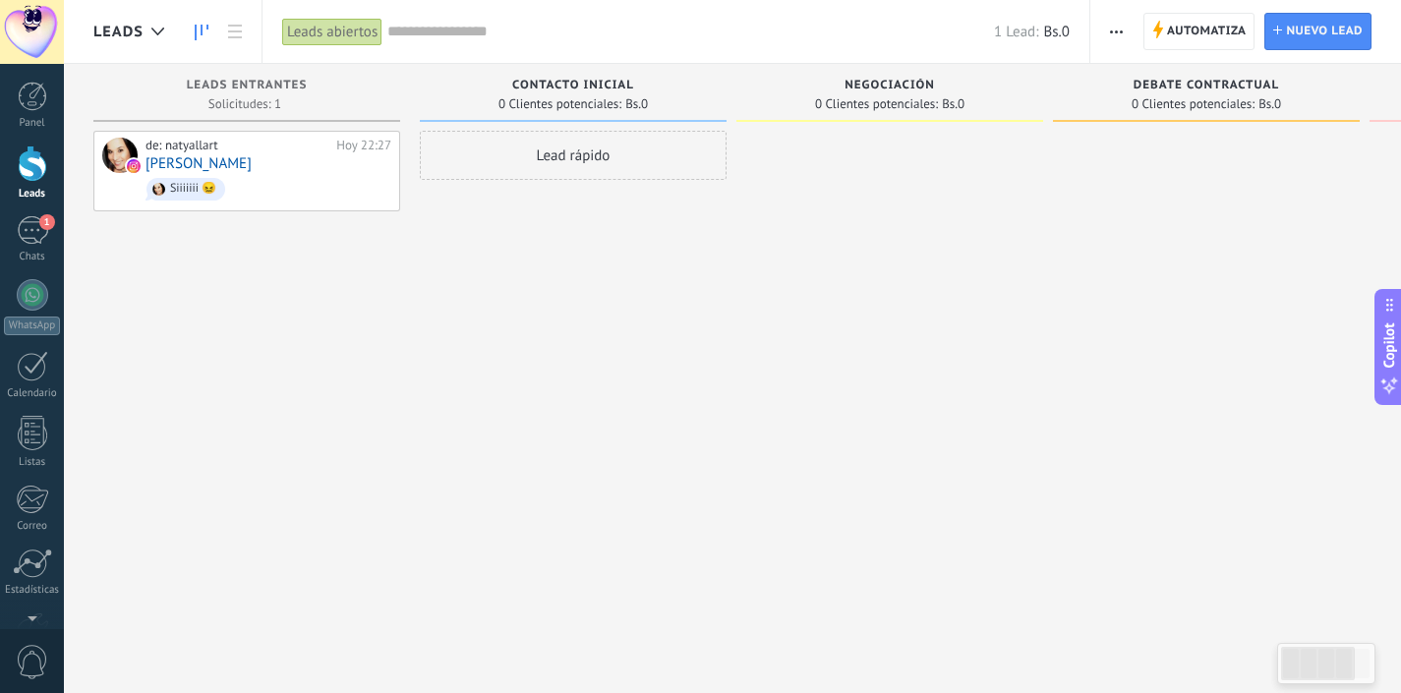
click at [1120, 30] on icon "button" at bounding box center [1116, 31] width 13 height 3
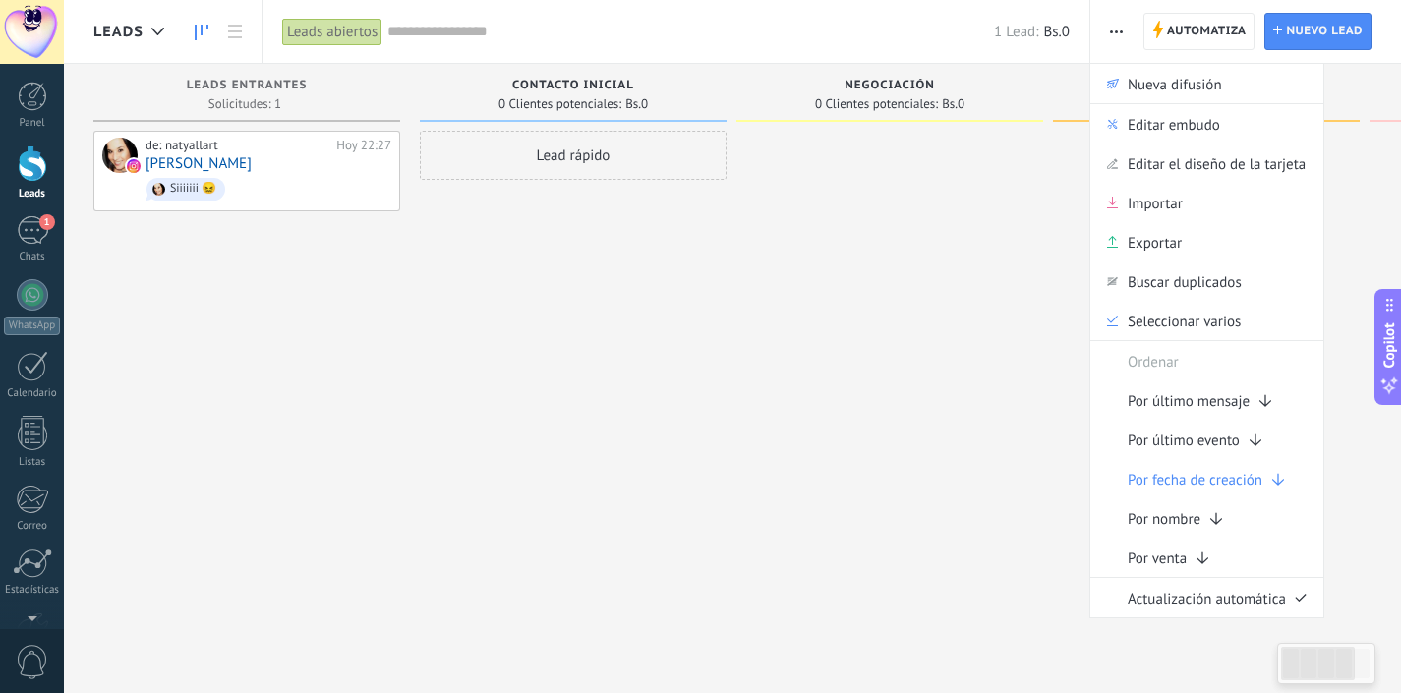
click at [1120, 30] on icon "button" at bounding box center [1116, 31] width 13 height 3
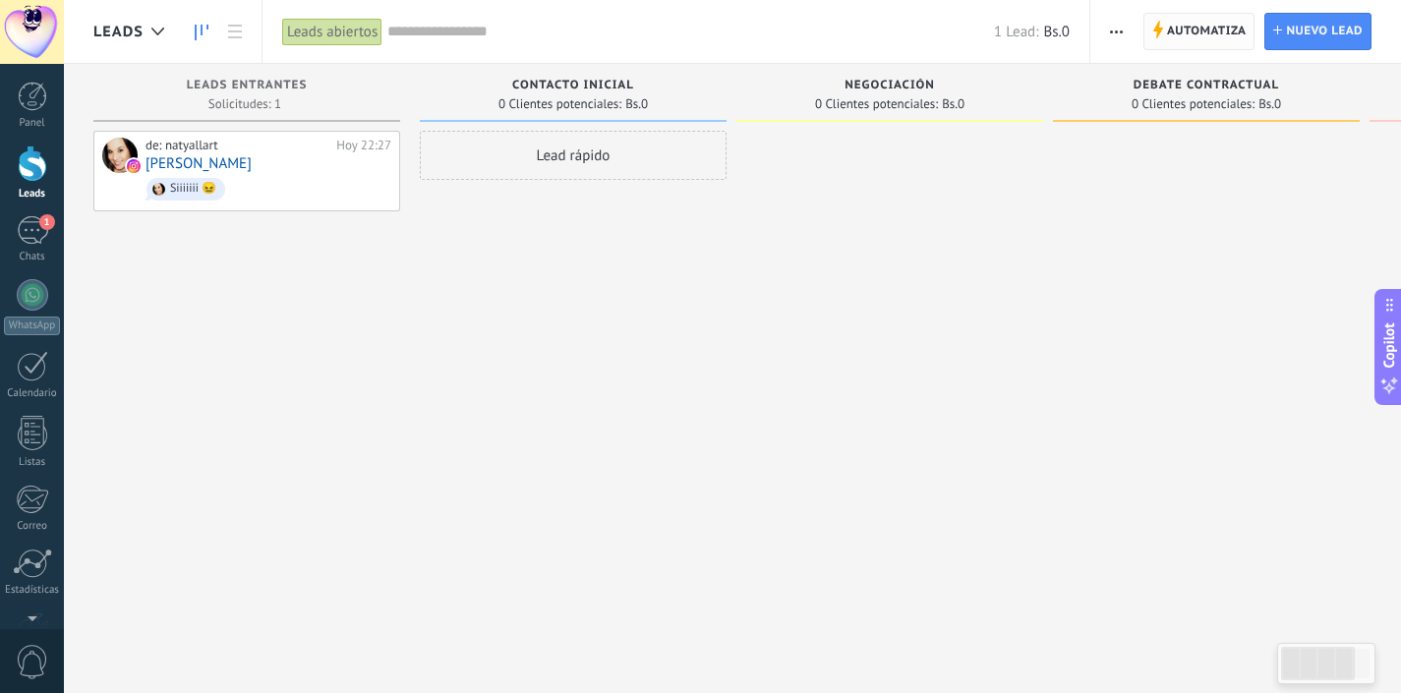
click at [1179, 30] on span "Automatiza" at bounding box center [1207, 31] width 80 height 35
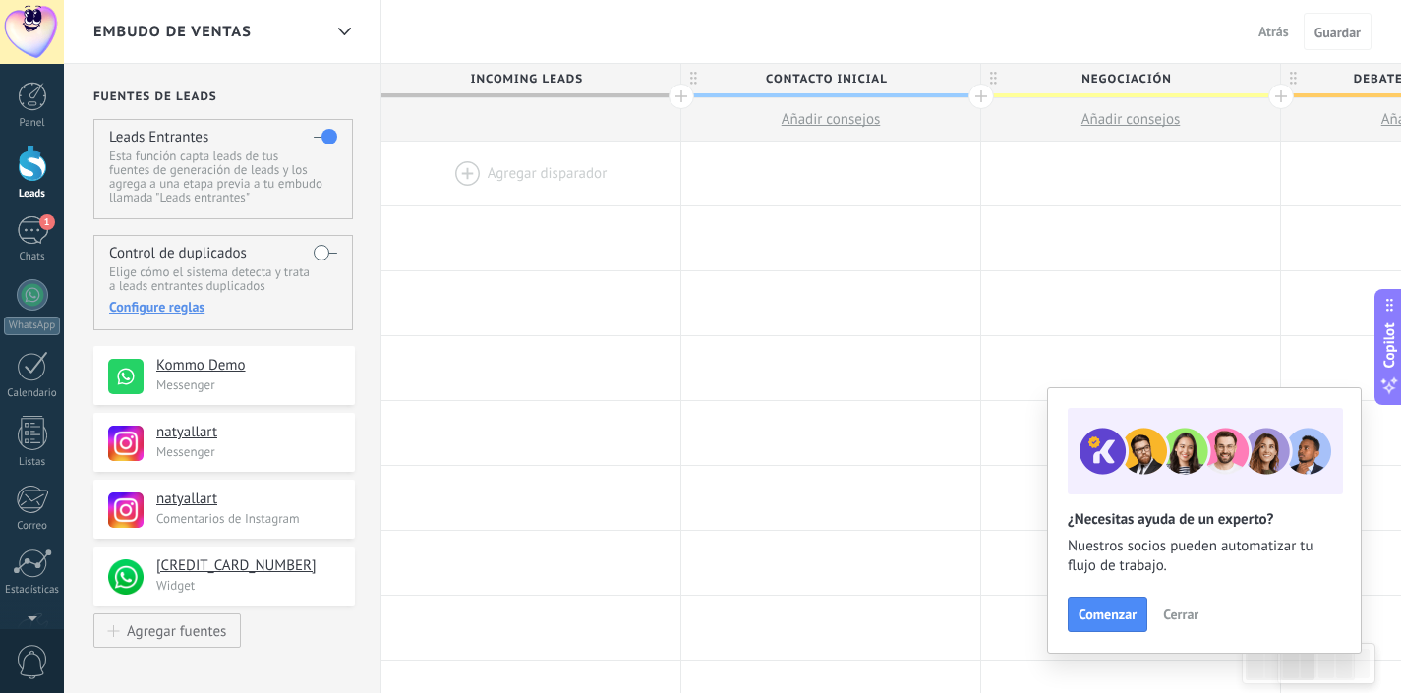
click at [534, 171] on div at bounding box center [530, 174] width 299 height 64
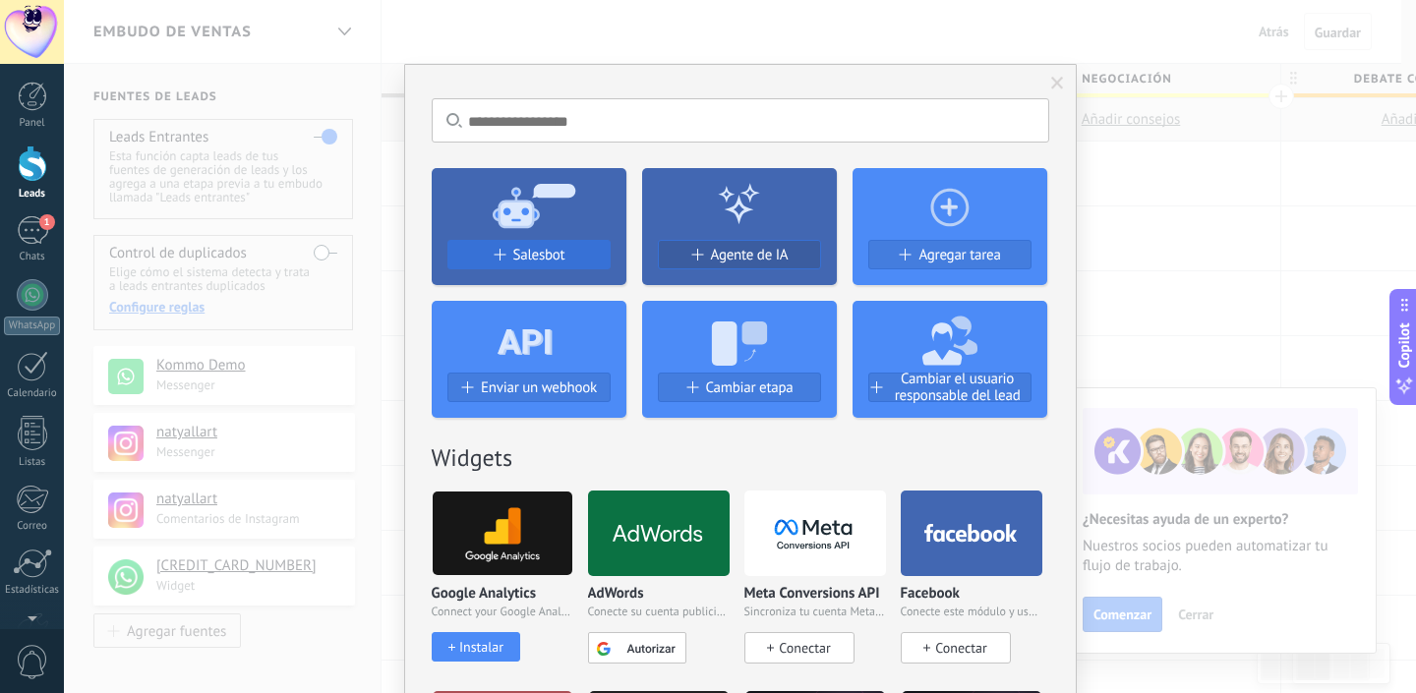
click at [534, 251] on span "Salesbot" at bounding box center [539, 255] width 52 height 17
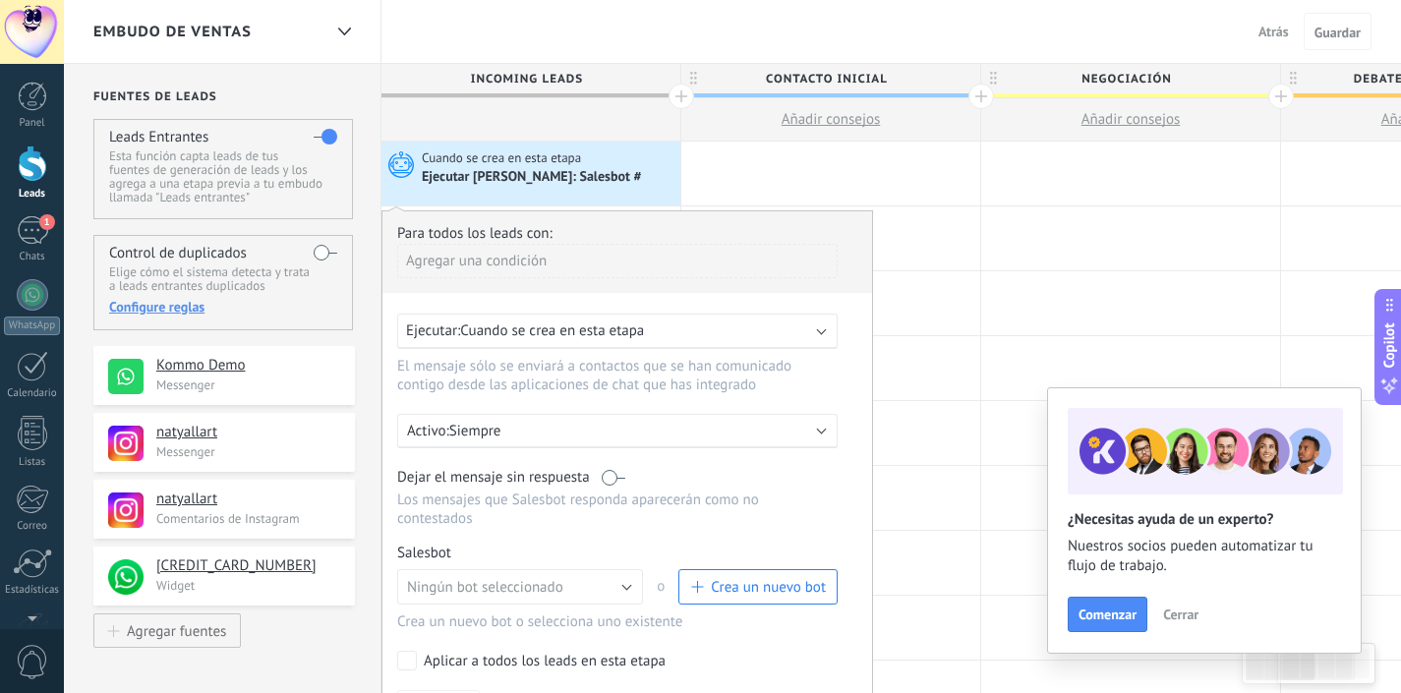
click at [619, 329] on span "Cuando se crea en esta etapa" at bounding box center [552, 330] width 184 height 19
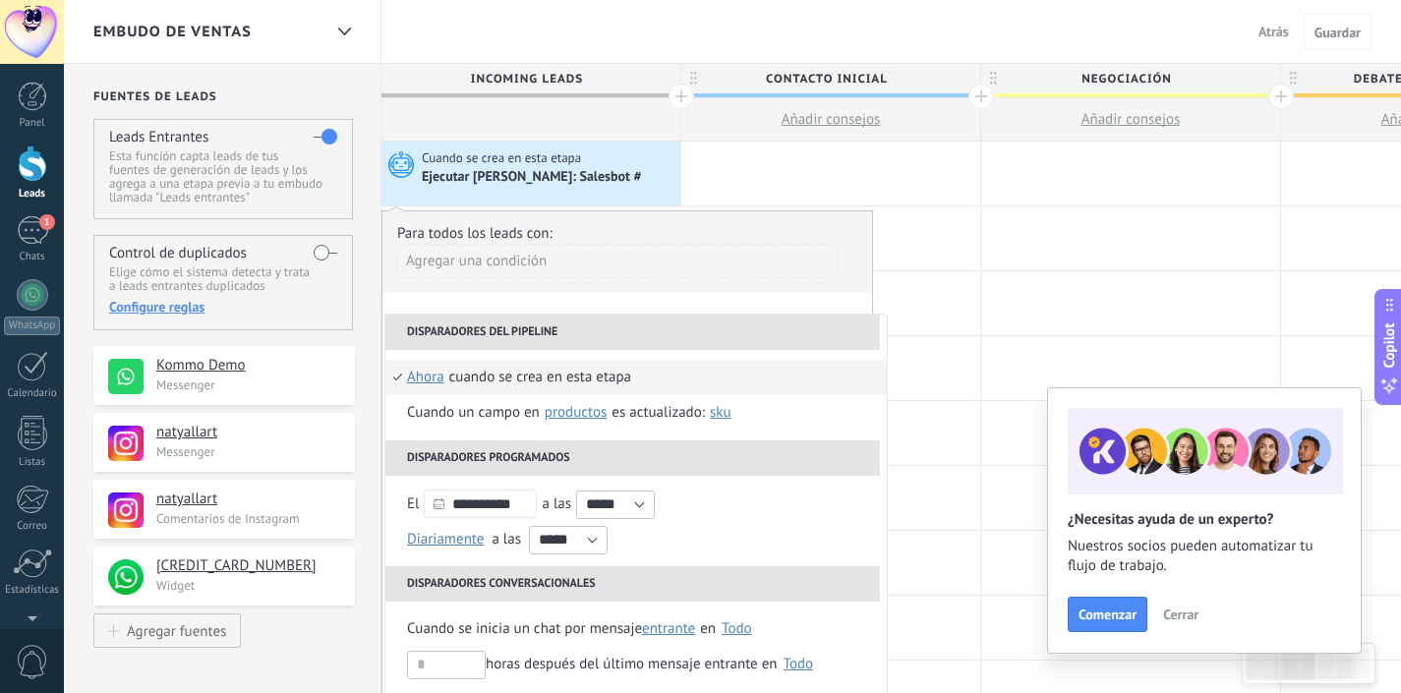
click at [509, 265] on div "Agregar una condición" at bounding box center [617, 261] width 440 height 34
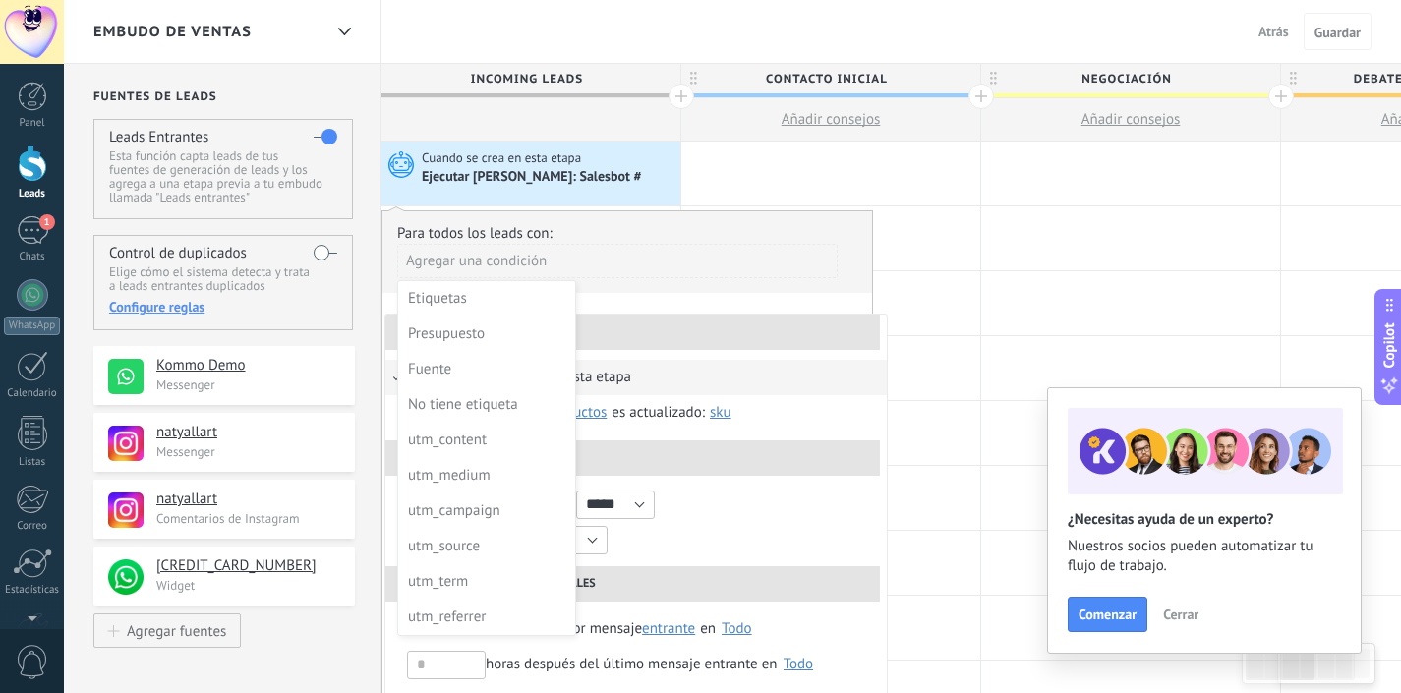
click at [631, 328] on div at bounding box center [627, 479] width 490 height 536
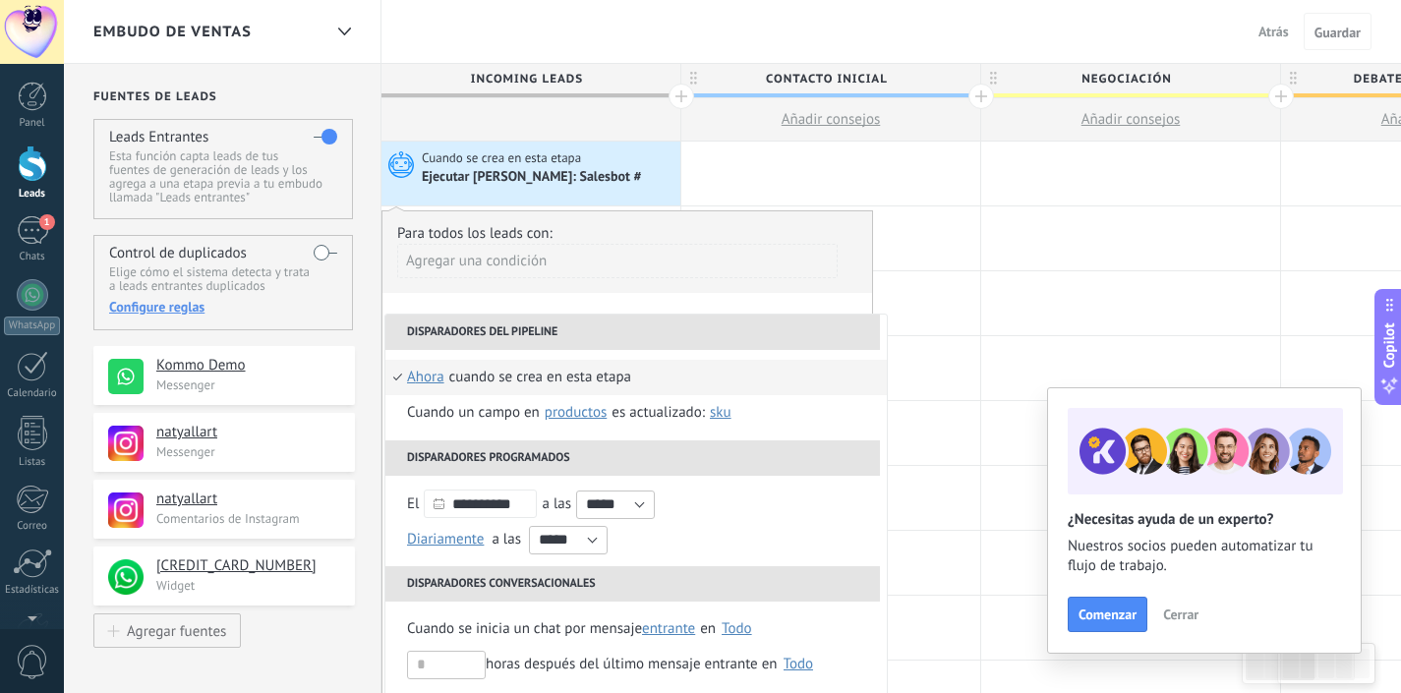
click at [549, 260] on div "Agregar una condición" at bounding box center [617, 261] width 440 height 34
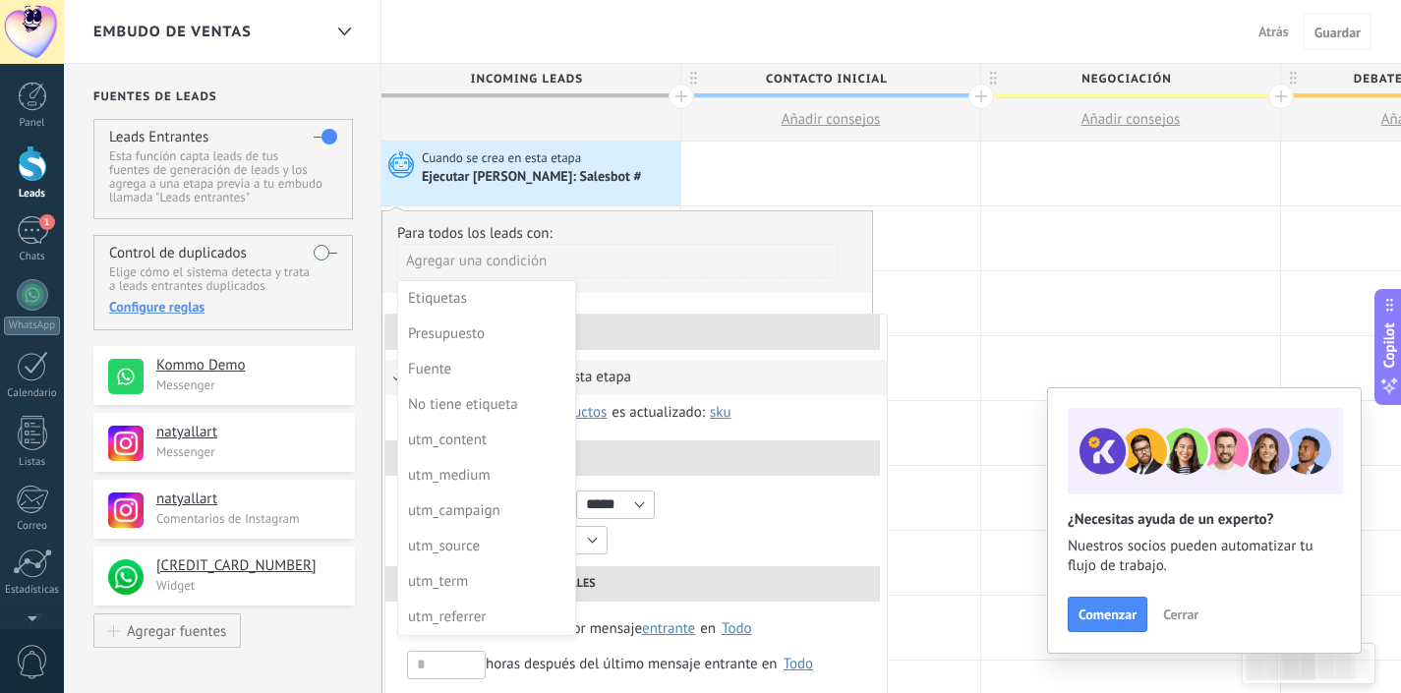
click at [592, 254] on div at bounding box center [627, 479] width 490 height 536
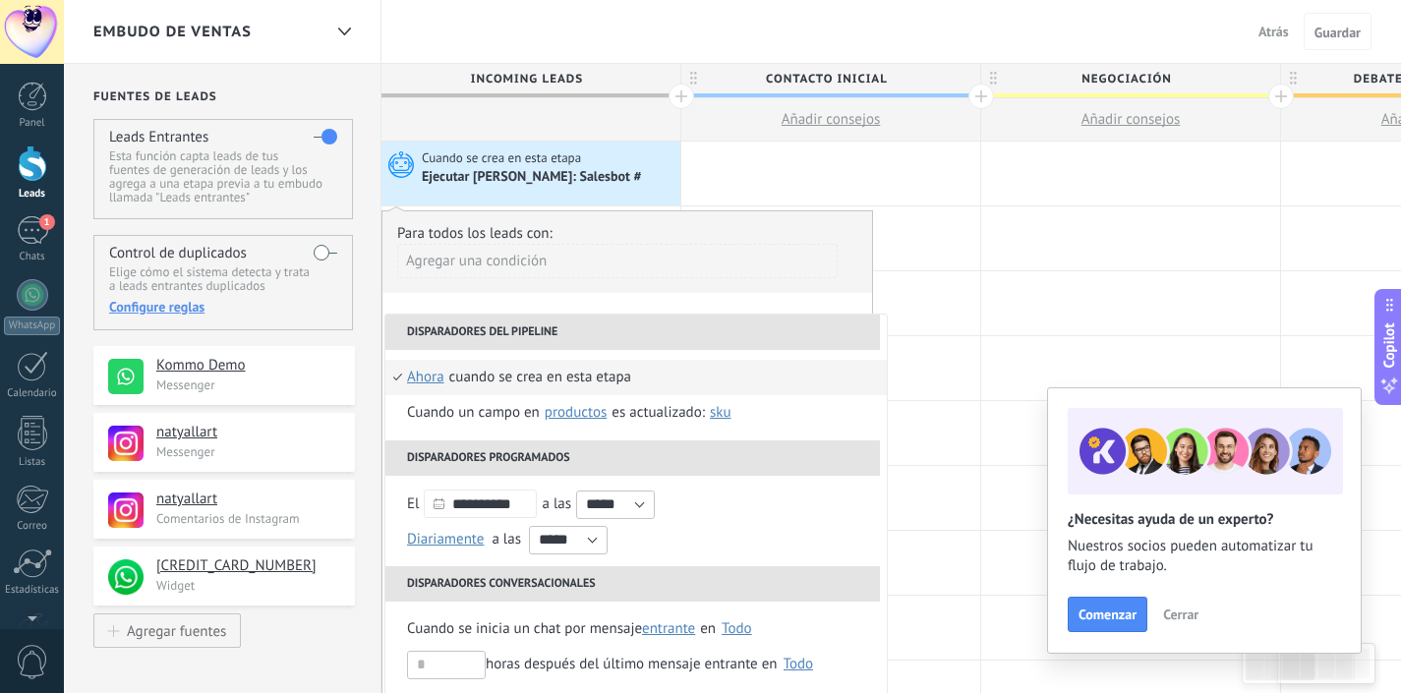
click at [493, 233] on div "Para todos los leads con:" at bounding box center [627, 233] width 460 height 19
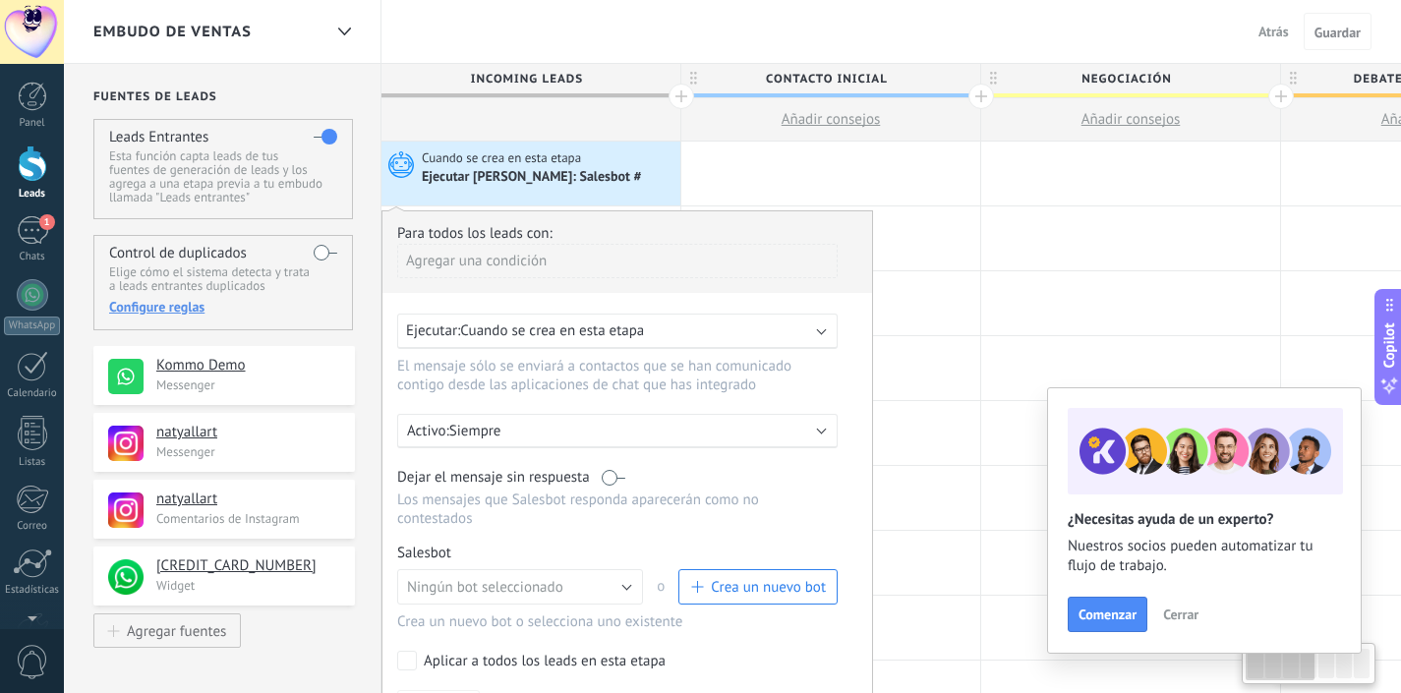
click at [473, 259] on div "Agregar una condición" at bounding box center [617, 261] width 440 height 34
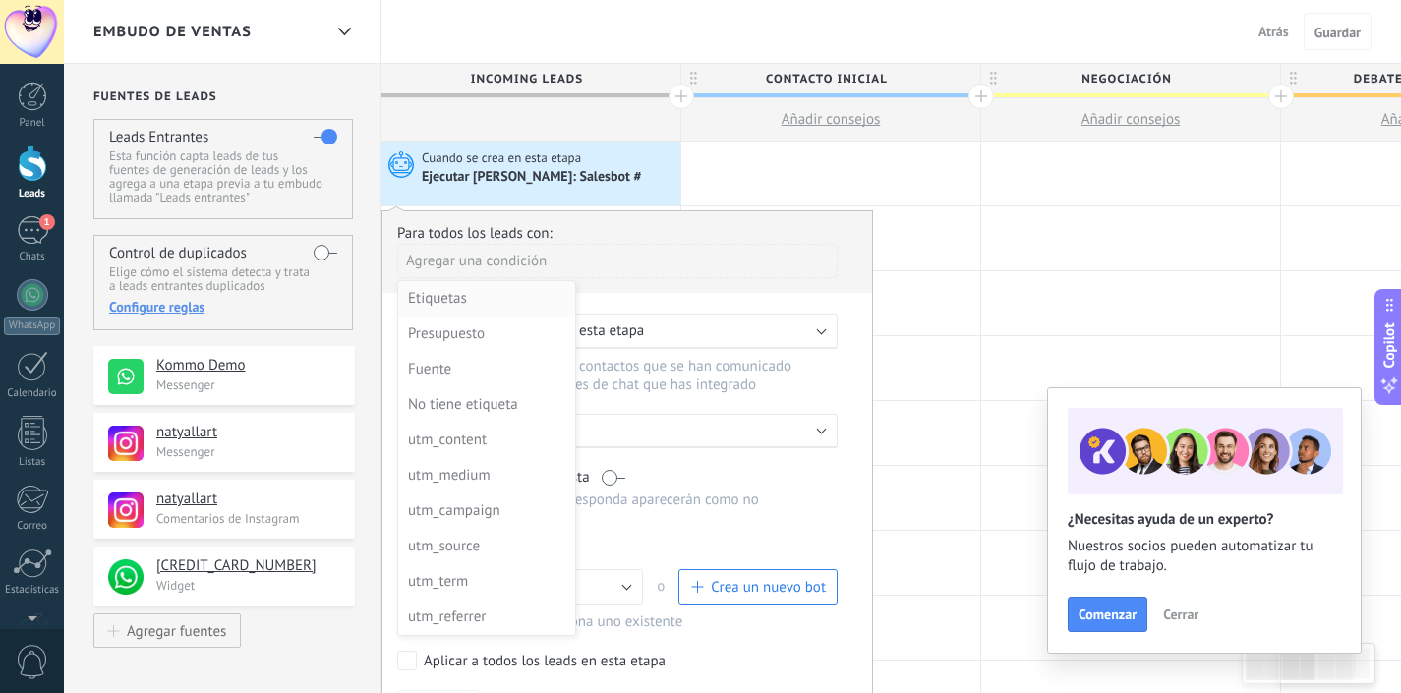
click at [473, 303] on div "Etiquetas" at bounding box center [484, 299] width 153 height 28
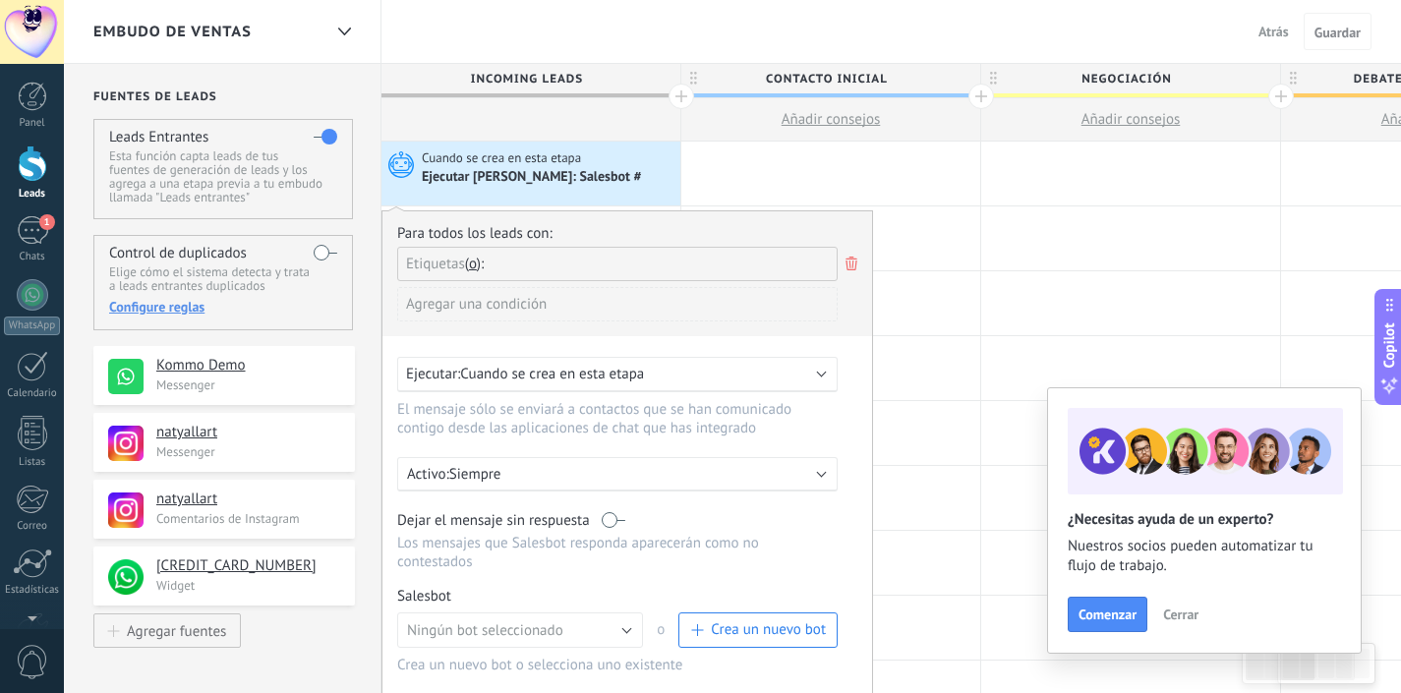
click at [483, 305] on div "Agregar una condición" at bounding box center [617, 304] width 440 height 34
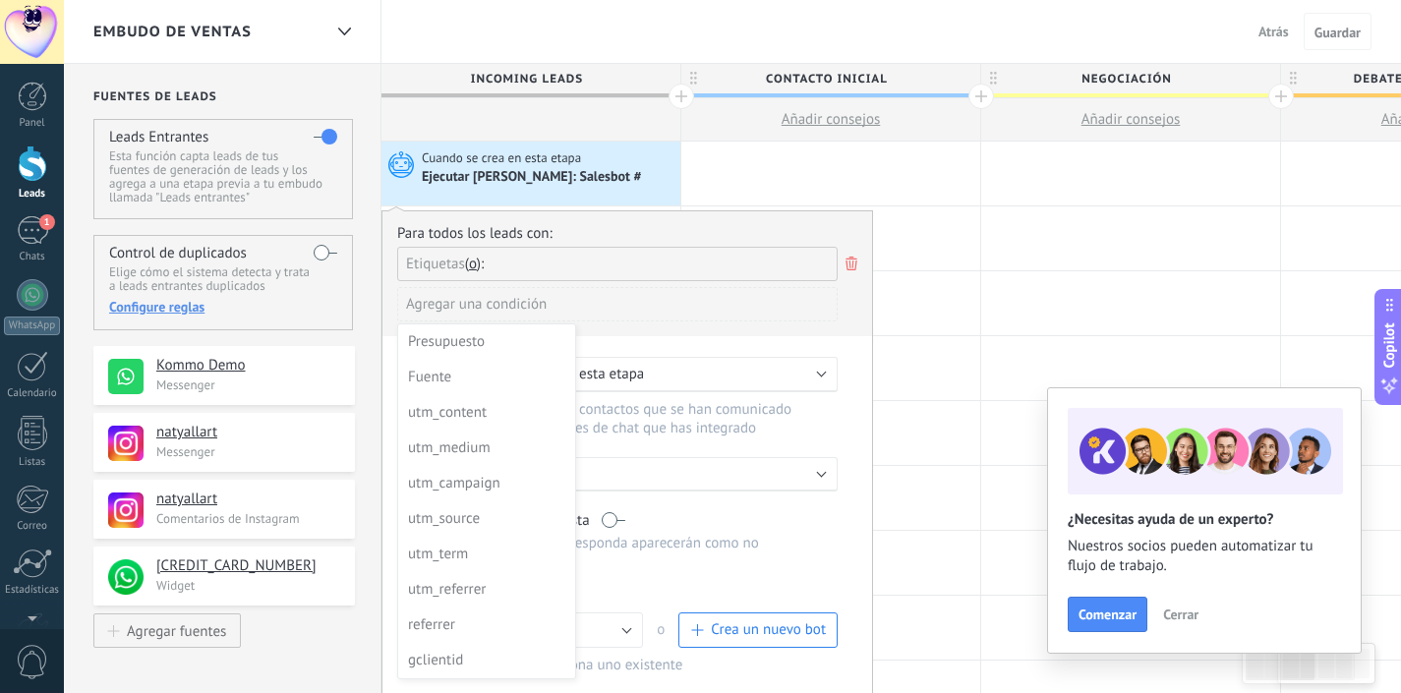
click at [489, 267] on div at bounding box center [627, 500] width 490 height 578
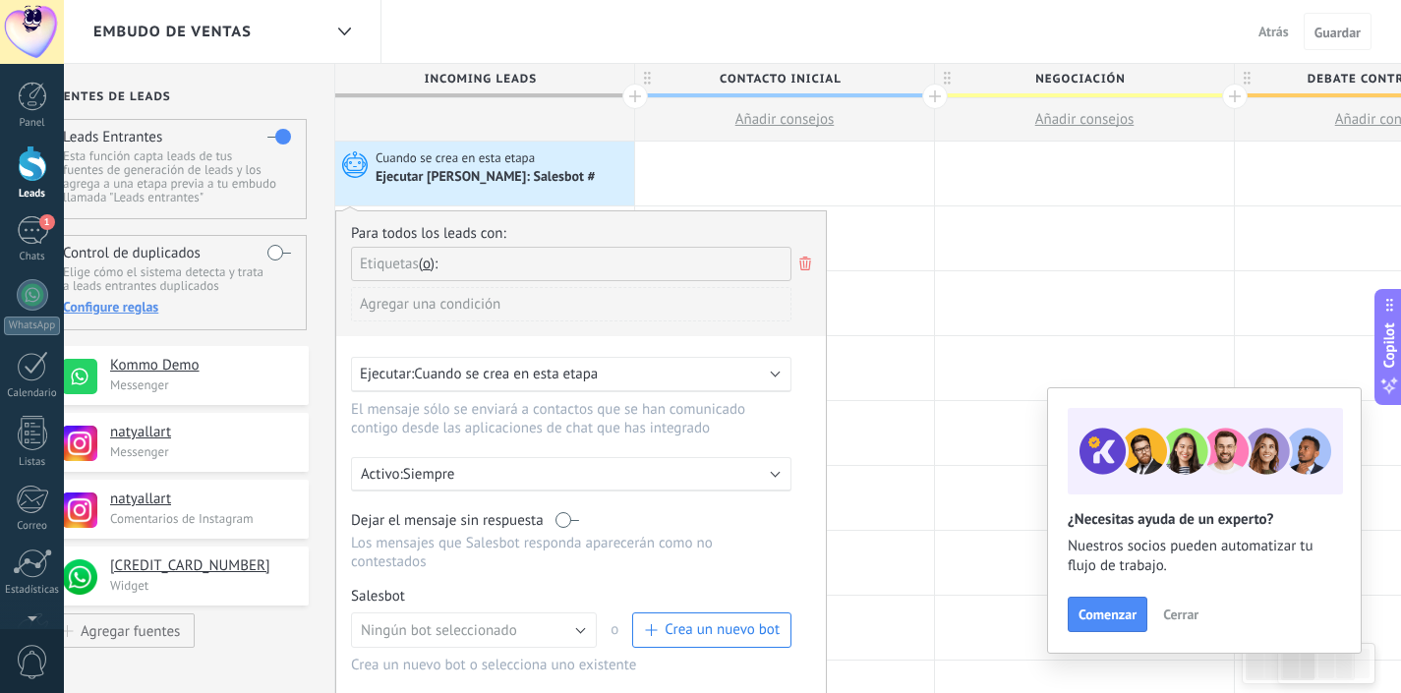
drag, startPoint x: 503, startPoint y: 264, endPoint x: 448, endPoint y: 262, distance: 55.1
click at [448, 262] on div "Etiquetas y o o" at bounding box center [571, 264] width 440 height 34
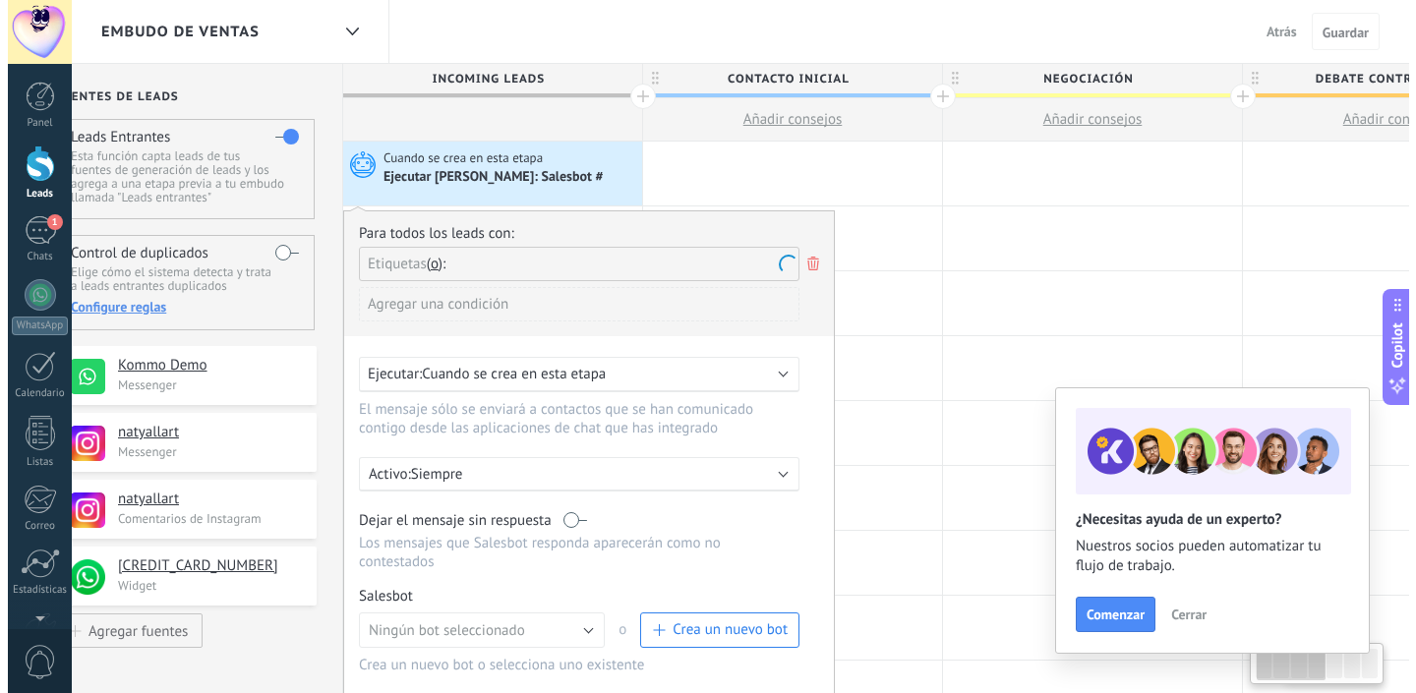
scroll to position [0, 55]
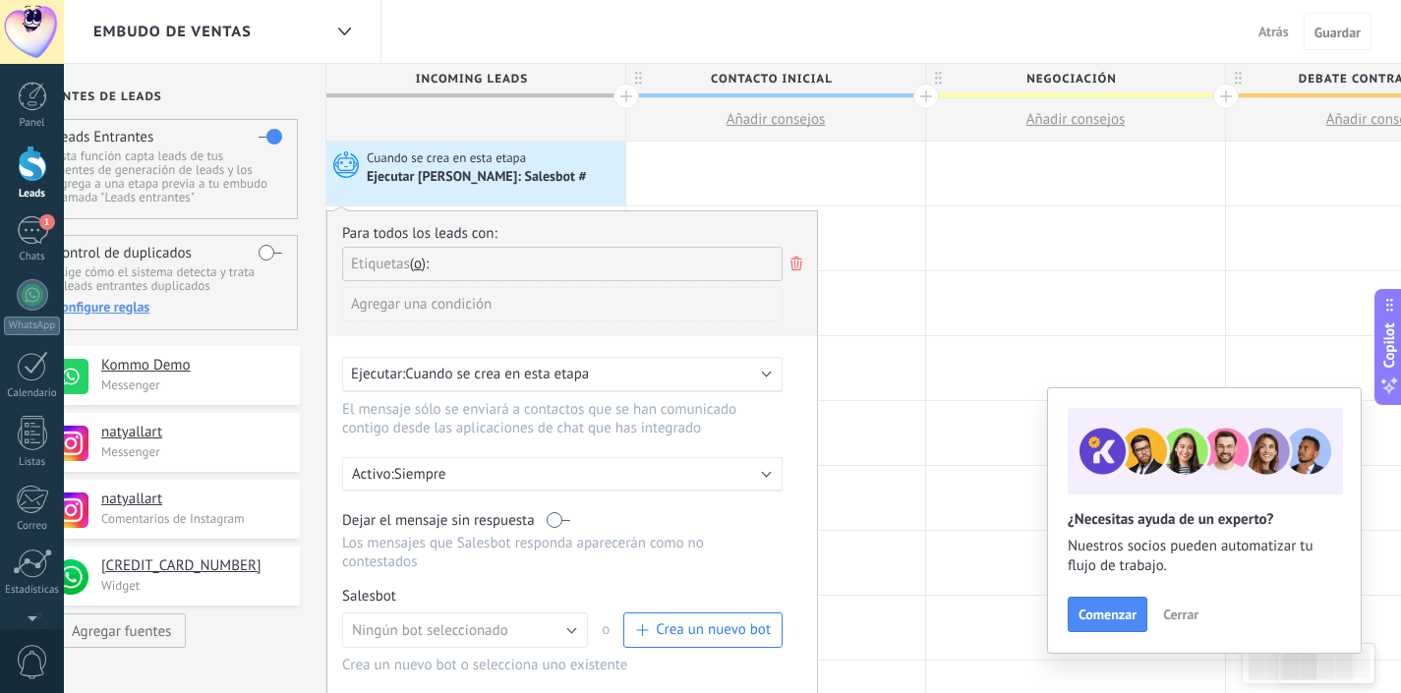
drag, startPoint x: 507, startPoint y: 261, endPoint x: 576, endPoint y: 262, distance: 68.8
click at [576, 262] on li at bounding box center [609, 264] width 343 height 33
click at [800, 268] on use at bounding box center [796, 264] width 12 height 14
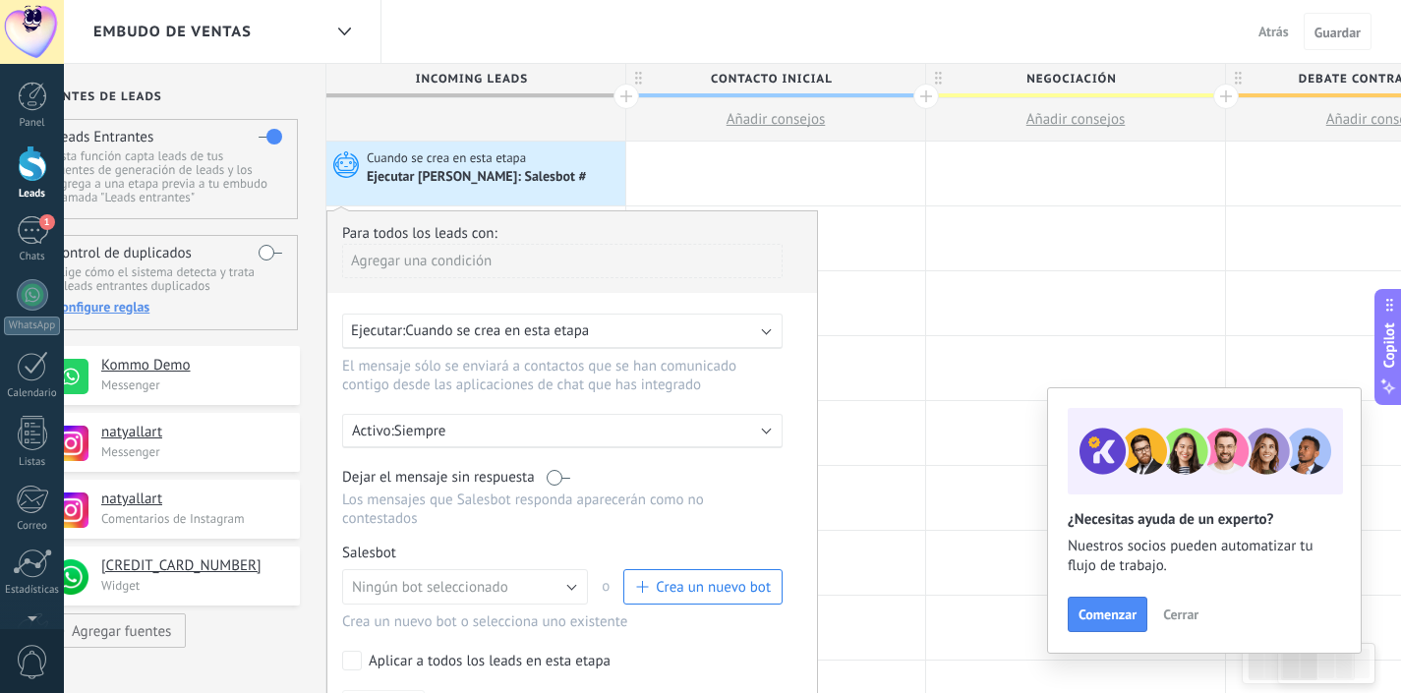
click at [532, 166] on div "Cuando se crea en esta etapa" at bounding box center [494, 158] width 254 height 18
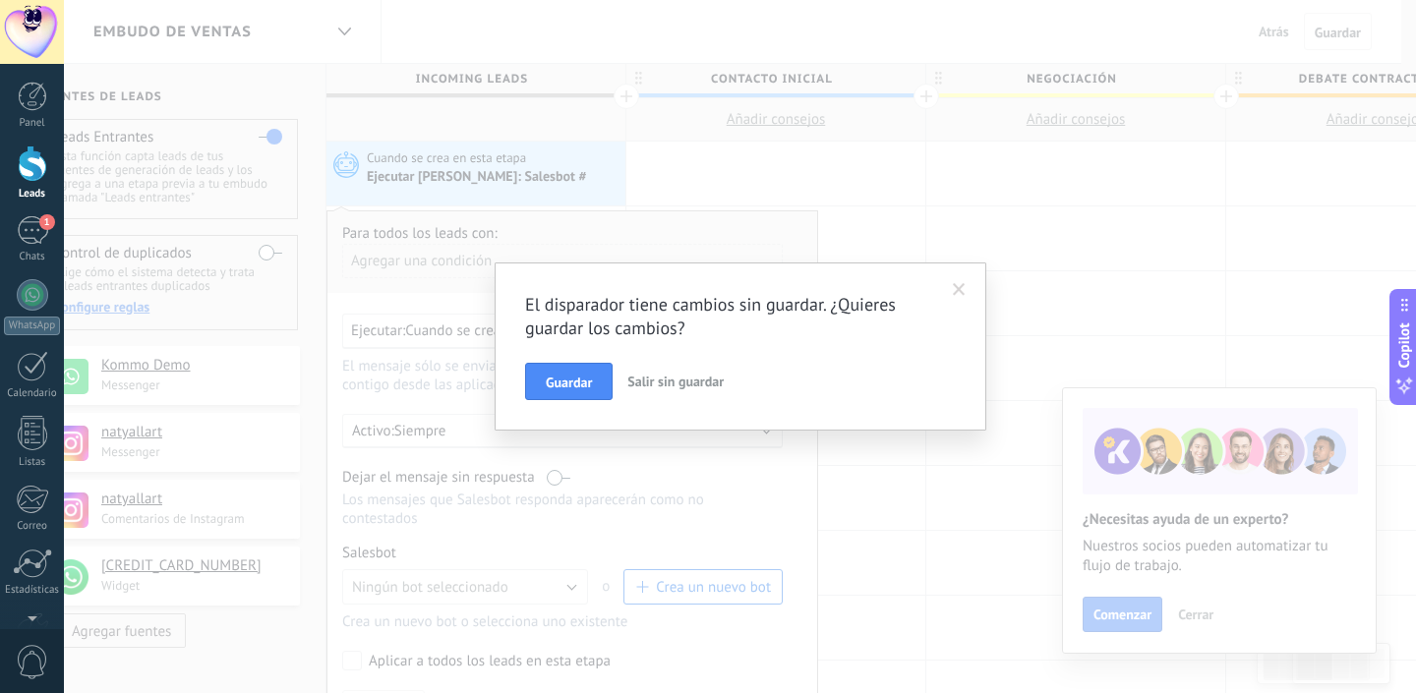
click at [961, 288] on span at bounding box center [959, 290] width 13 height 14
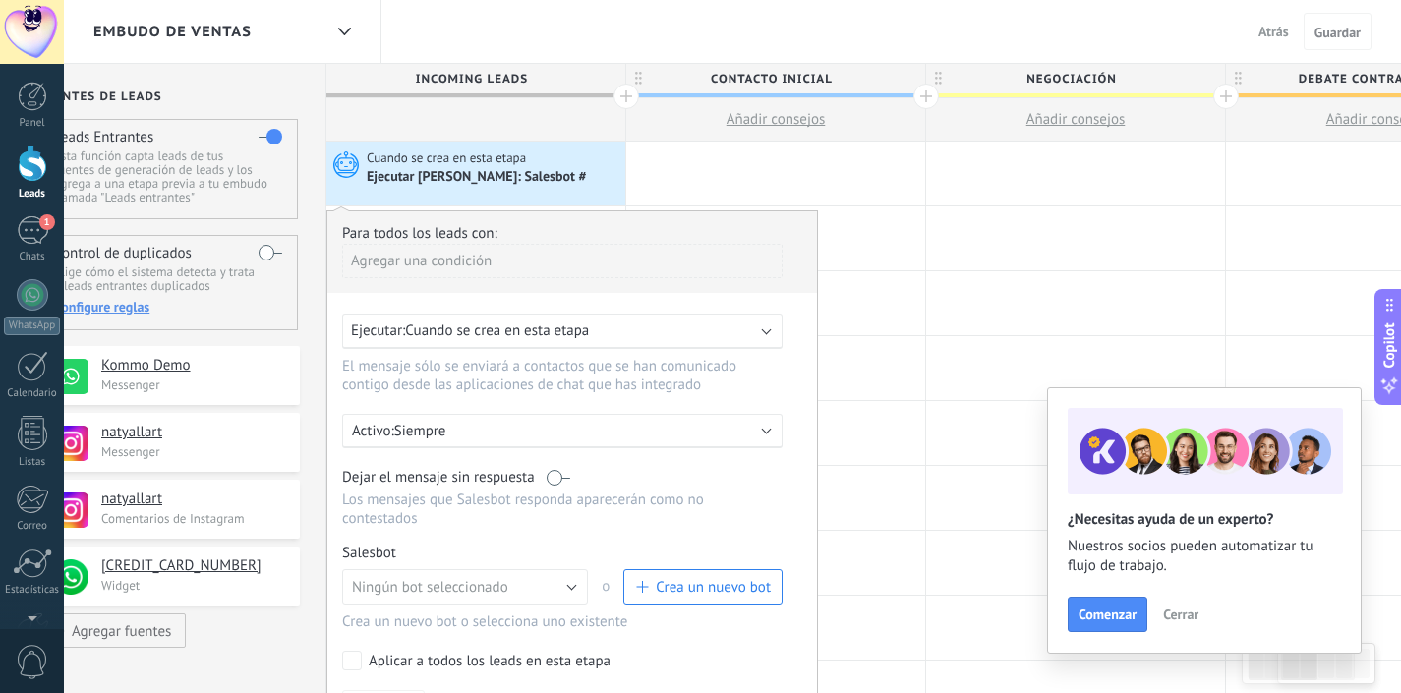
click at [503, 330] on span "Cuando se crea en esta etapa" at bounding box center [497, 330] width 184 height 19
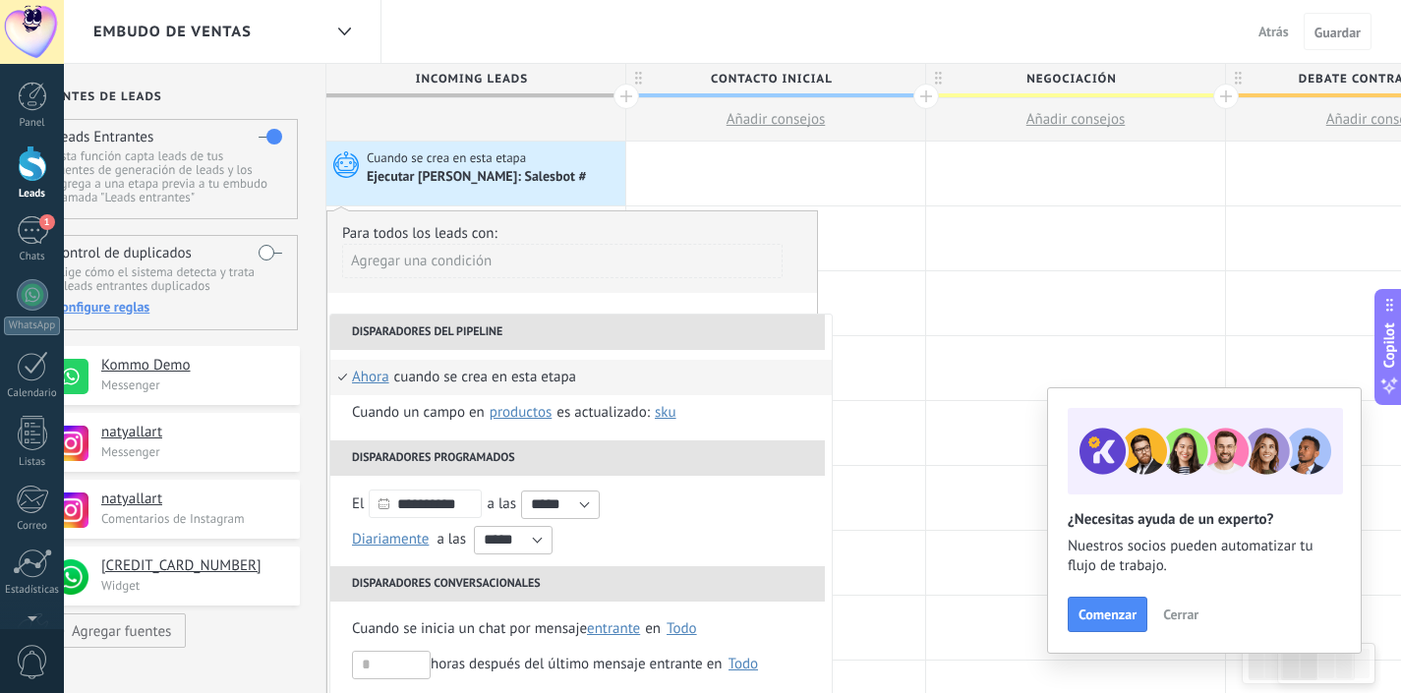
click at [376, 377] on span "ahora" at bounding box center [370, 377] width 37 height 35
click at [526, 414] on span "Productos" at bounding box center [521, 412] width 62 height 19
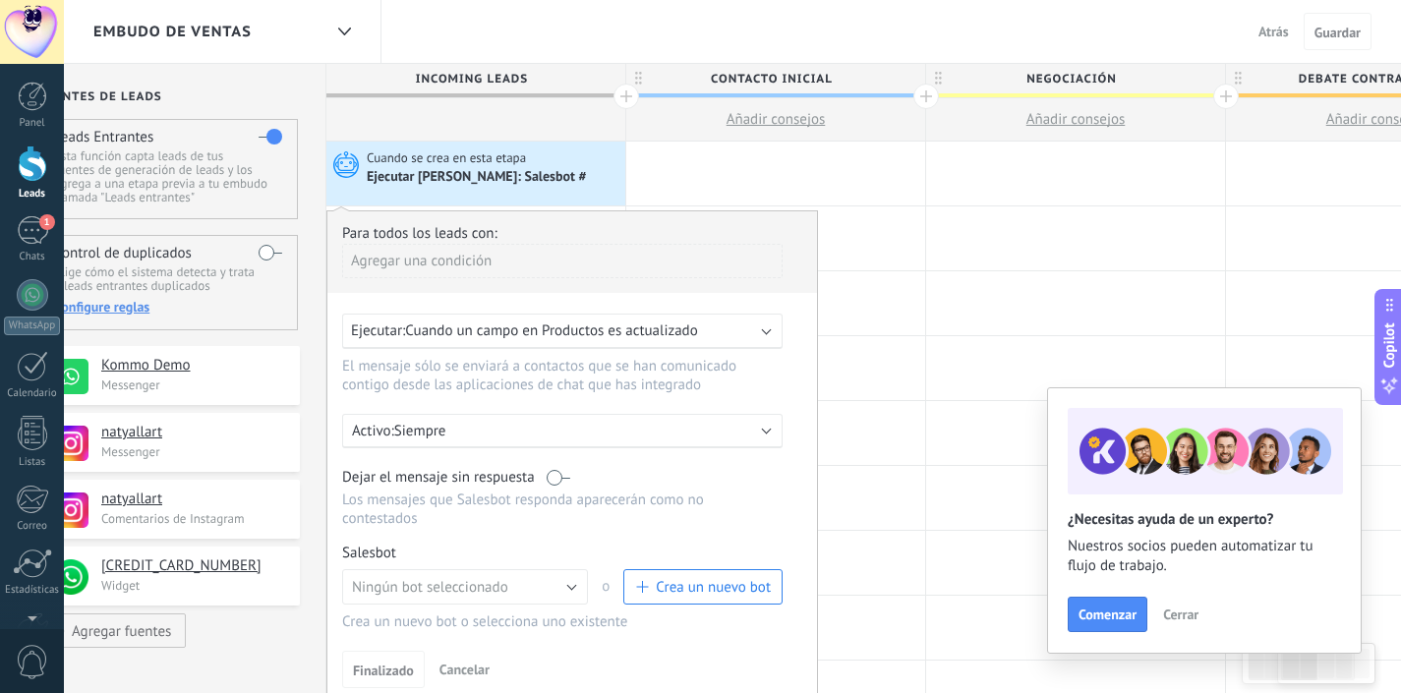
click at [497, 332] on span "Cuando un campo en Productos es actualizado" at bounding box center [551, 330] width 292 height 19
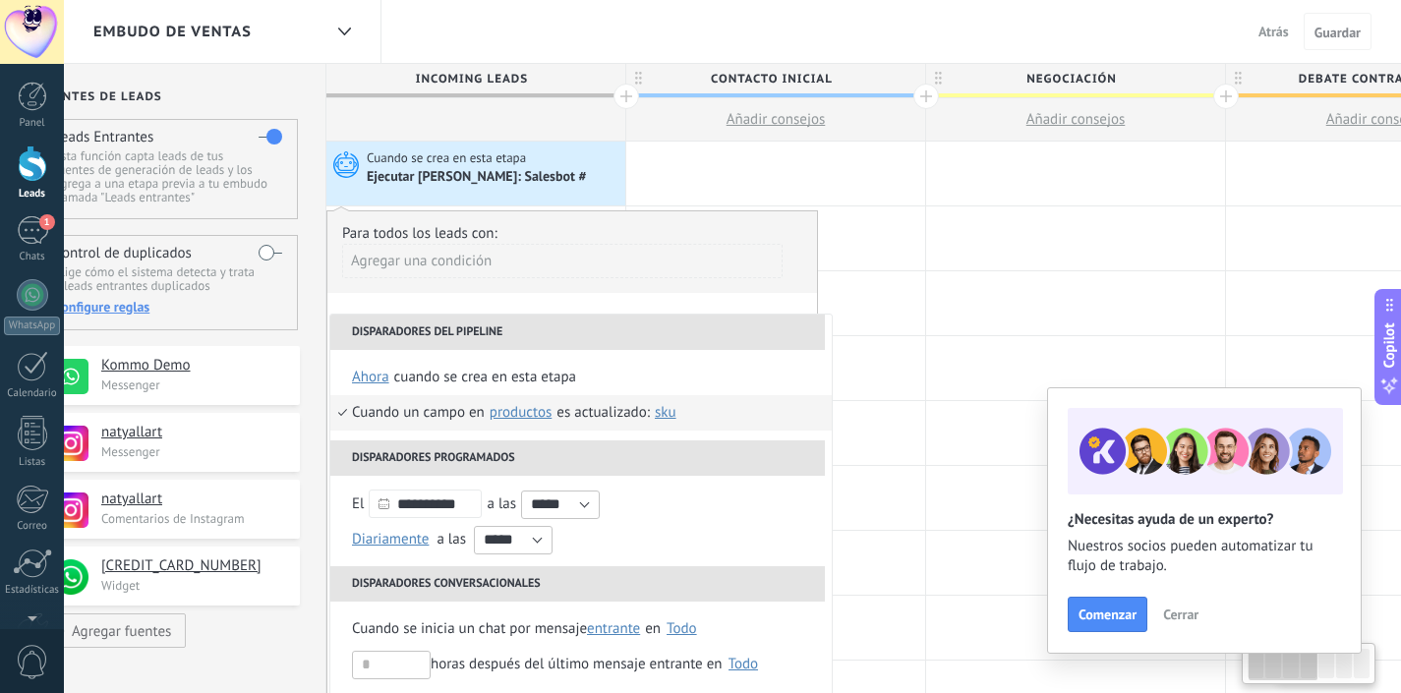
click at [536, 171] on div "Ejecutar [PERSON_NAME]: Salesbot #" at bounding box center [478, 178] width 222 height 18
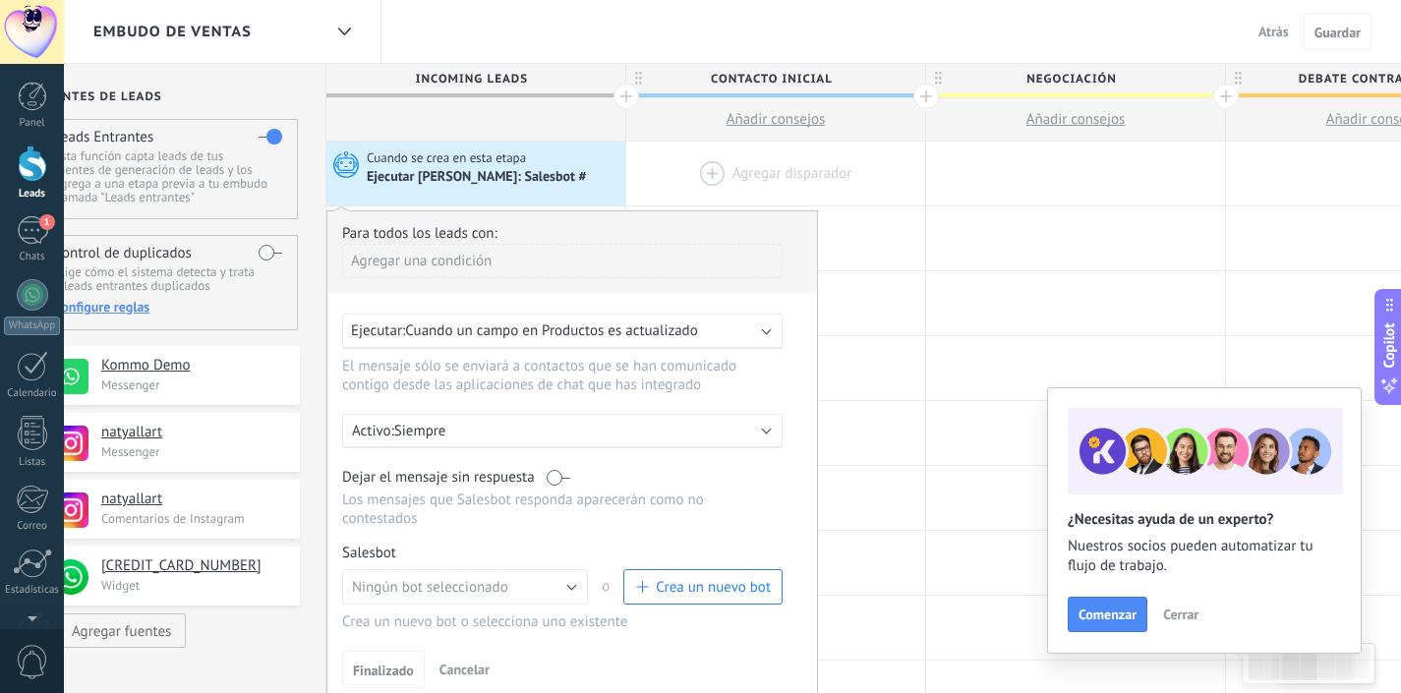
click at [649, 189] on div at bounding box center [775, 174] width 299 height 64
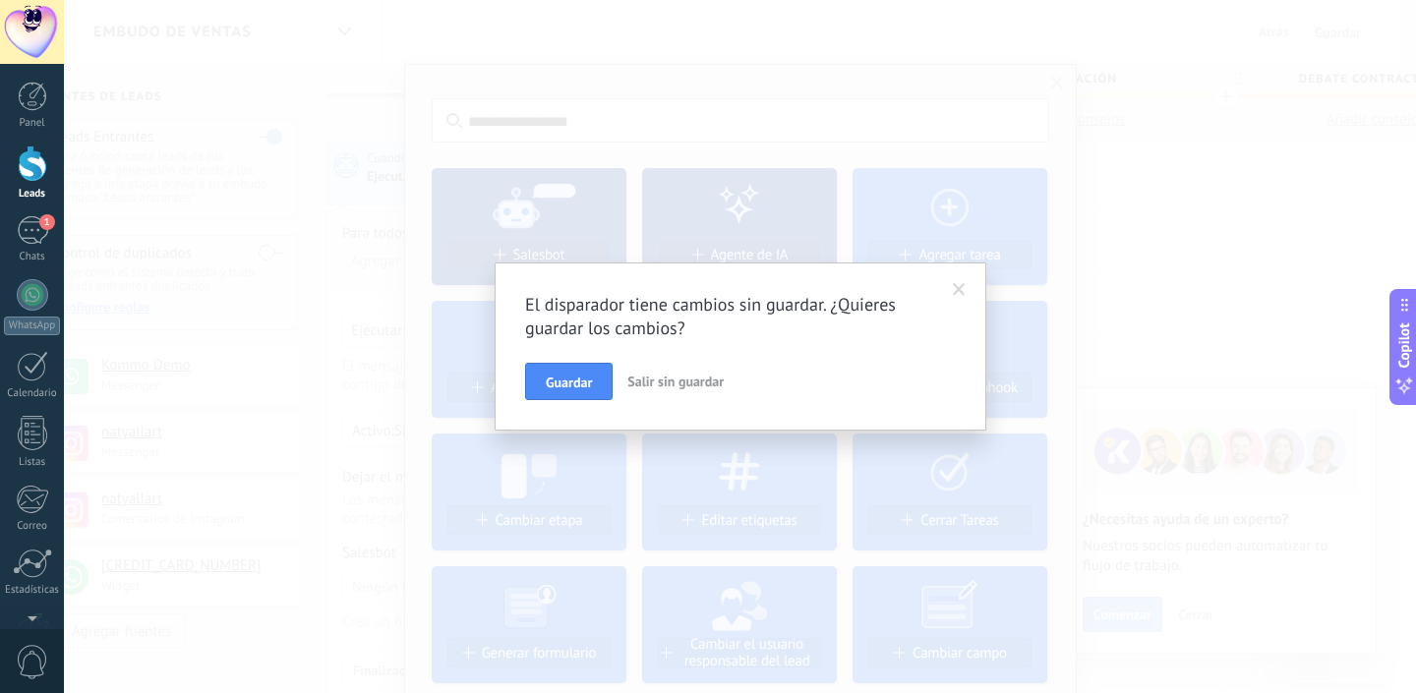
click at [690, 376] on span "Salir sin guardar" at bounding box center [675, 382] width 96 height 18
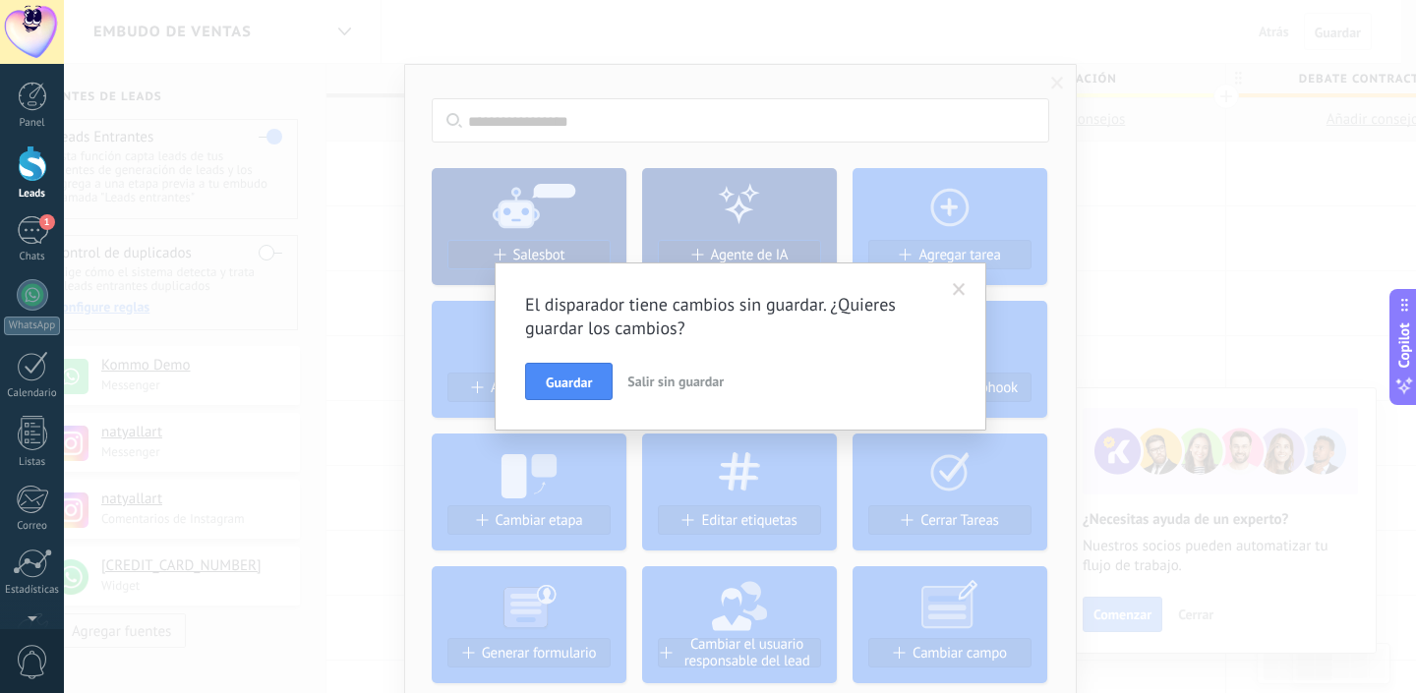
click at [658, 386] on span "Salir sin guardar" at bounding box center [675, 382] width 96 height 18
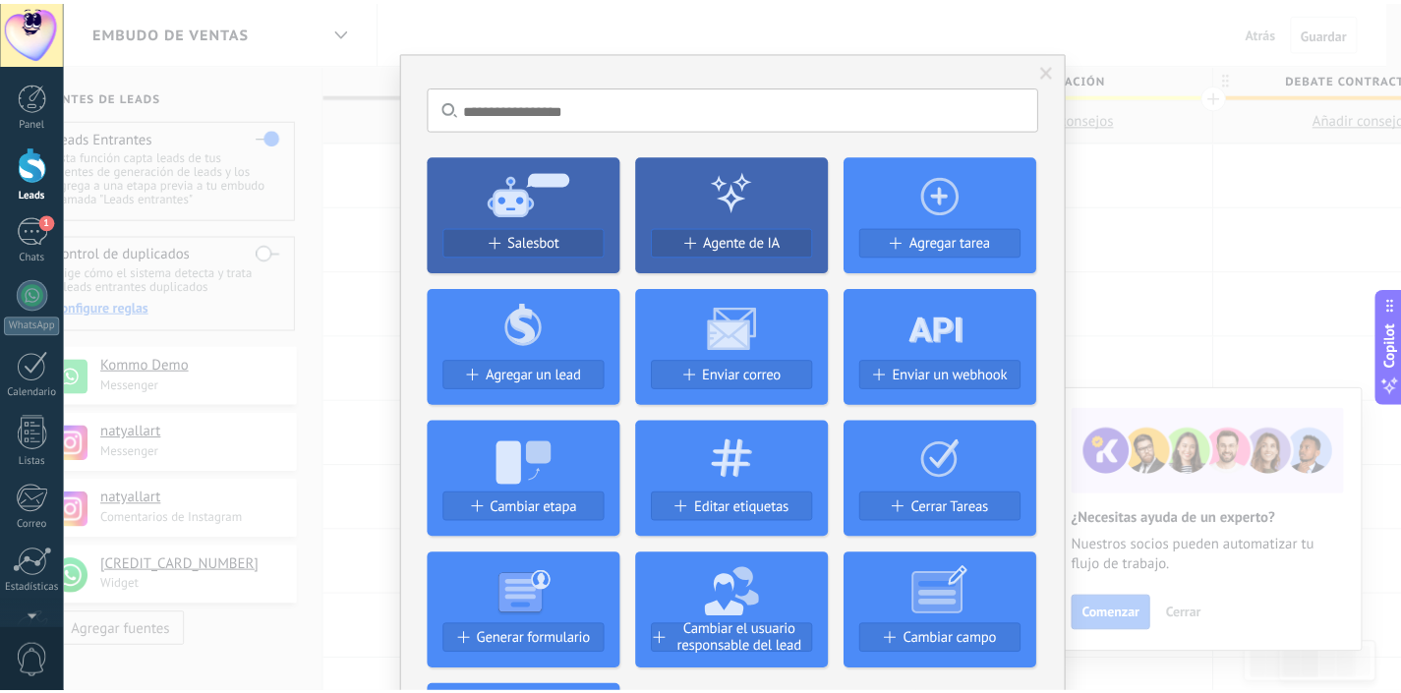
scroll to position [0, 0]
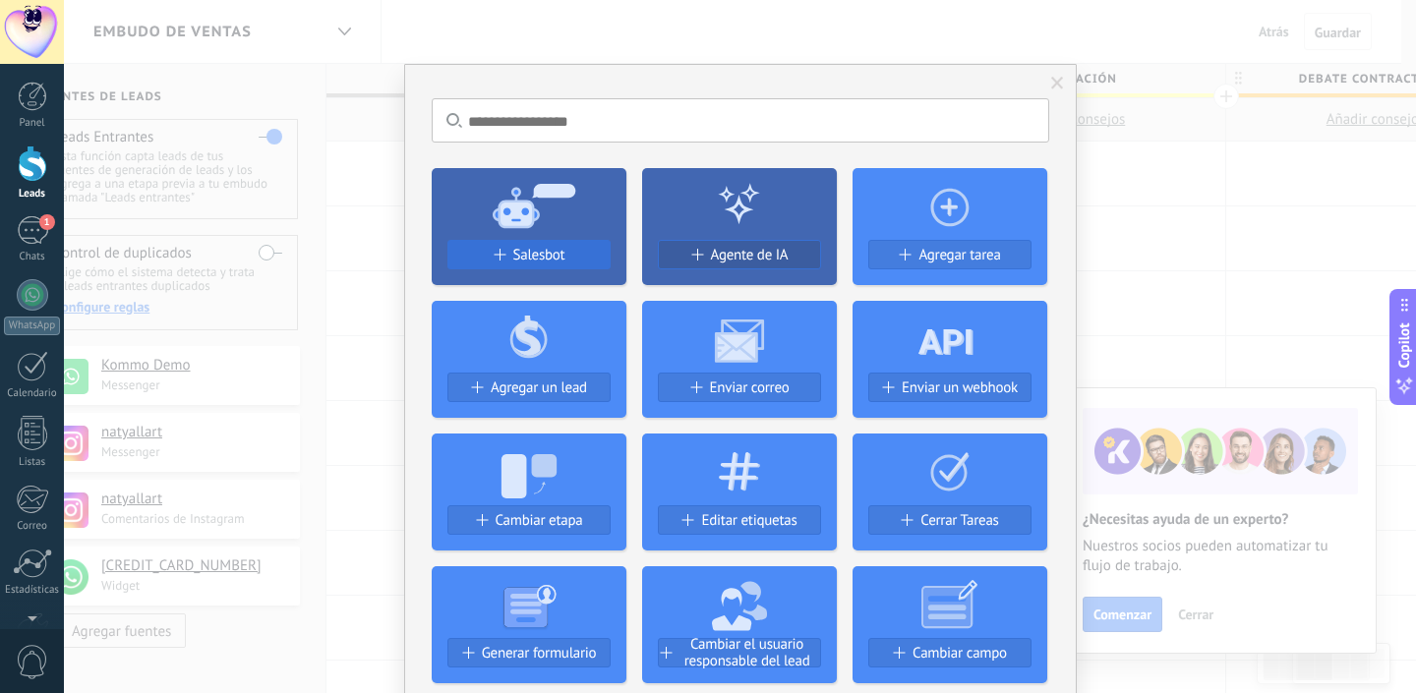
click at [515, 255] on span "Salesbot" at bounding box center [539, 255] width 52 height 17
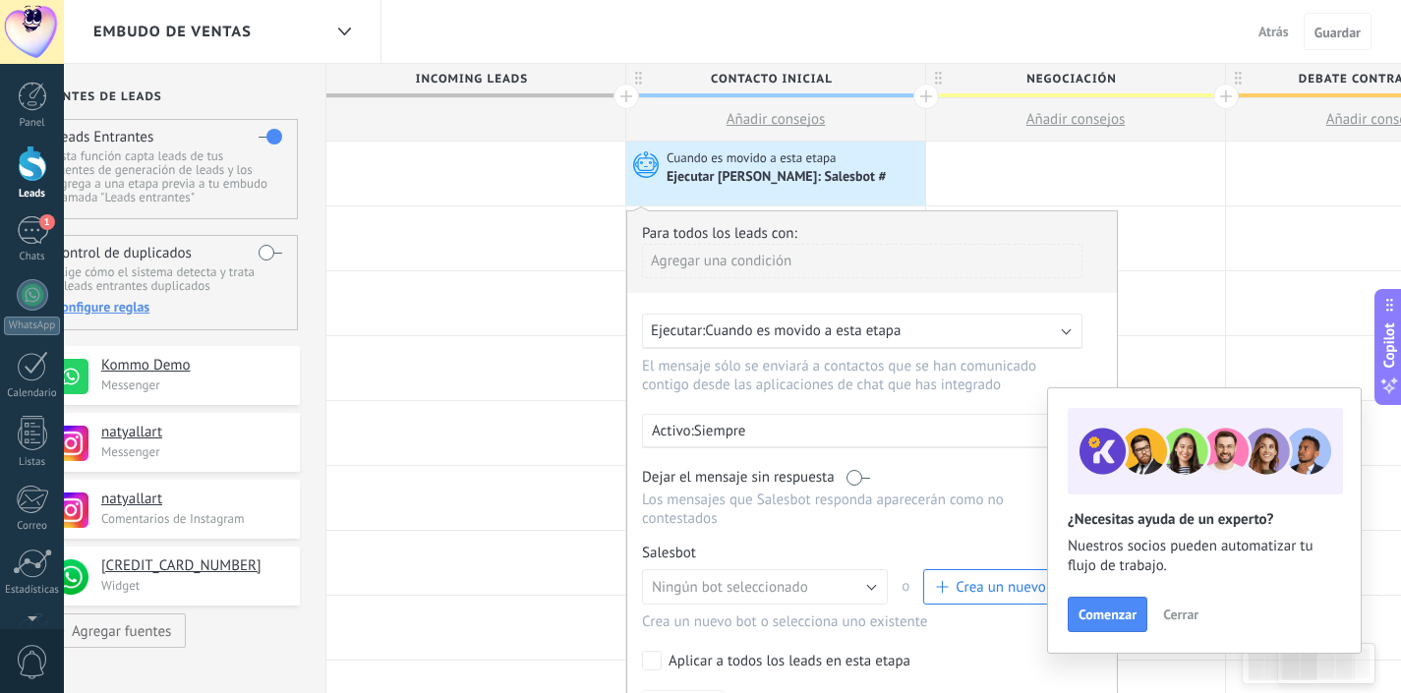
click at [818, 175] on div "Ejecutar [PERSON_NAME]: Salesbot #" at bounding box center [777, 178] width 222 height 18
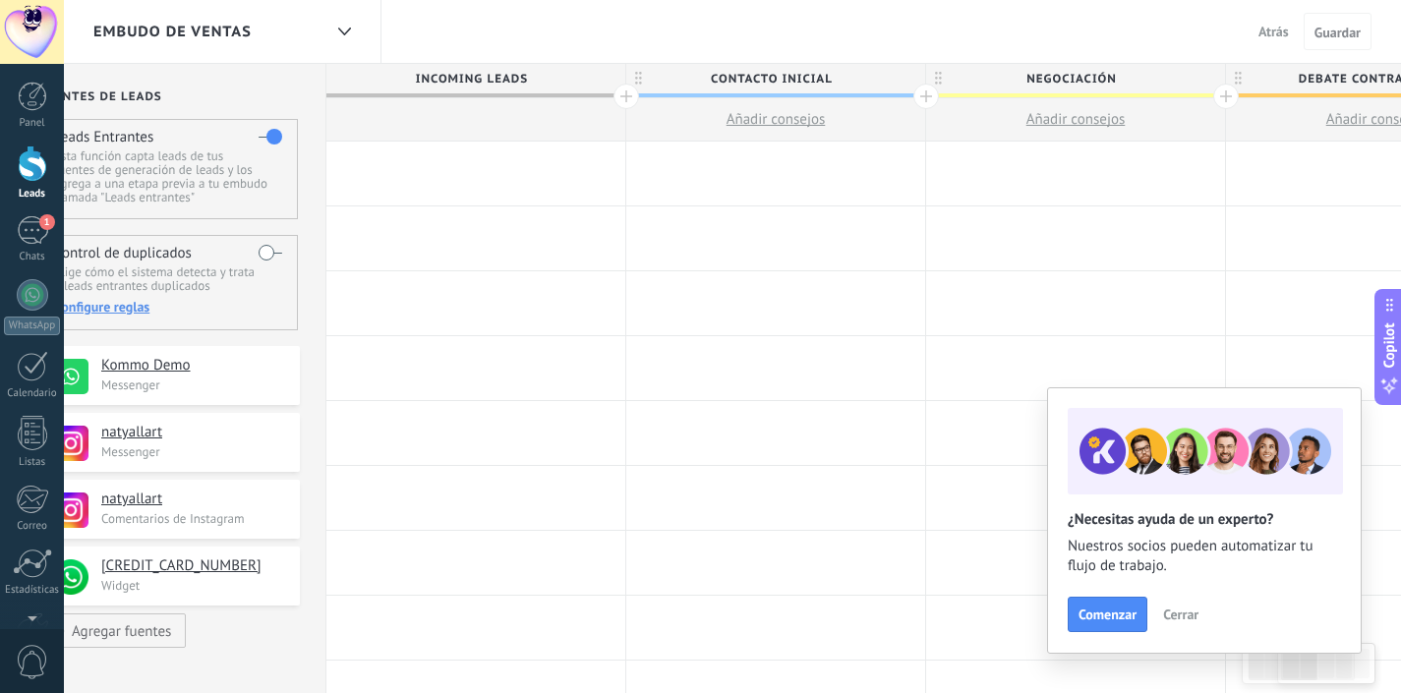
click at [818, 175] on div at bounding box center [775, 174] width 299 height 64
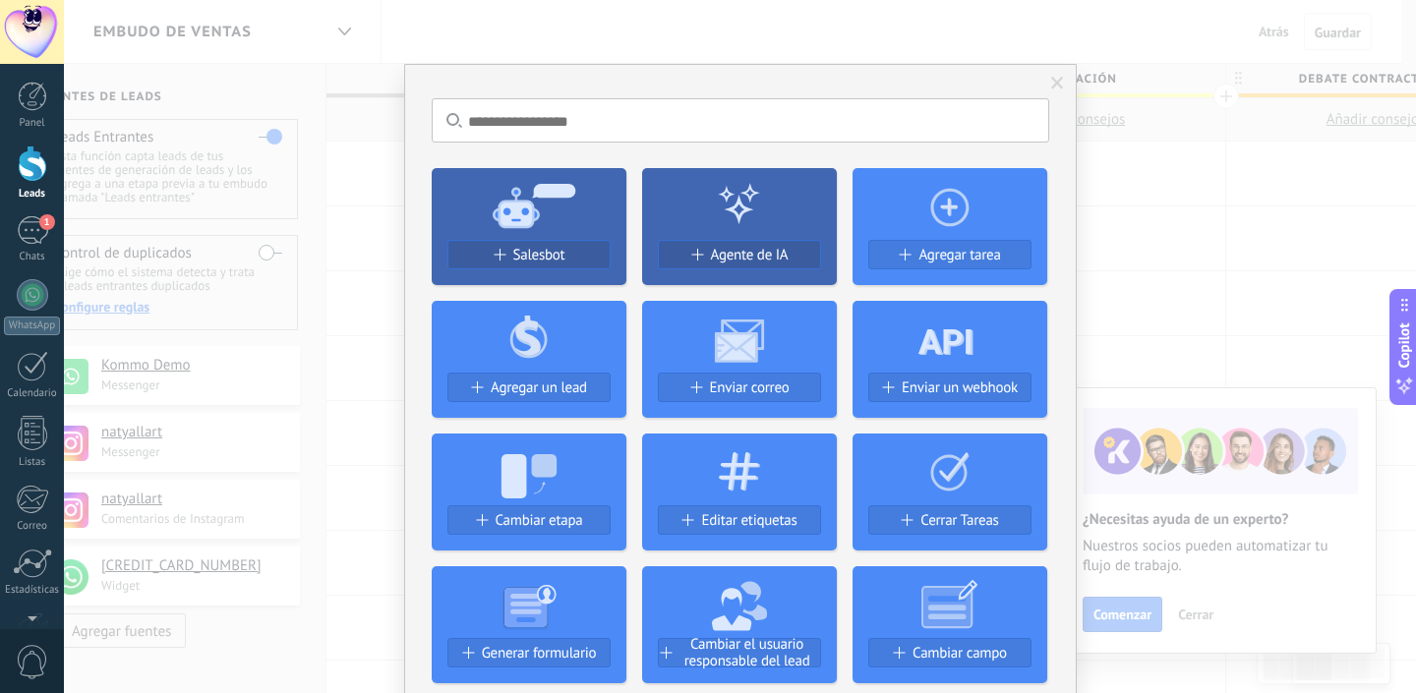
click at [1053, 88] on span at bounding box center [1057, 84] width 13 height 14
